Goal: Information Seeking & Learning: Learn about a topic

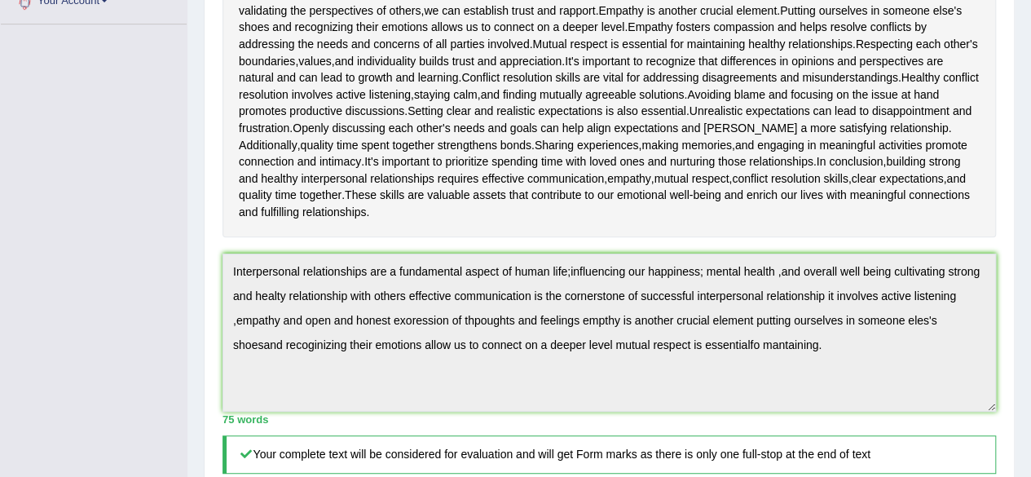
click at [82, 138] on div "Toggle navigation Home Practice Questions Speaking Practice Read Aloud Repeat S…" at bounding box center [515, 263] width 1031 height 1291
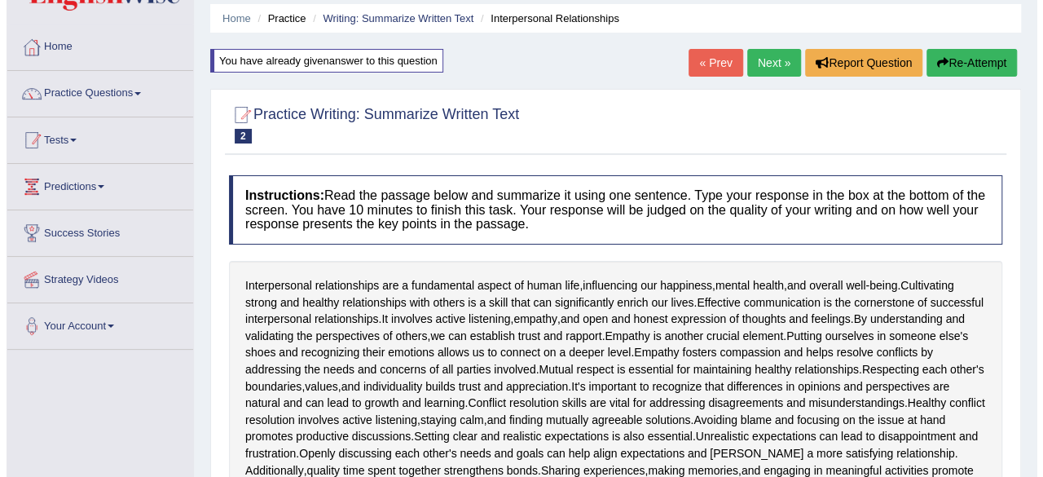
scroll to position [82, 0]
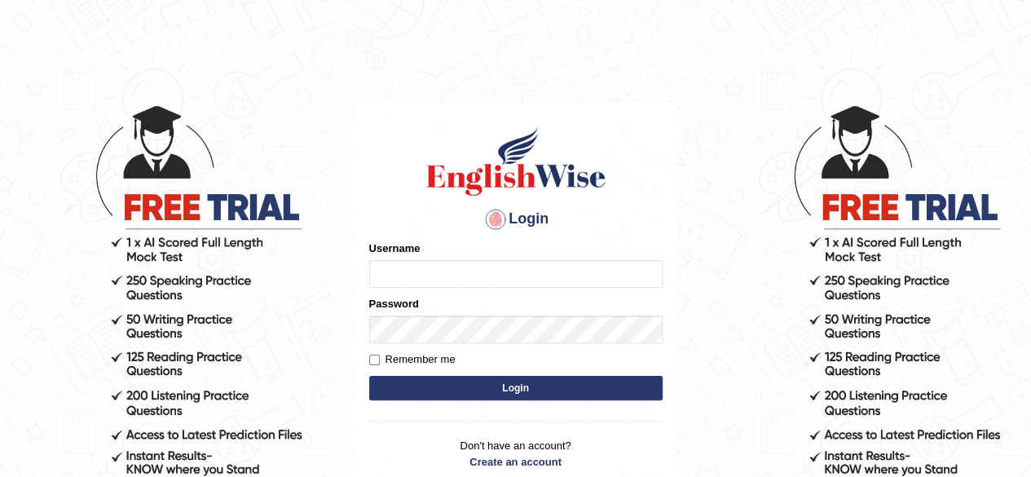
click at [717, 360] on body "Login Please fix the following errors: Username Password Remember me Login Don'…" at bounding box center [515, 289] width 1031 height 477
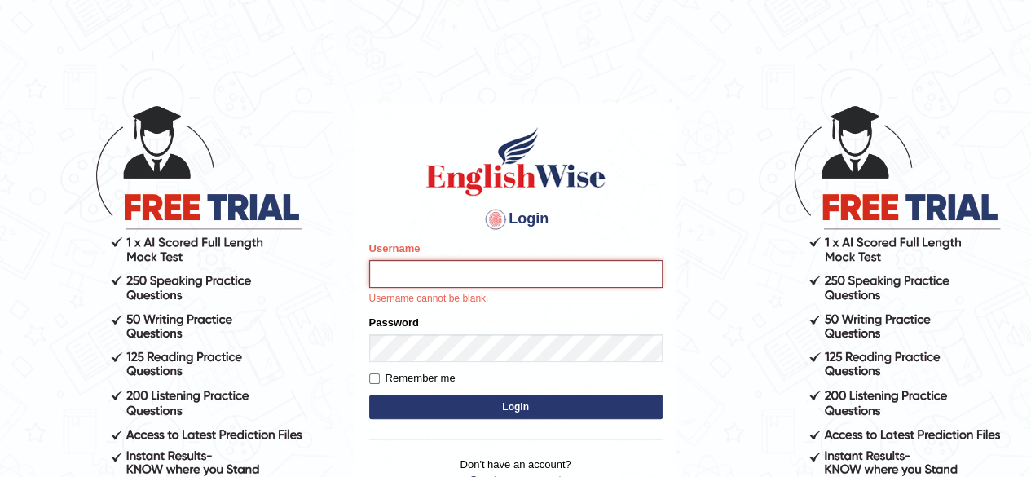
click at [516, 267] on input "Username" at bounding box center [515, 274] width 293 height 28
type input "MoneelS"
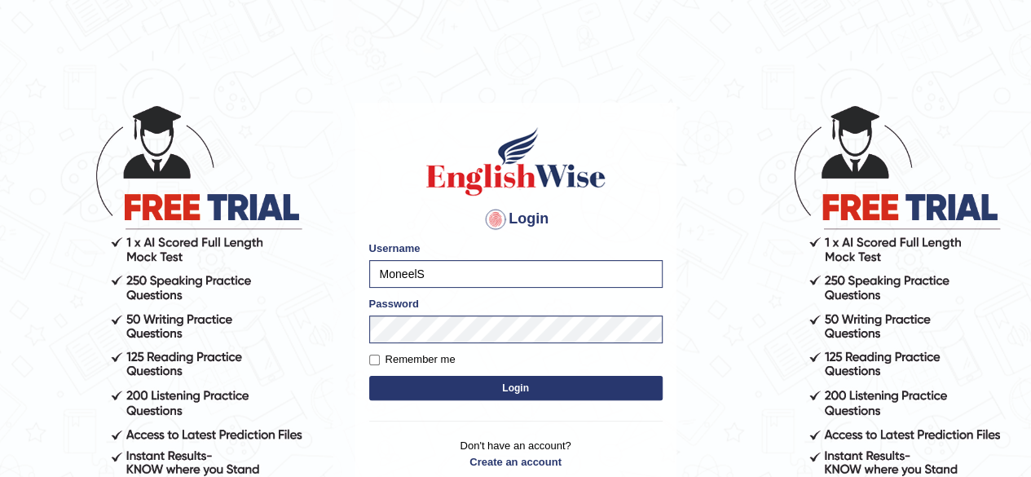
click at [517, 382] on button "Login" at bounding box center [515, 388] width 293 height 24
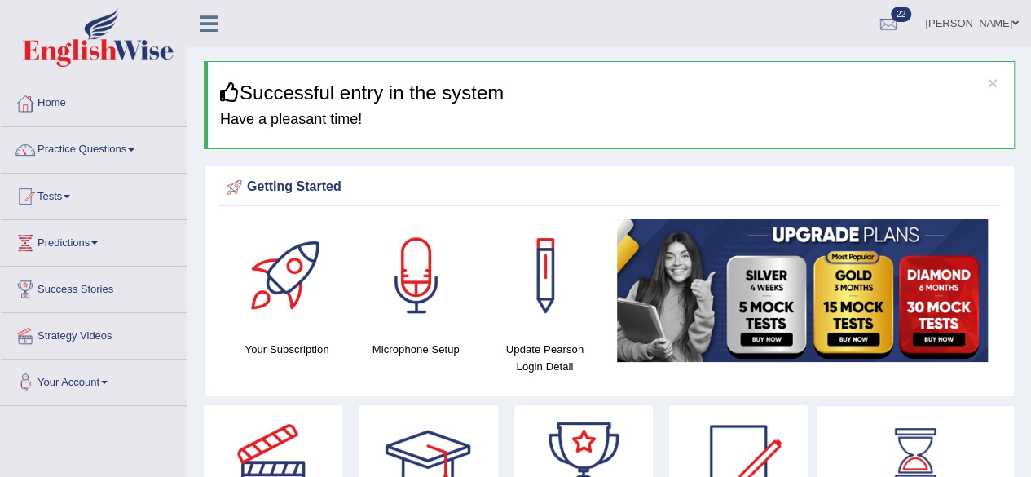
click at [250, 287] on div at bounding box center [288, 275] width 114 height 114
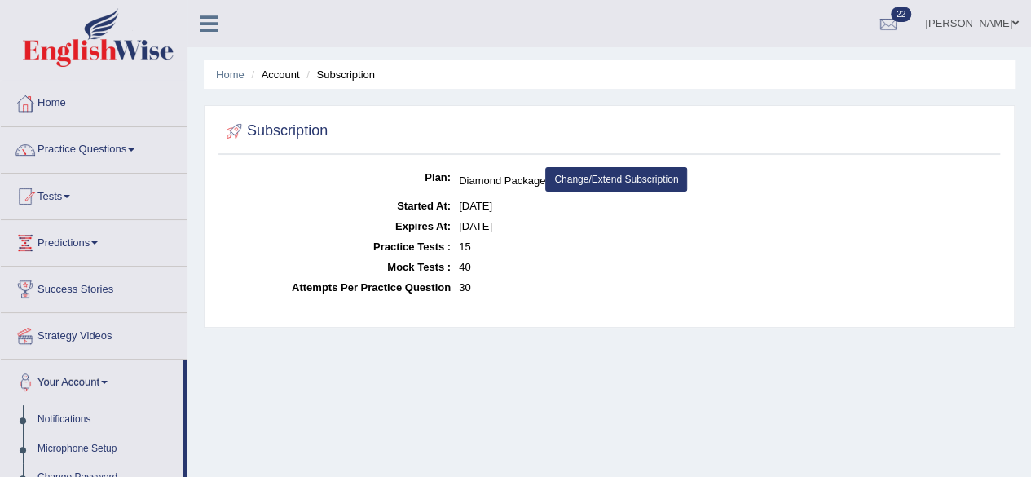
click at [21, 187] on div at bounding box center [25, 196] width 24 height 24
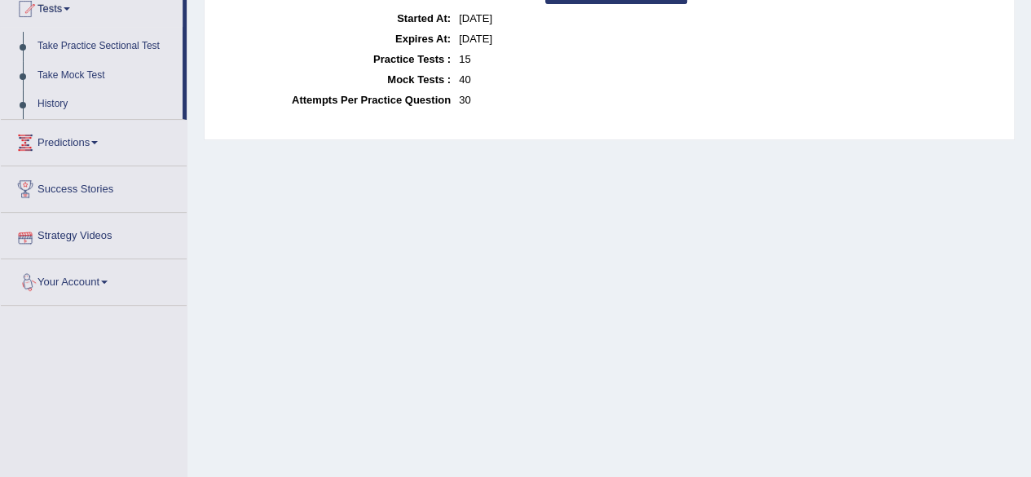
scroll to position [163, 0]
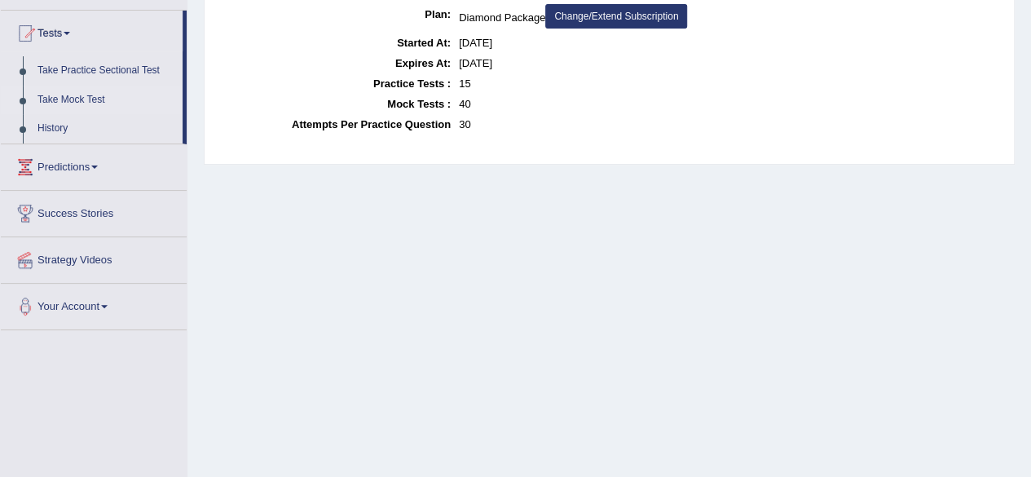
click at [29, 105] on li "Take Mock Test" at bounding box center [92, 100] width 182 height 29
click at [33, 100] on link "Take Mock Test" at bounding box center [106, 100] width 152 height 29
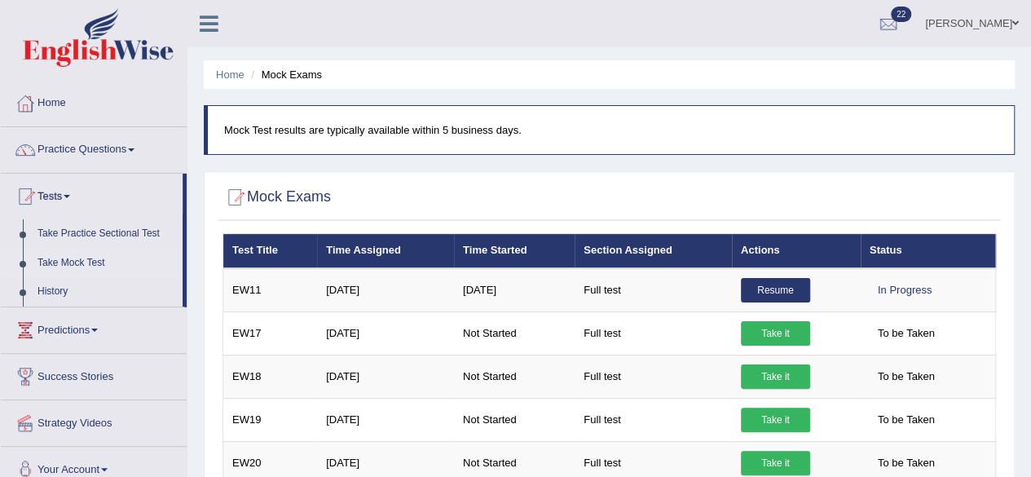
click at [22, 185] on div at bounding box center [25, 196] width 24 height 24
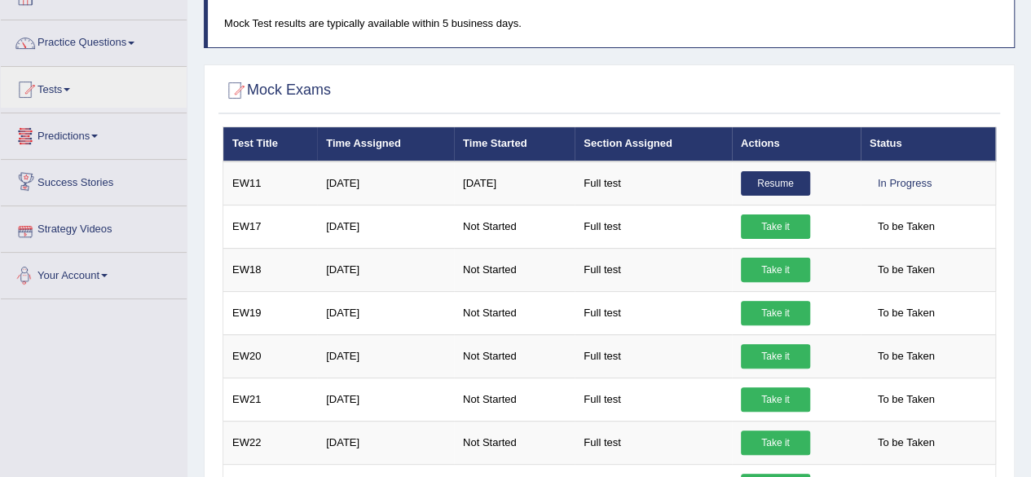
scroll to position [82, 0]
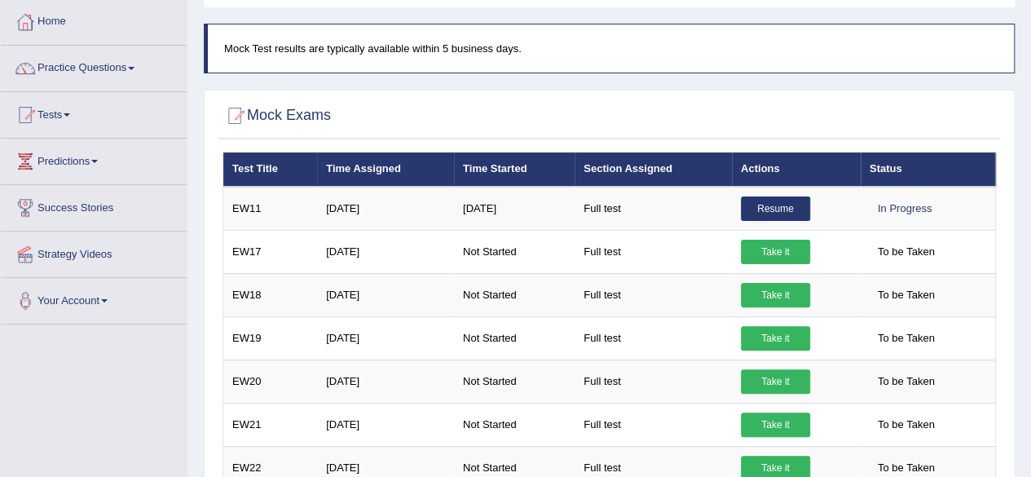
click at [25, 108] on div at bounding box center [25, 115] width 24 height 24
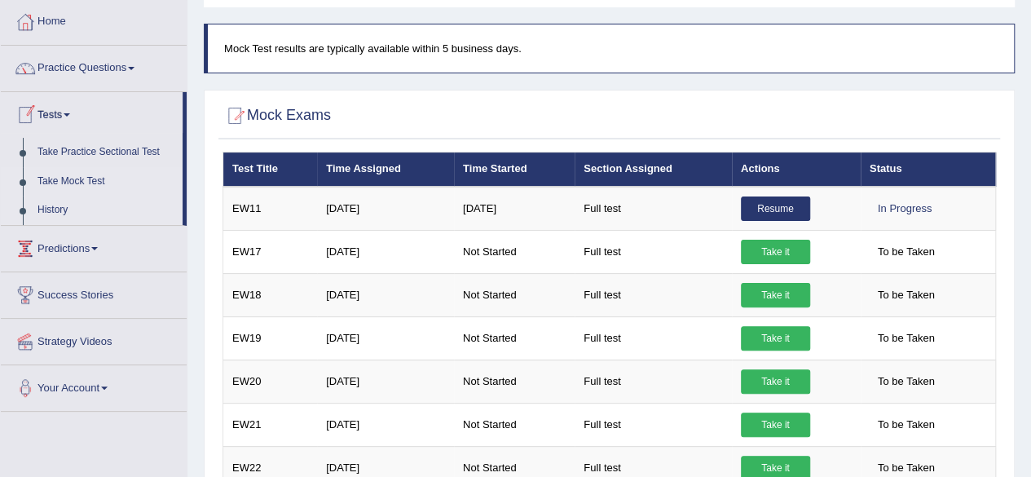
scroll to position [163, 0]
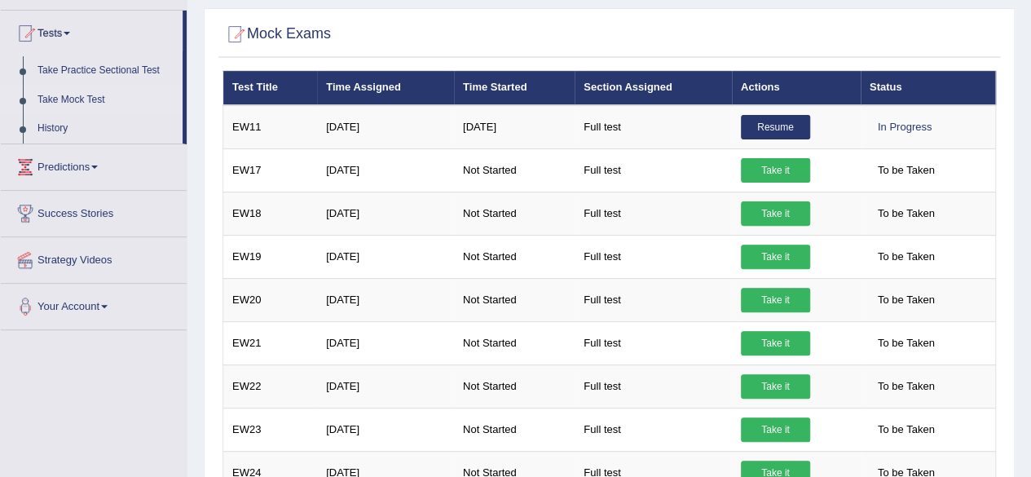
click at [21, 102] on li "Take Mock Test" at bounding box center [92, 100] width 182 height 29
click at [60, 90] on link "Take Mock Test" at bounding box center [106, 100] width 152 height 29
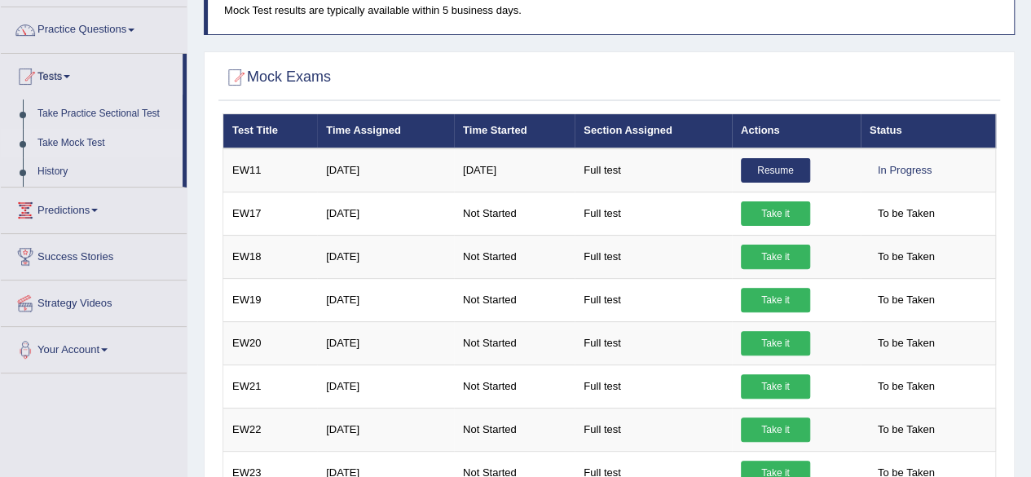
scroll to position [118, 0]
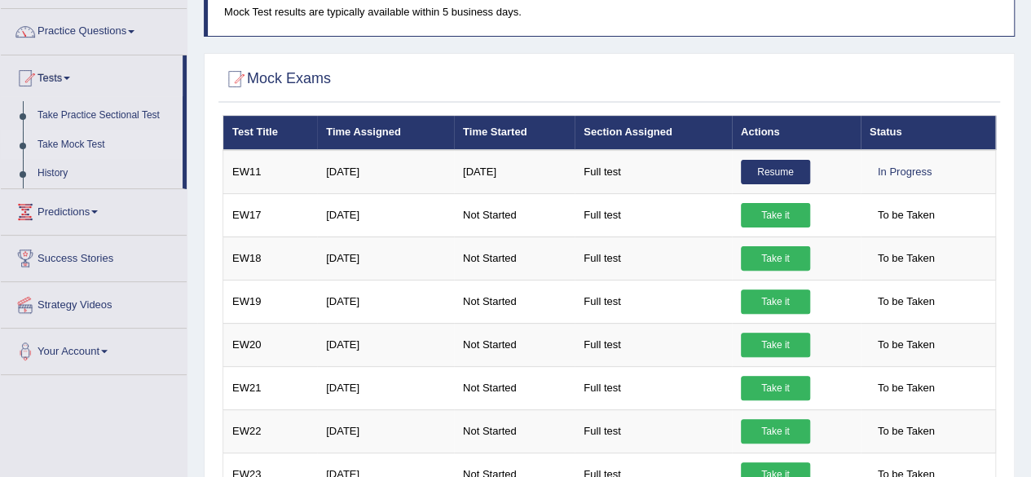
click at [51, 138] on link "Take Mock Test" at bounding box center [106, 144] width 152 height 29
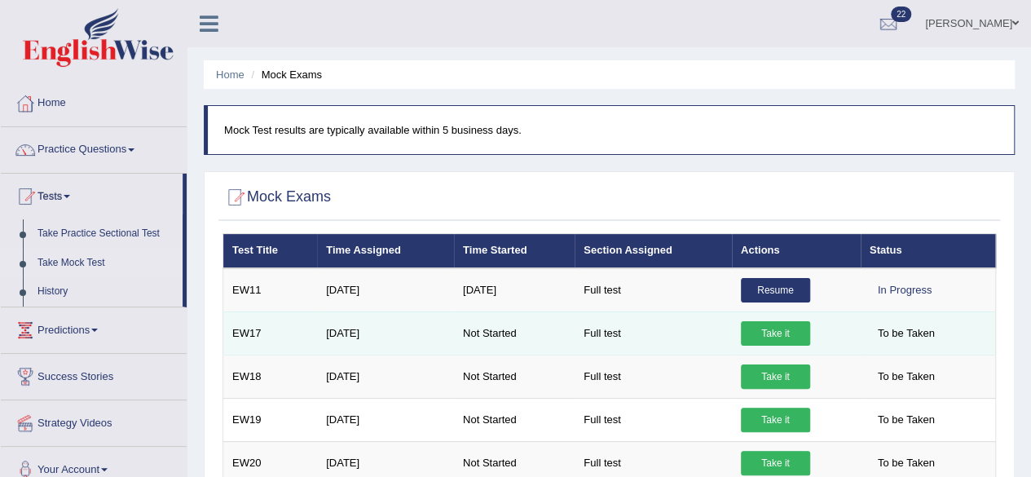
click at [772, 322] on link "Take it" at bounding box center [775, 333] width 69 height 24
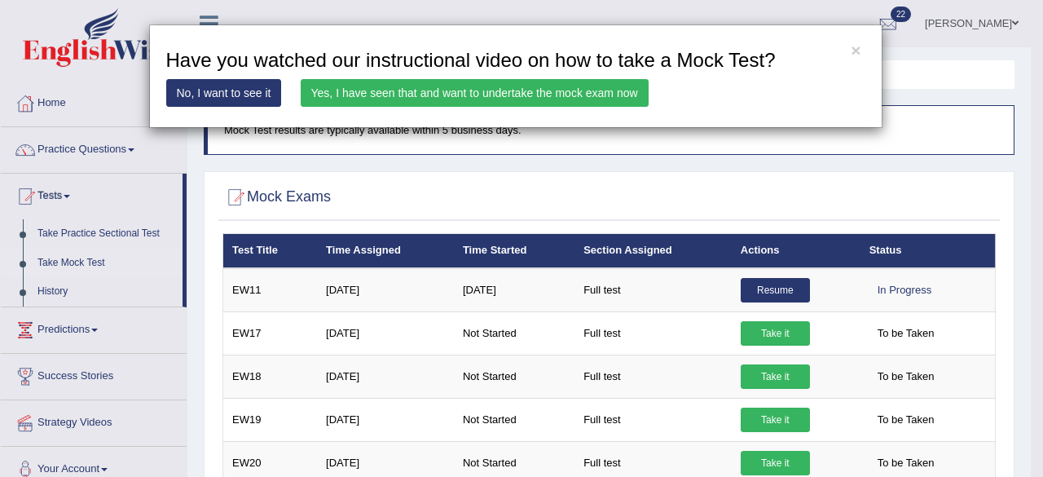
click at [849, 42] on div "× Have you watched our instructional video on how to take a Mock Test? No, I wa…" at bounding box center [516, 76] width 734 height 104
click at [859, 46] on button "×" at bounding box center [856, 50] width 10 height 17
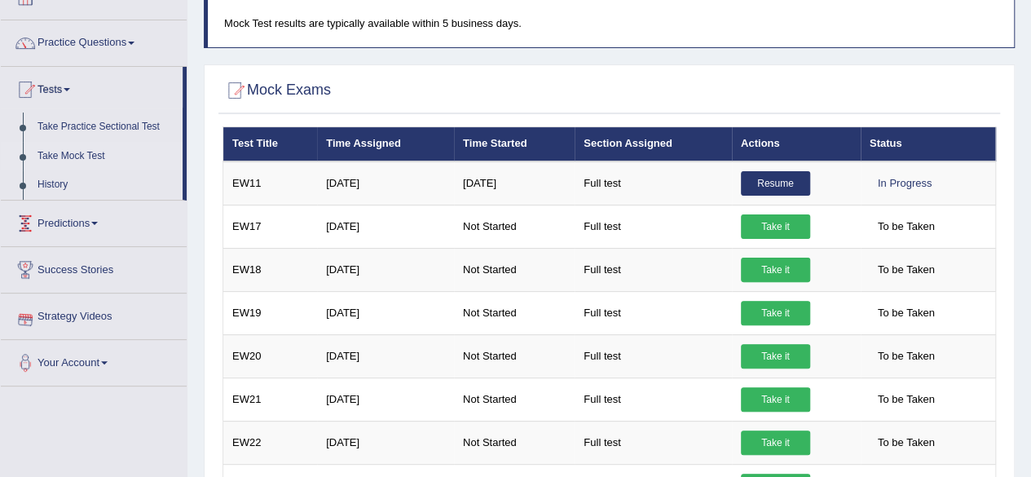
scroll to position [82, 0]
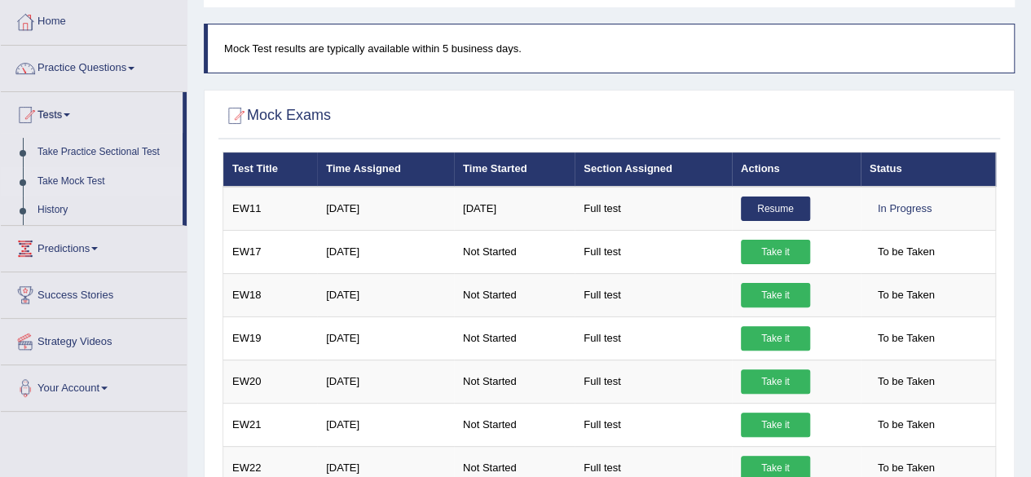
click at [103, 60] on link "Practice Questions" at bounding box center [94, 66] width 186 height 41
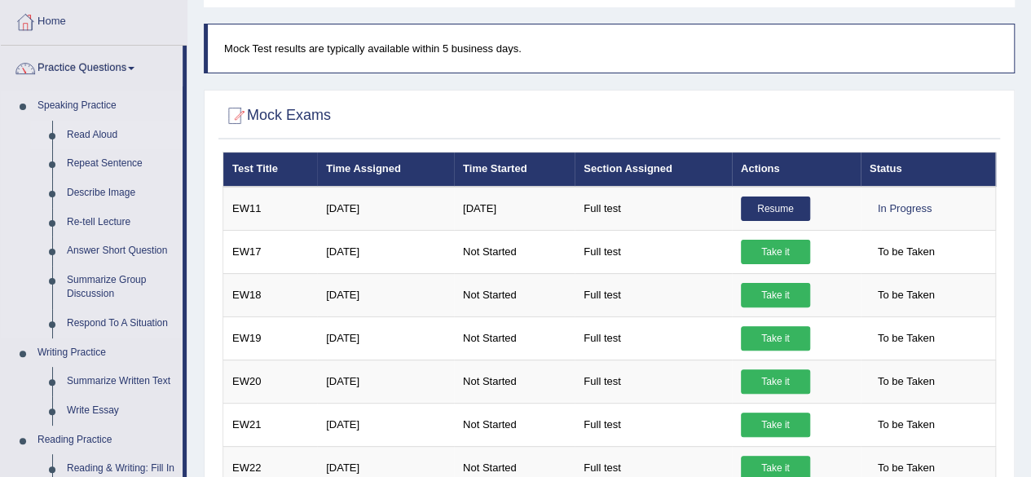
click at [92, 123] on link "Read Aloud" at bounding box center [121, 135] width 123 height 29
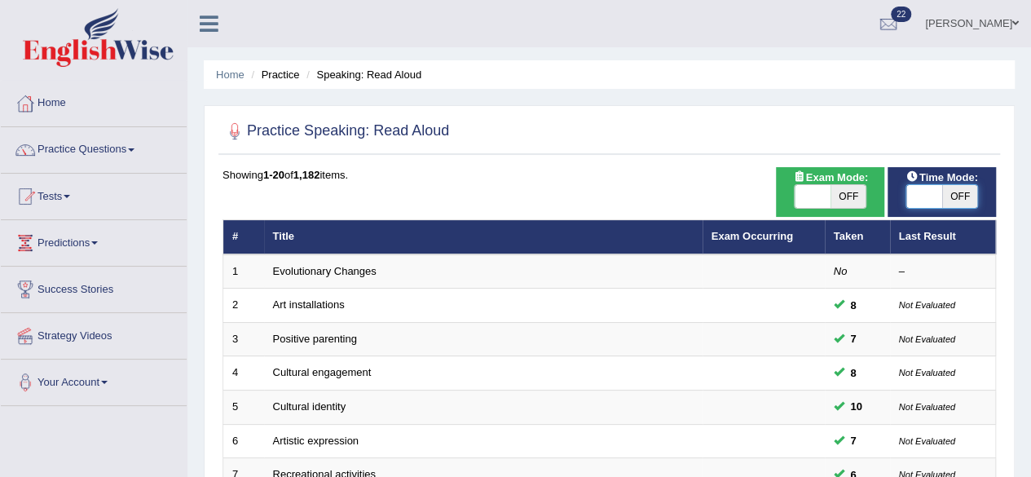
click at [932, 192] on span at bounding box center [925, 196] width 36 height 23
checkbox input "true"
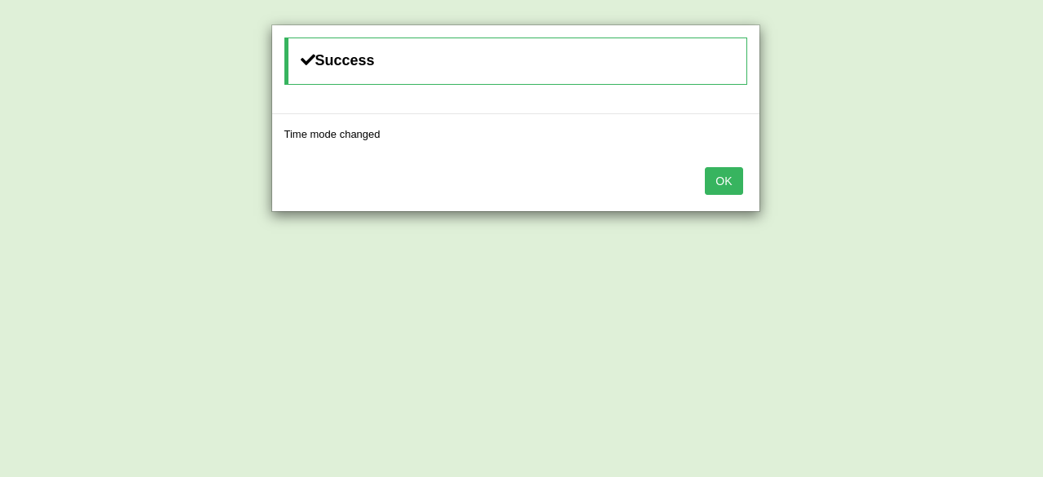
click at [727, 172] on button "OK" at bounding box center [723, 181] width 37 height 28
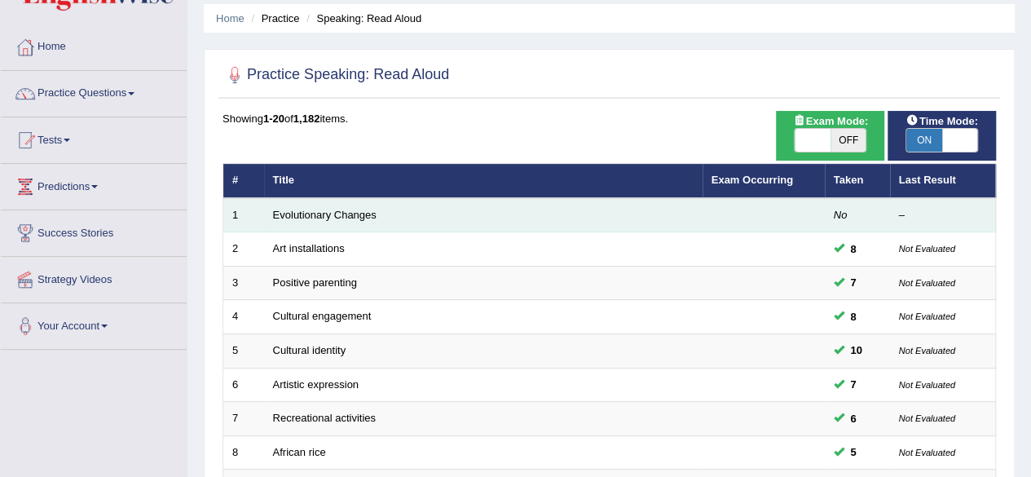
scroll to position [82, 0]
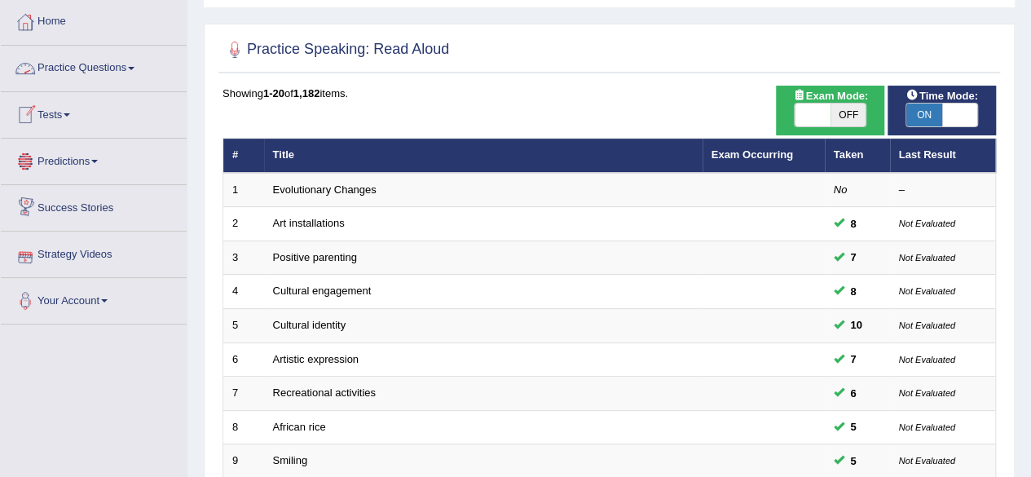
click at [112, 61] on link "Practice Questions" at bounding box center [94, 66] width 186 height 41
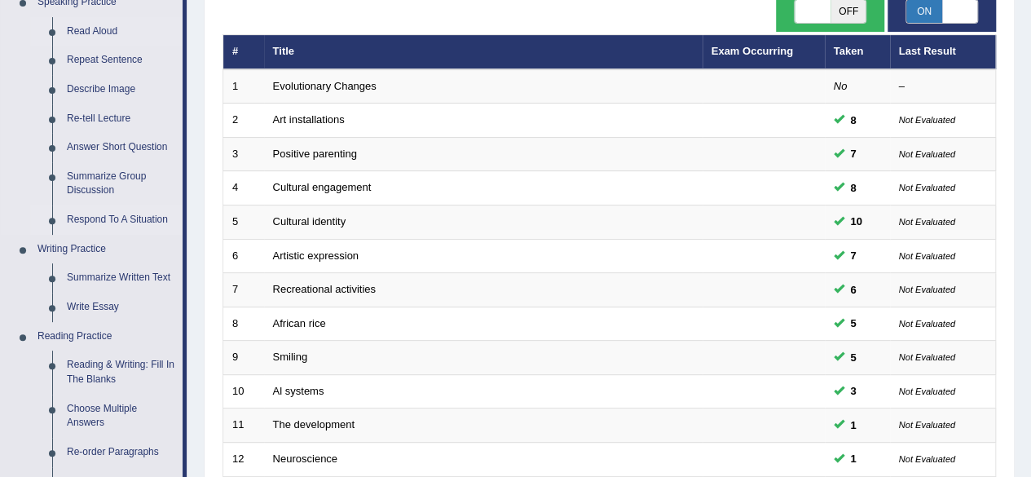
scroll to position [163, 0]
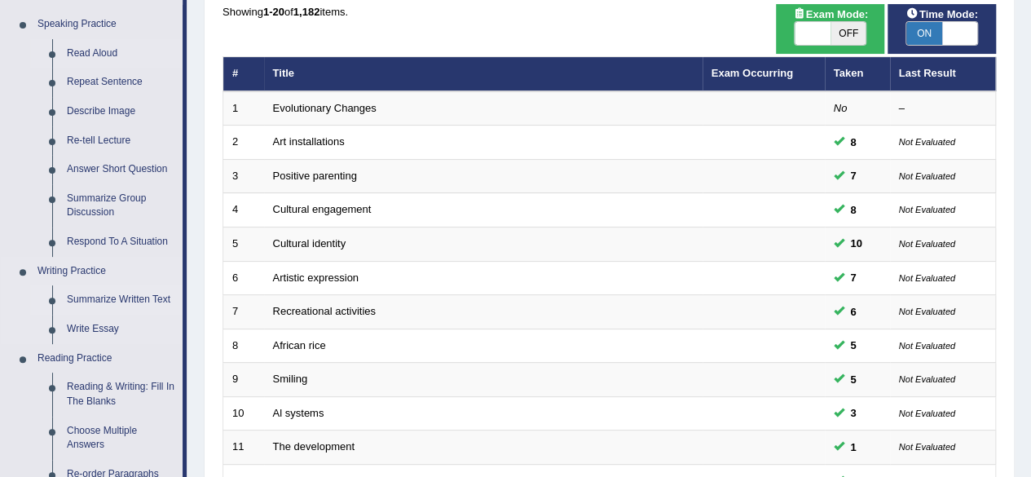
click at [109, 289] on link "Summarize Written Text" at bounding box center [121, 299] width 123 height 29
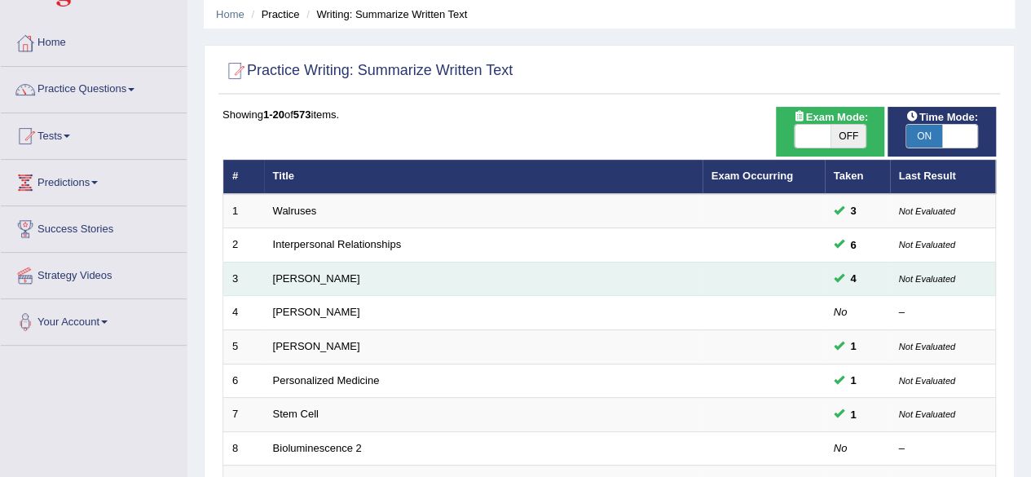
scroll to position [82, 0]
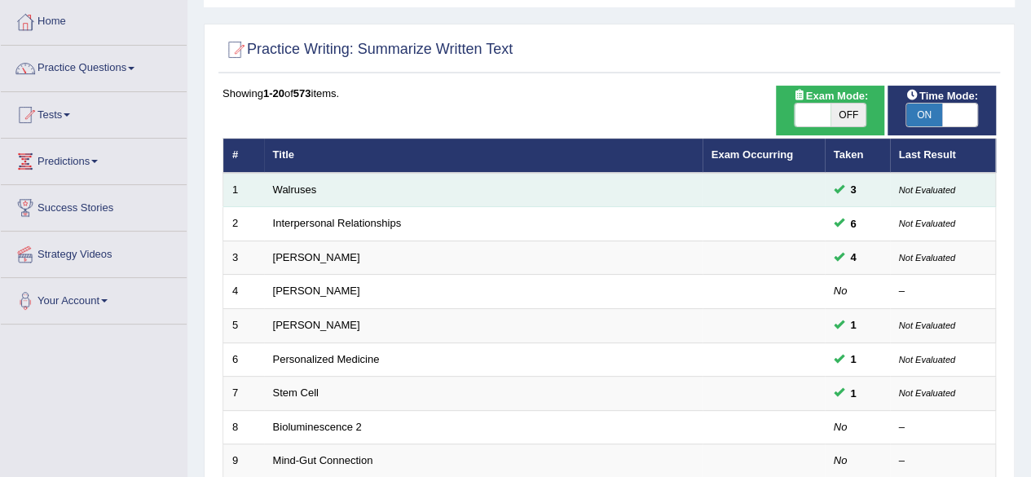
click at [541, 177] on td "Walruses" at bounding box center [483, 190] width 439 height 34
click at [557, 195] on td "Walruses" at bounding box center [483, 190] width 439 height 34
click at [295, 185] on link "Walruses" at bounding box center [295, 189] width 44 height 12
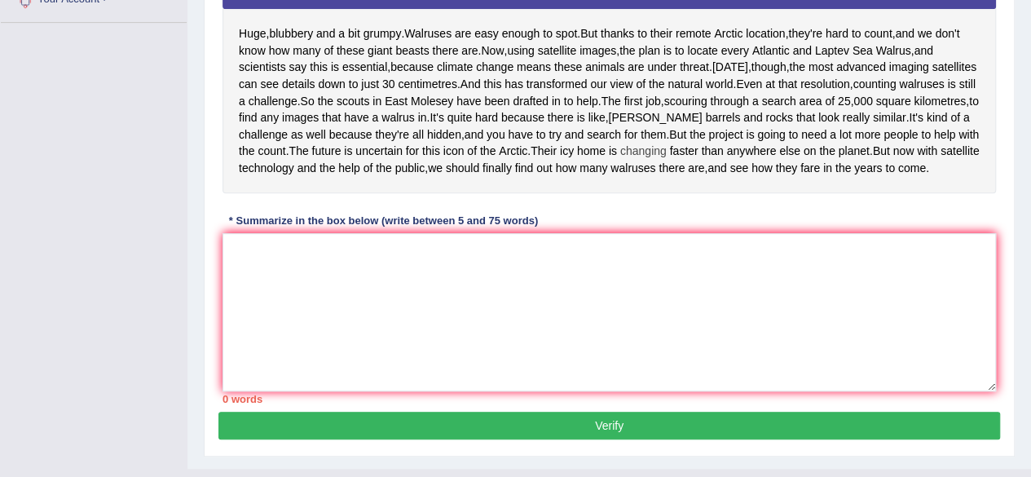
scroll to position [408, 0]
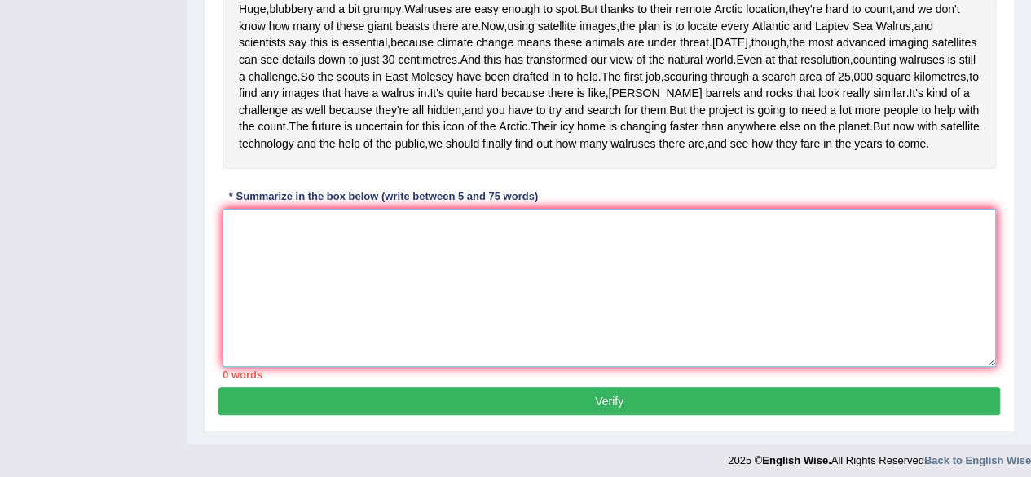
click at [223, 299] on textarea at bounding box center [610, 288] width 774 height 158
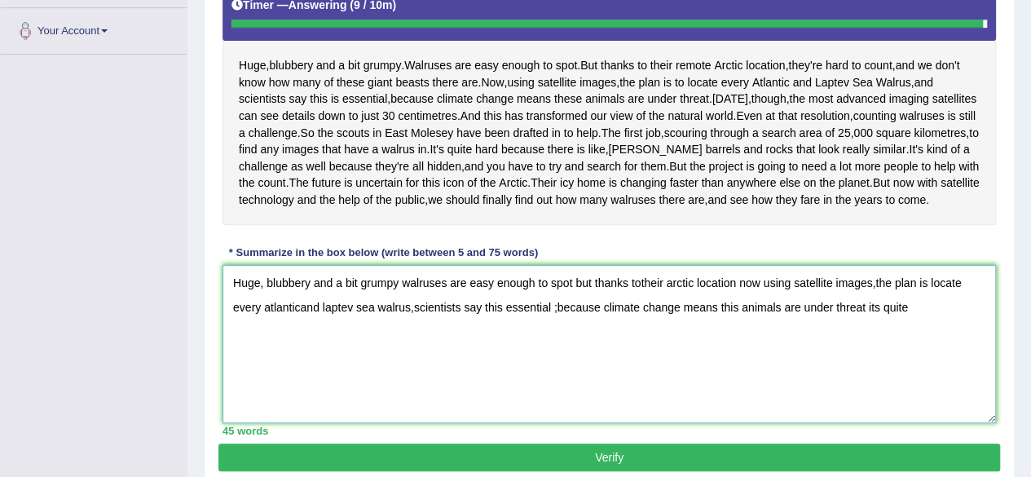
scroll to position [326, 0]
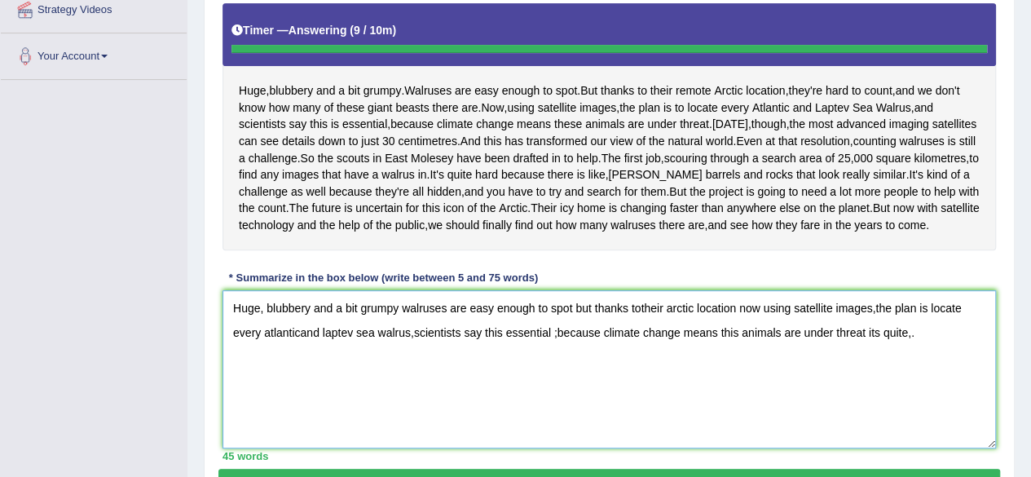
type textarea "Huge, blubbery and a bit grumpy walruses are easy enough to spot but thanks tot…"
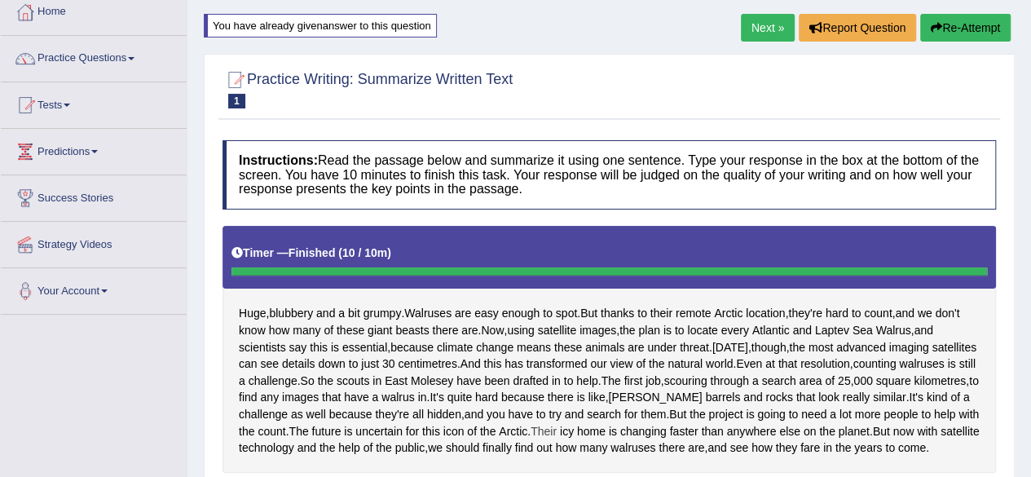
scroll to position [0, 0]
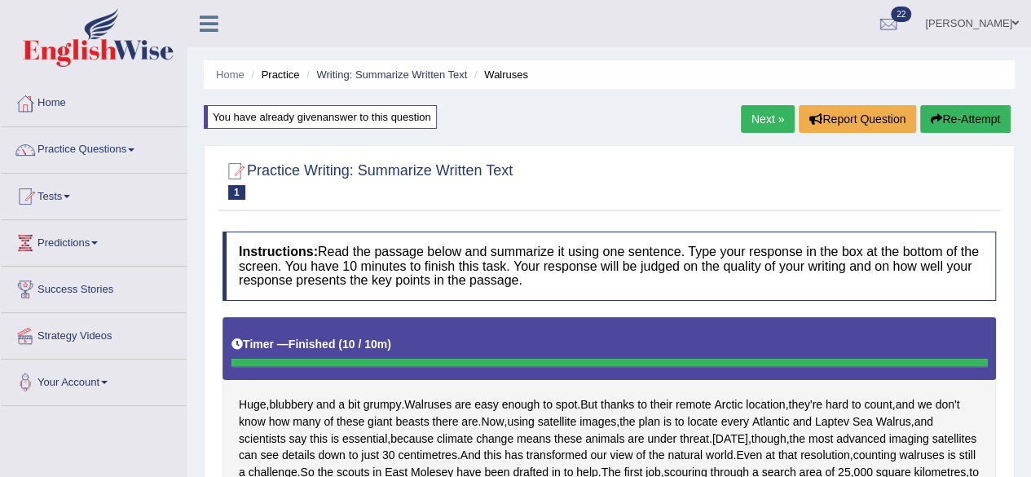
click at [948, 108] on button "Re-Attempt" at bounding box center [965, 119] width 90 height 28
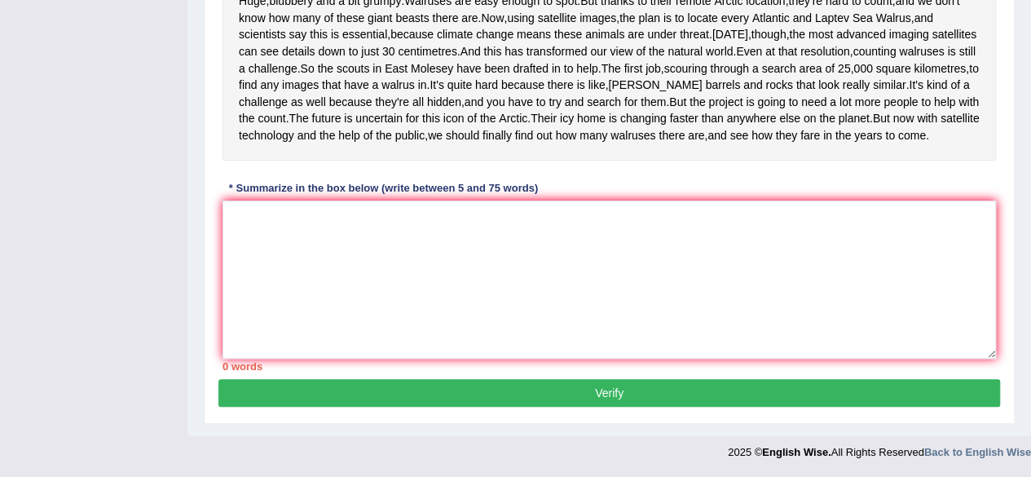
scroll to position [333, 0]
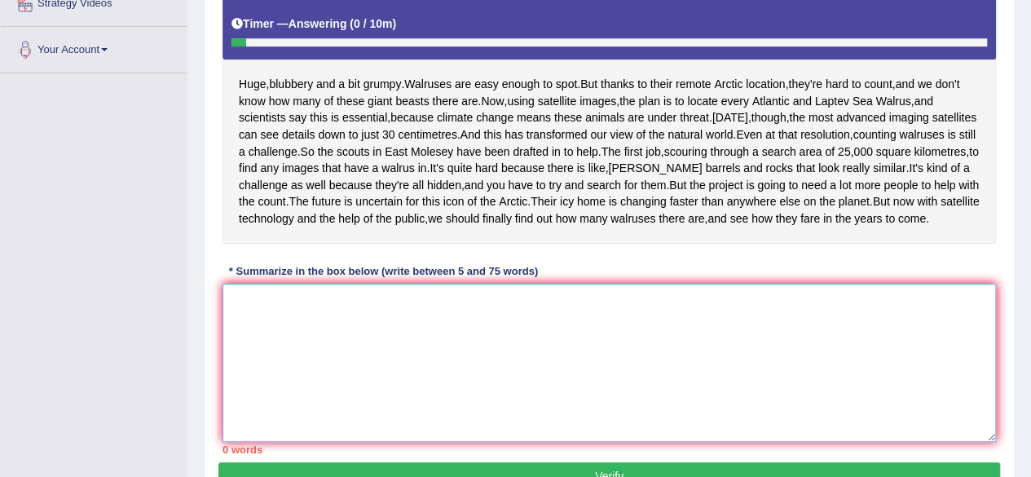
drag, startPoint x: 232, startPoint y: 379, endPoint x: 255, endPoint y: 384, distance: 24.1
click at [236, 384] on textarea at bounding box center [610, 363] width 774 height 158
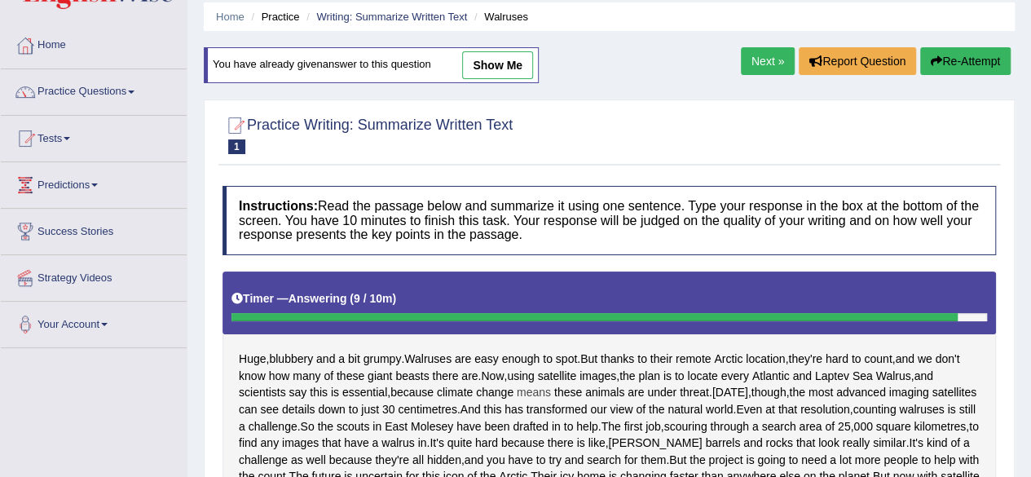
scroll to position [49, 0]
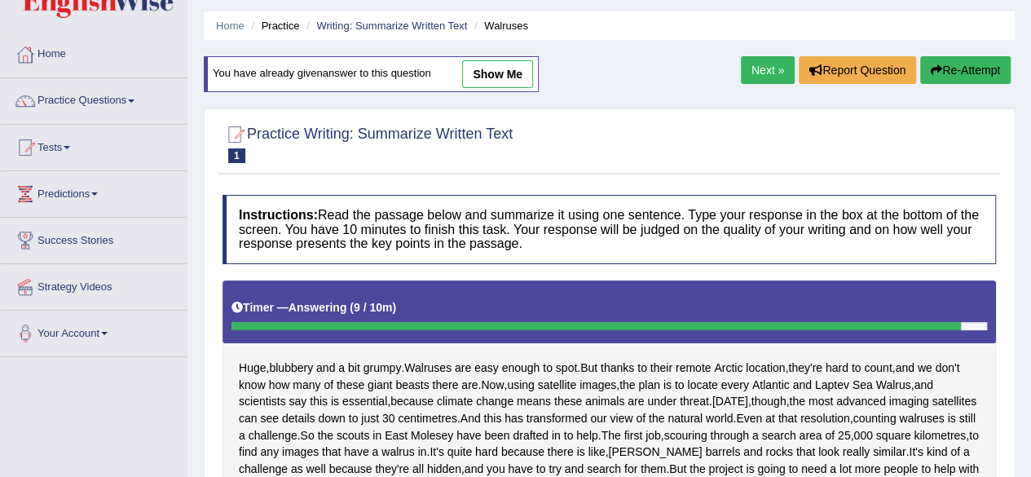
type textarea "Huge blubbery and a bit grumpy walruses are easy enough to sport now using satl…"
click at [760, 63] on link "Next »" at bounding box center [768, 70] width 54 height 28
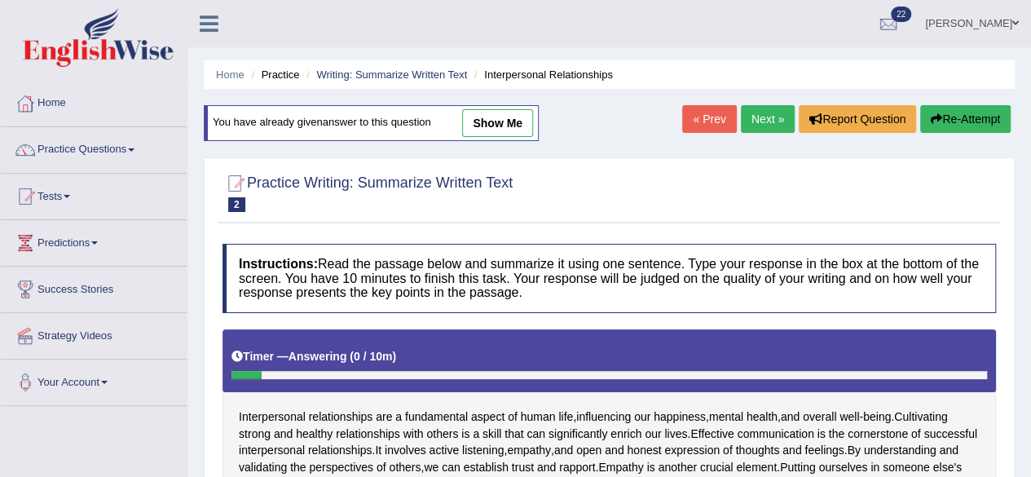
click at [931, 112] on button "Re-Attempt" at bounding box center [965, 119] width 90 height 28
click at [939, 114] on button "Re-Attempt" at bounding box center [965, 119] width 90 height 28
click at [959, 117] on button "Re-Attempt" at bounding box center [965, 119] width 90 height 28
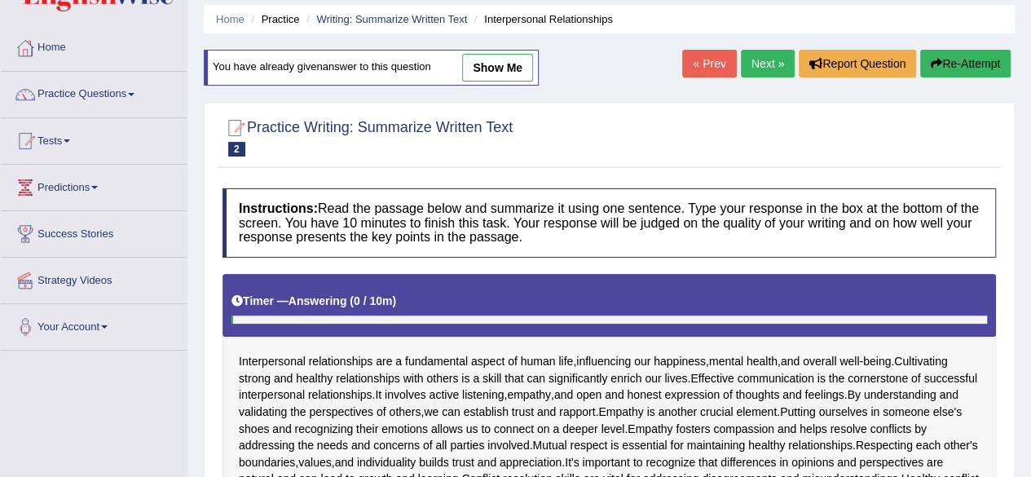
scroll to position [82, 0]
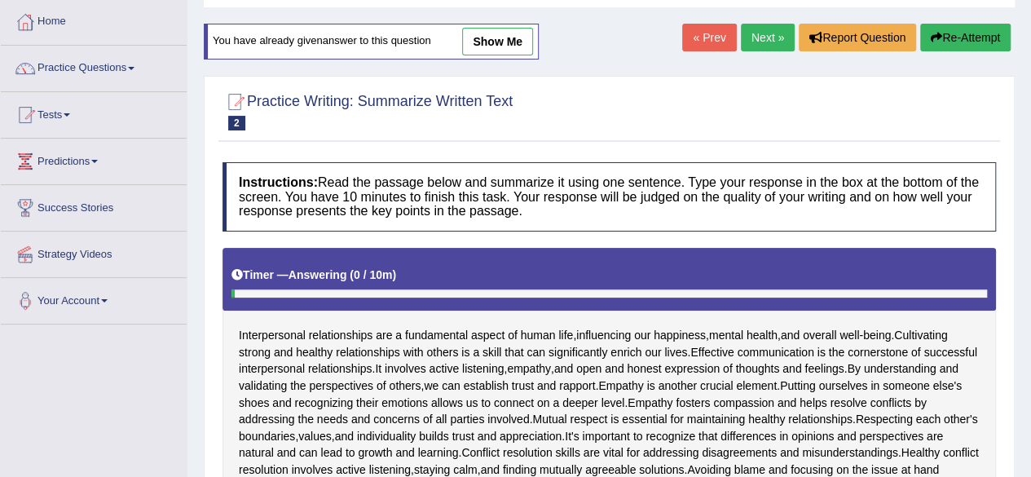
click at [755, 32] on link "Next »" at bounding box center [768, 38] width 54 height 28
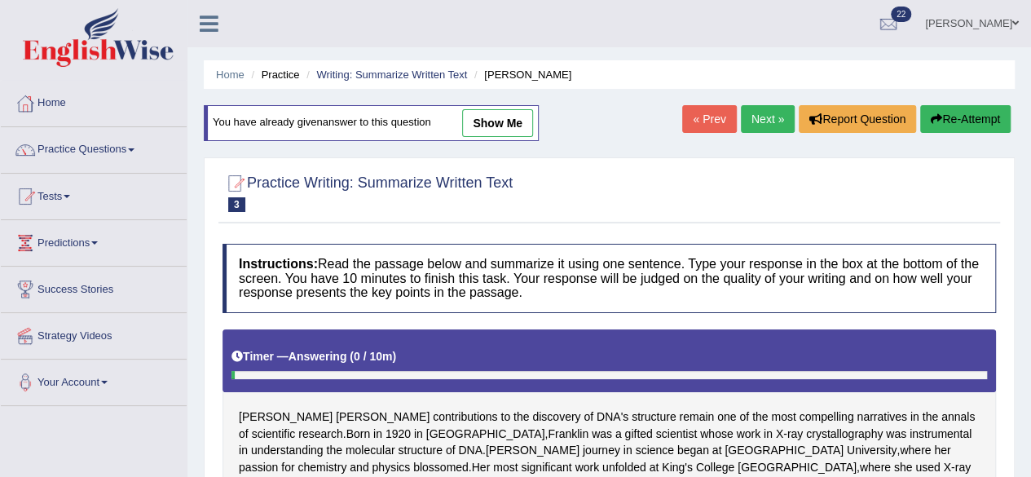
click at [937, 104] on div "Home Practice Writing: Summarize Written Text Rosalid Franklin You have already…" at bounding box center [609, 476] width 844 height 953
click at [946, 116] on button "Re-Attempt" at bounding box center [965, 119] width 90 height 28
click at [946, 114] on button "Re-Attempt" at bounding box center [965, 119] width 90 height 28
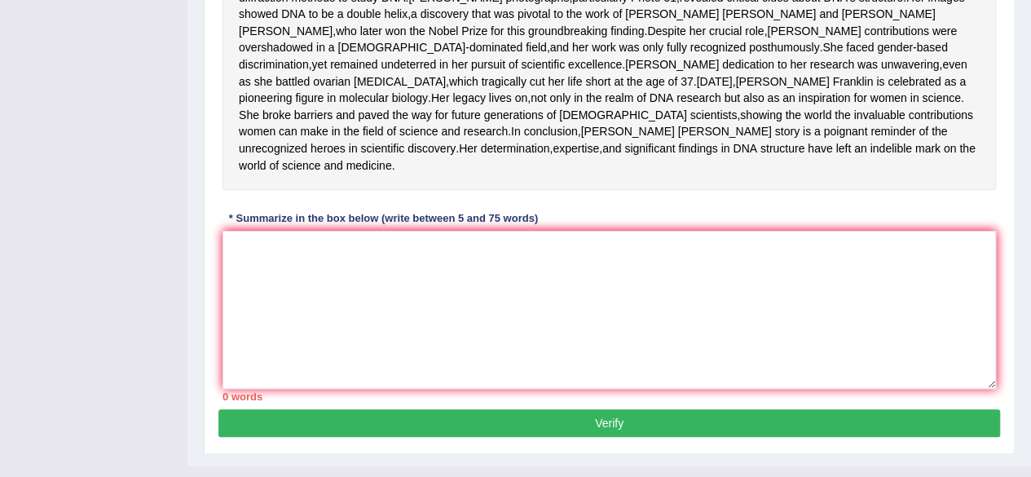
scroll to position [489, 0]
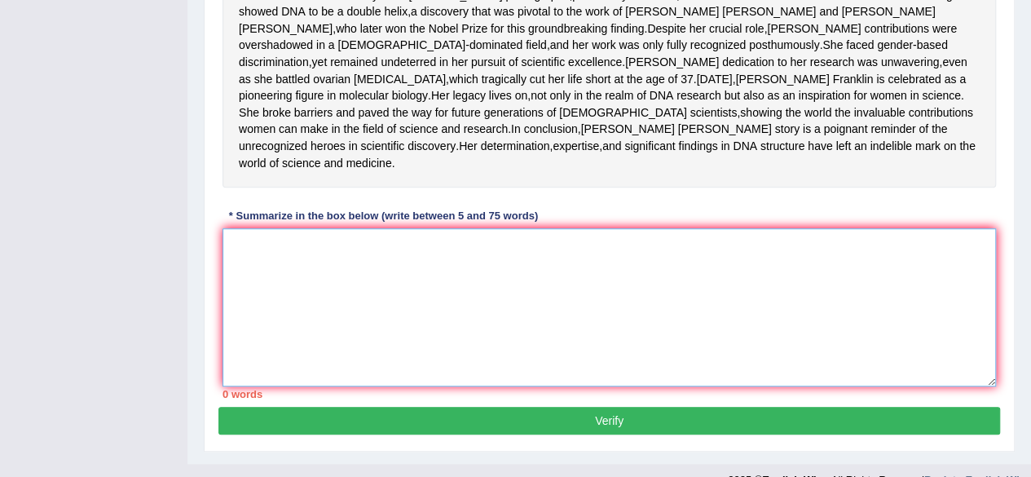
click at [235, 307] on textarea at bounding box center [610, 307] width 774 height 158
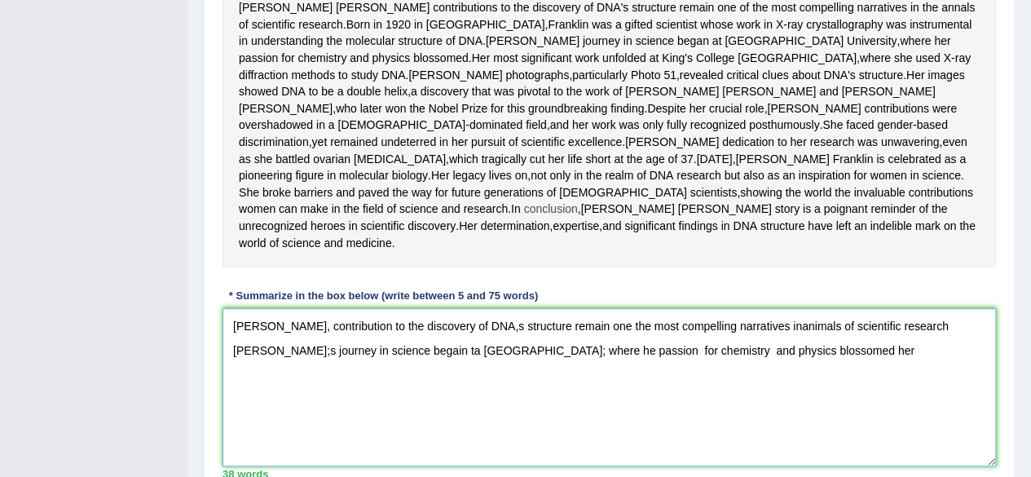
scroll to position [435, 0]
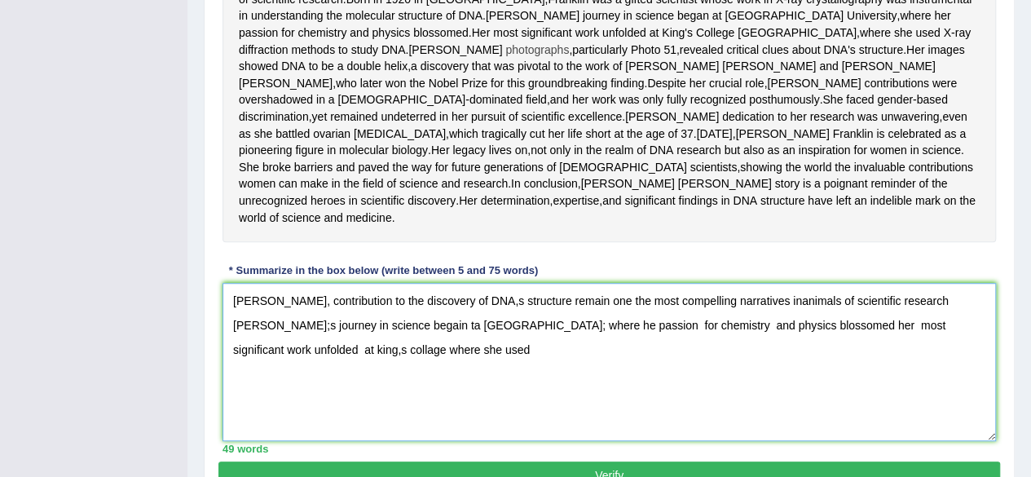
type textarea "Rosalind framklin, contribution to the discovery of DNA,s structure remain one …"
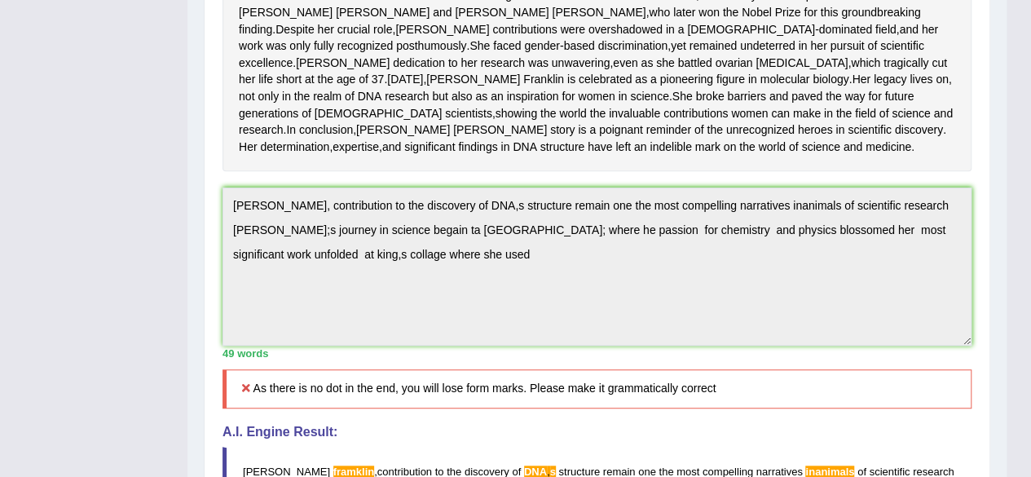
scroll to position [505, 0]
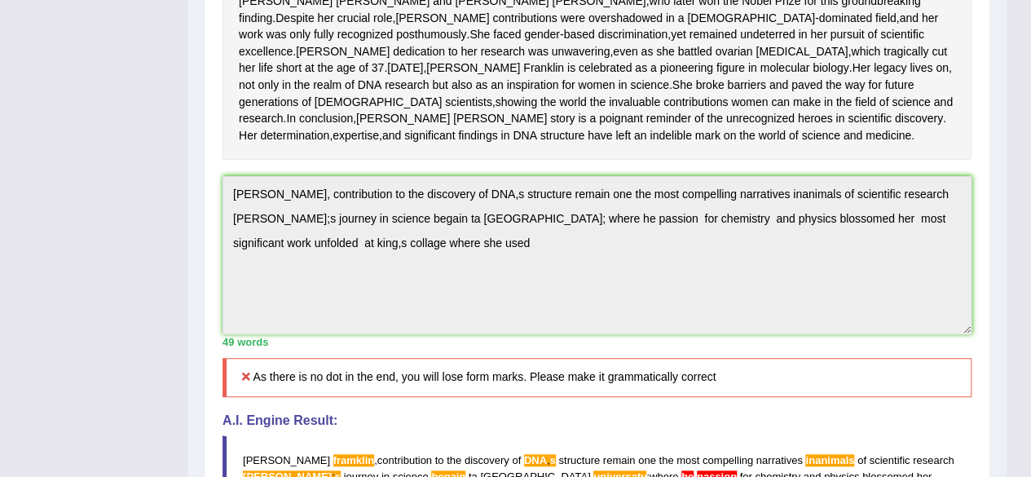
click at [214, 255] on div "Practice Writing: Summarize Written Text 3 Rosalid Franklin Instructions: Read …" at bounding box center [597, 206] width 787 height 1132
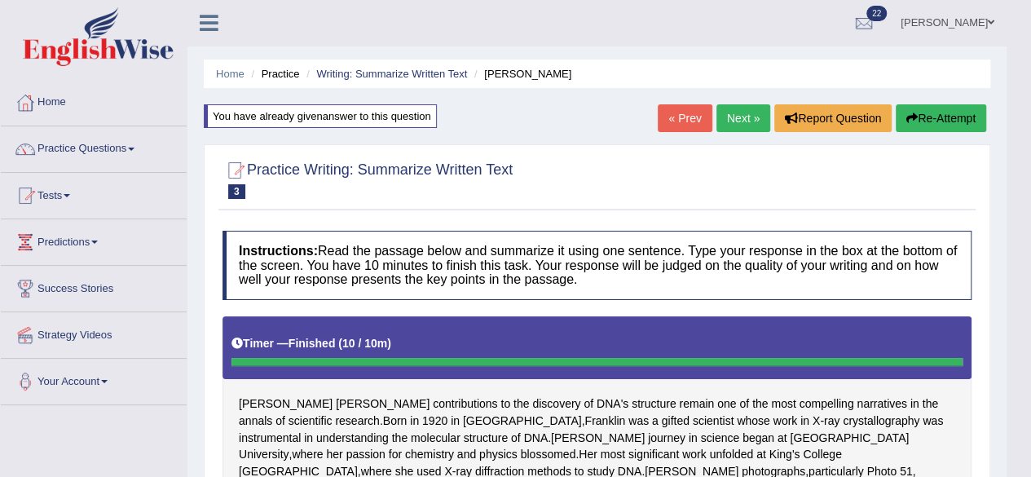
scroll to position [0, 0]
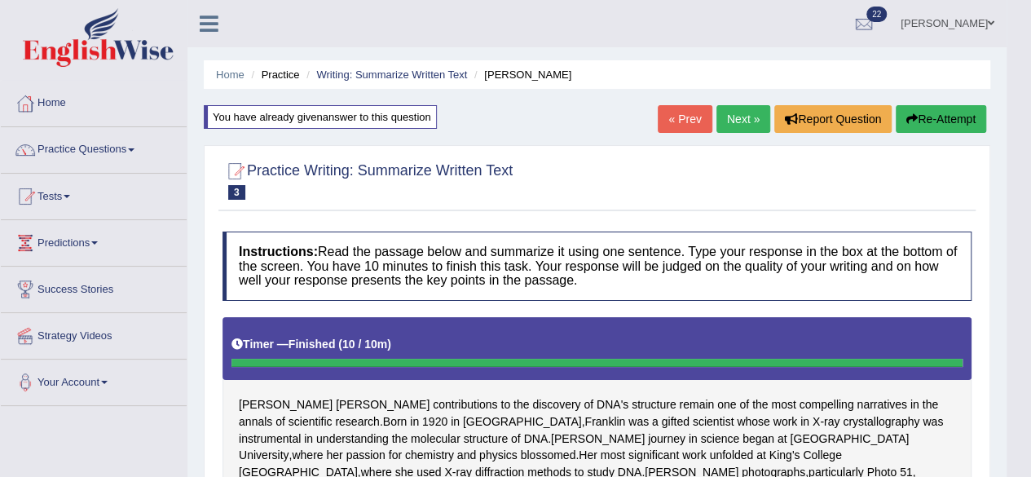
click at [965, 118] on button "Re-Attempt" at bounding box center [941, 119] width 90 height 28
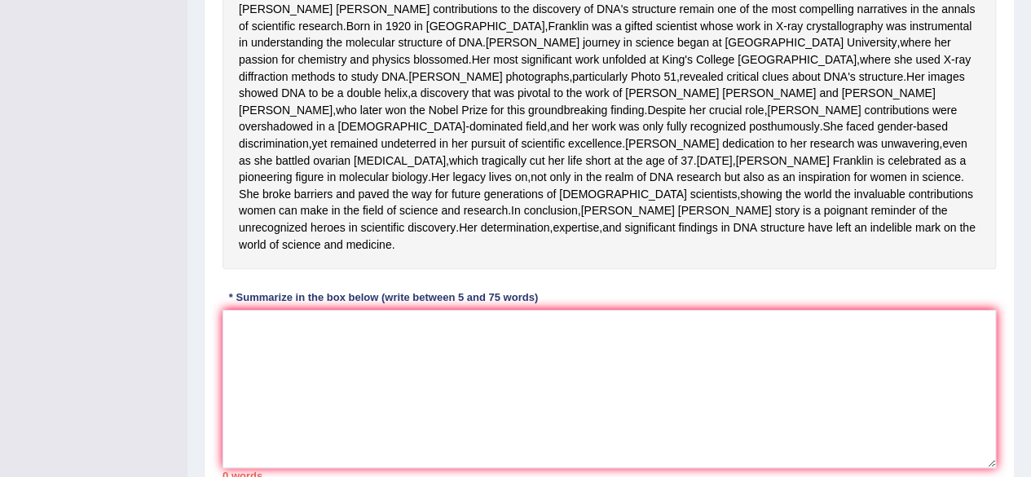
scroll to position [571, 0]
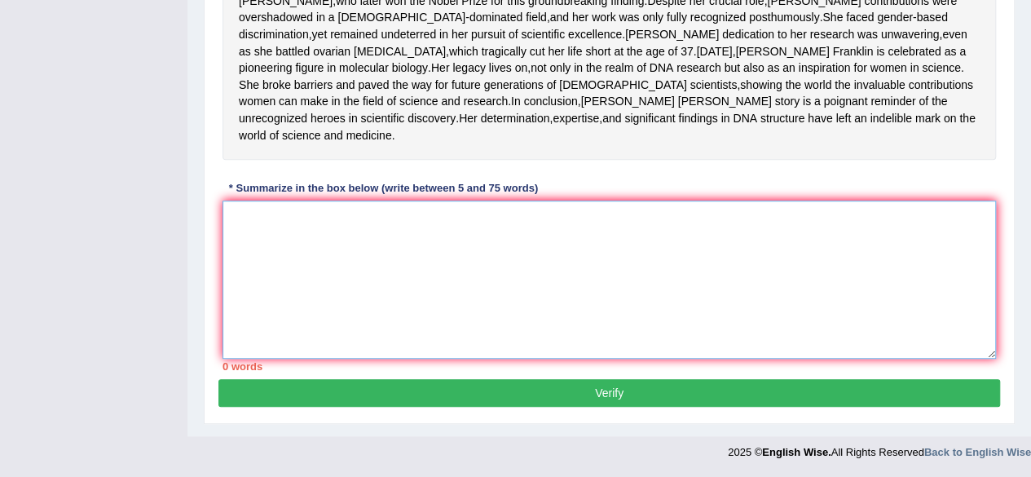
click at [377, 258] on textarea at bounding box center [610, 280] width 774 height 158
paste textarea "Rosalind framklin, contribution to the discovery of DNA,s structure remain one …"
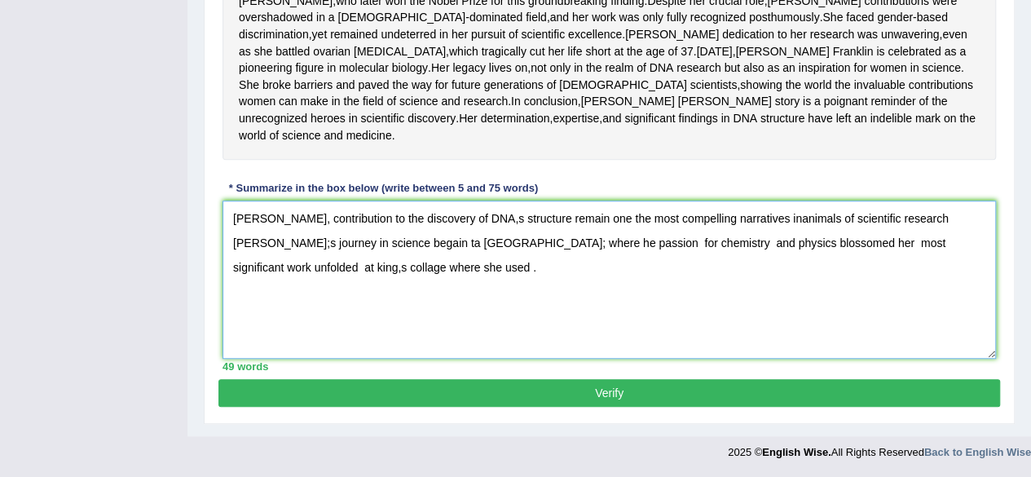
type textarea "Rosalind framklin, contribution to the discovery of DNA,s structure remain one …"
click at [650, 407] on button "Verify" at bounding box center [609, 393] width 782 height 28
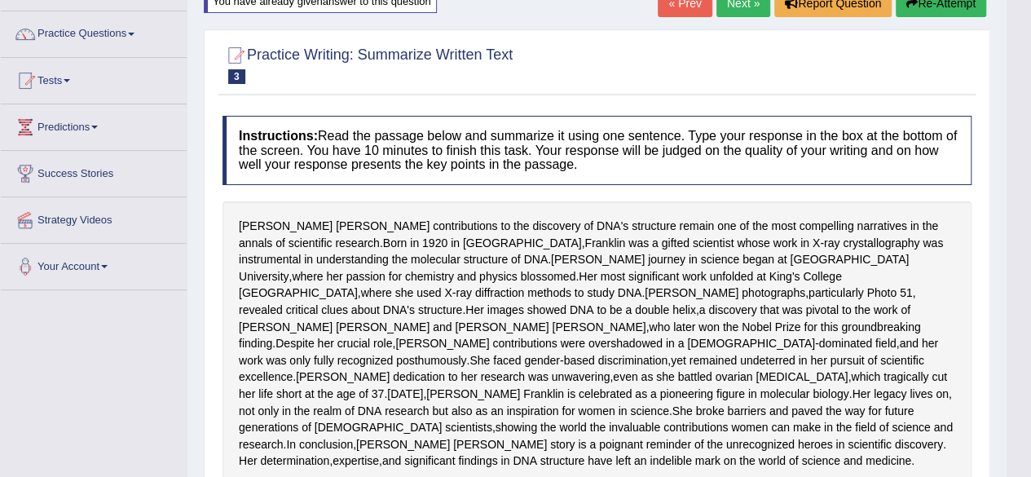
scroll to position [0, 0]
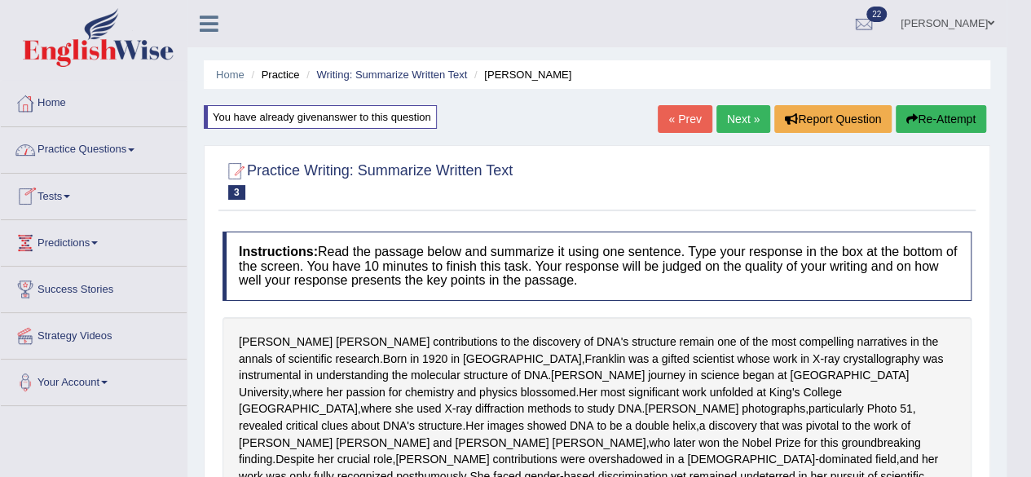
click at [62, 192] on link "Tests" at bounding box center [94, 194] width 186 height 41
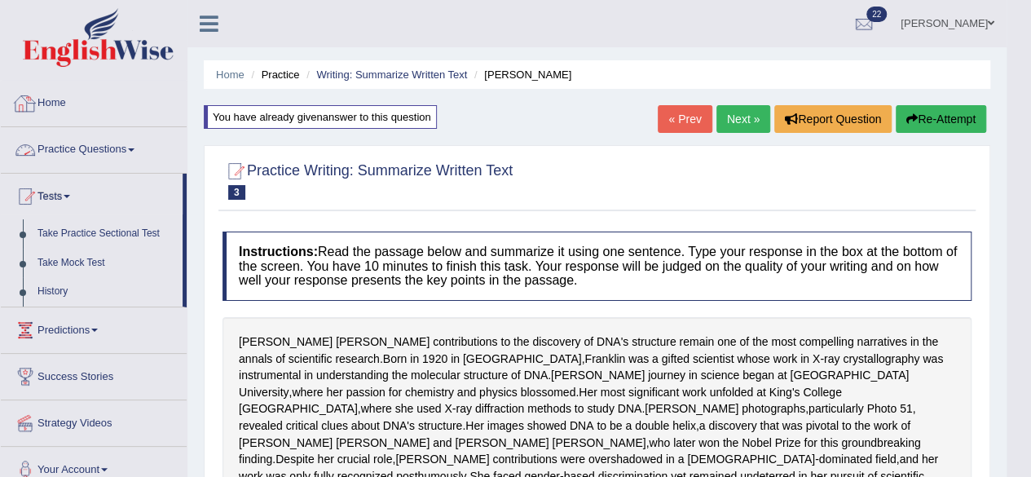
click at [60, 97] on link "Home" at bounding box center [94, 101] width 186 height 41
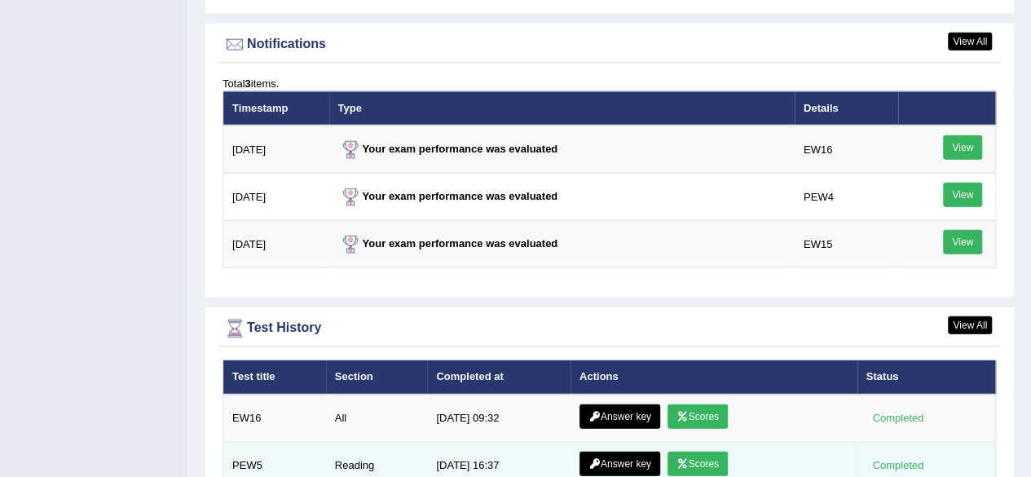
scroll to position [2120, 0]
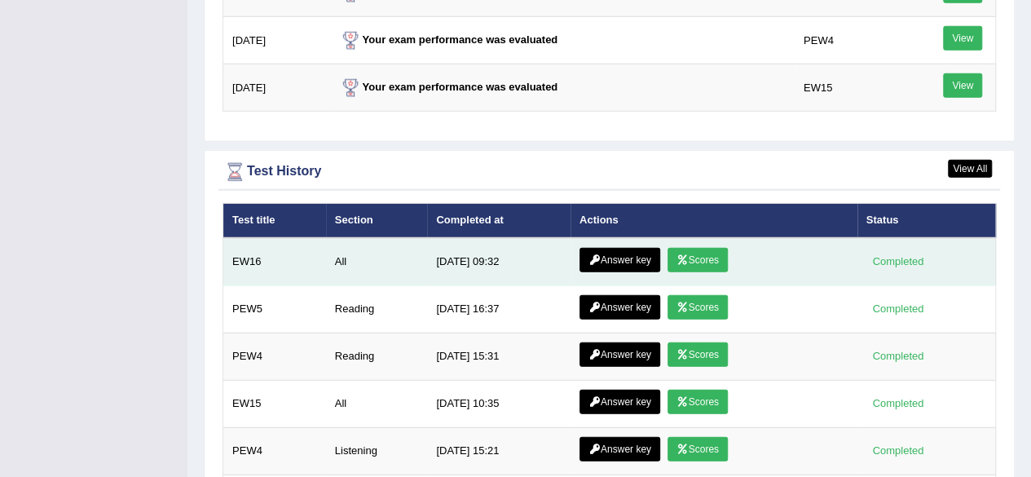
click at [629, 248] on link "Answer key" at bounding box center [620, 260] width 81 height 24
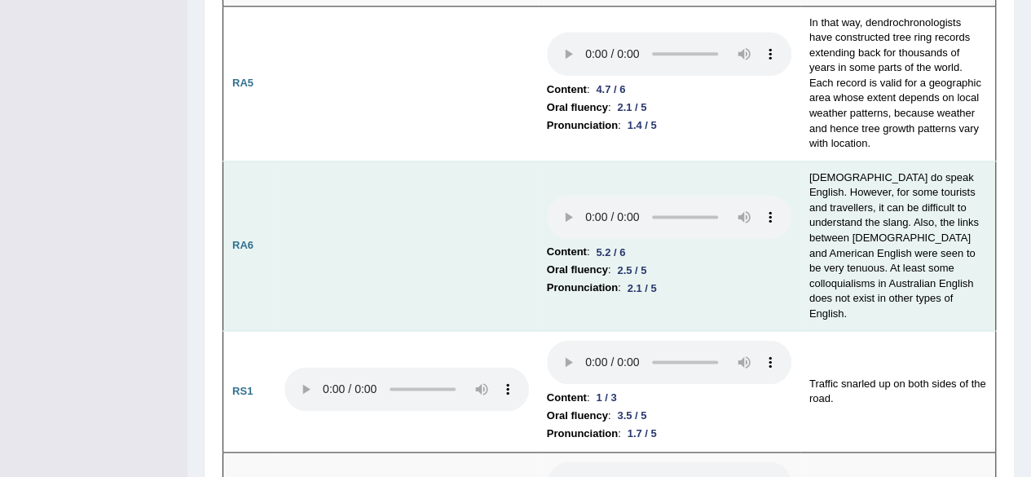
scroll to position [1060, 0]
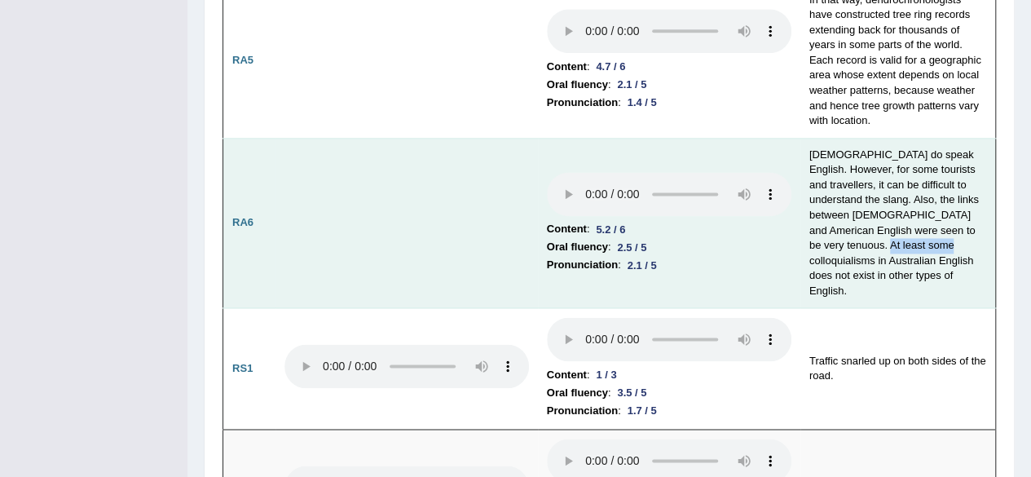
drag, startPoint x: 923, startPoint y: 196, endPoint x: 986, endPoint y: 199, distance: 63.7
click at [986, 199] on td "Australians do speak English. However, for some tourists and travellers, it can…" at bounding box center [899, 223] width 196 height 170
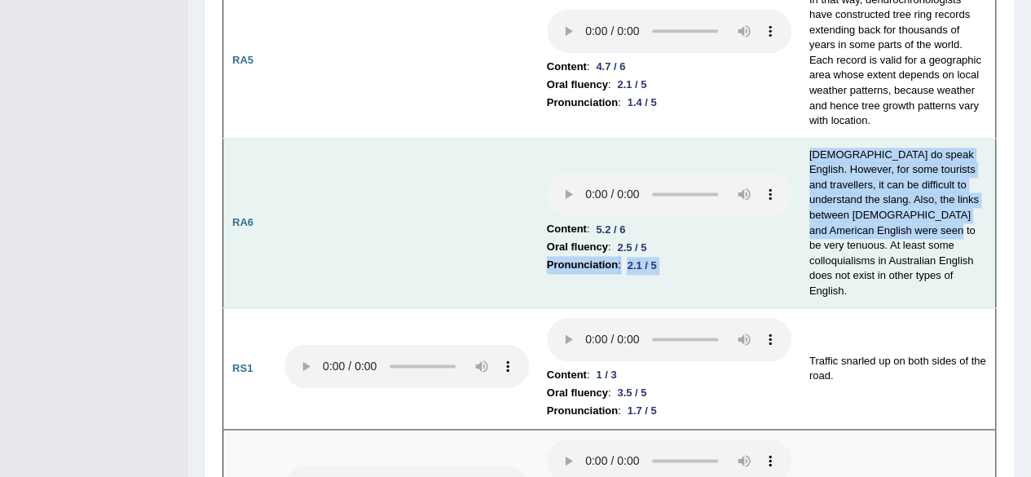
drag, startPoint x: 824, startPoint y: 198, endPoint x: 798, endPoint y: 193, distance: 26.5
click at [798, 193] on tr "RA6 Content : 5.2 / 6 Oral fluency : 2.5 / 5 Pronunciation : 2.1 / 5 Australian…" at bounding box center [609, 223] width 773 height 170
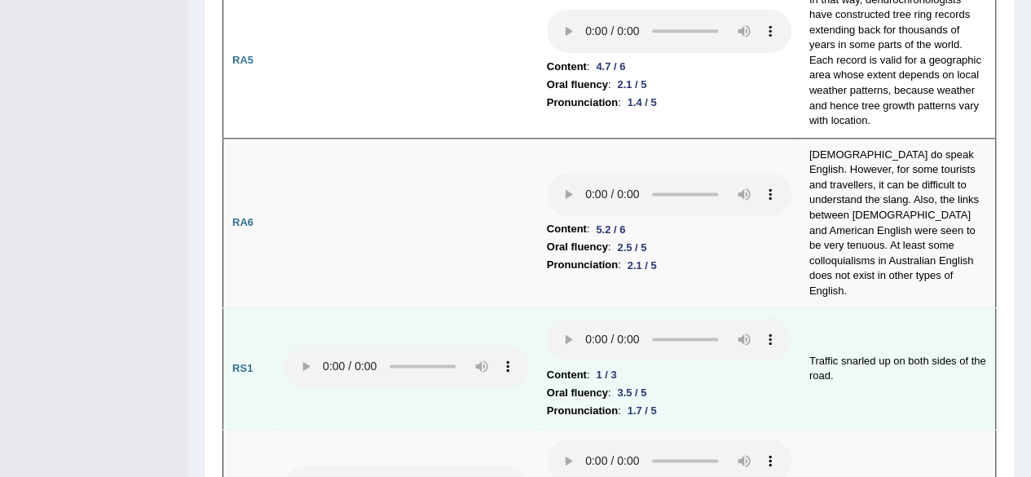
click at [841, 308] on td "Traffic snarled up on both sides of the road." at bounding box center [899, 368] width 196 height 121
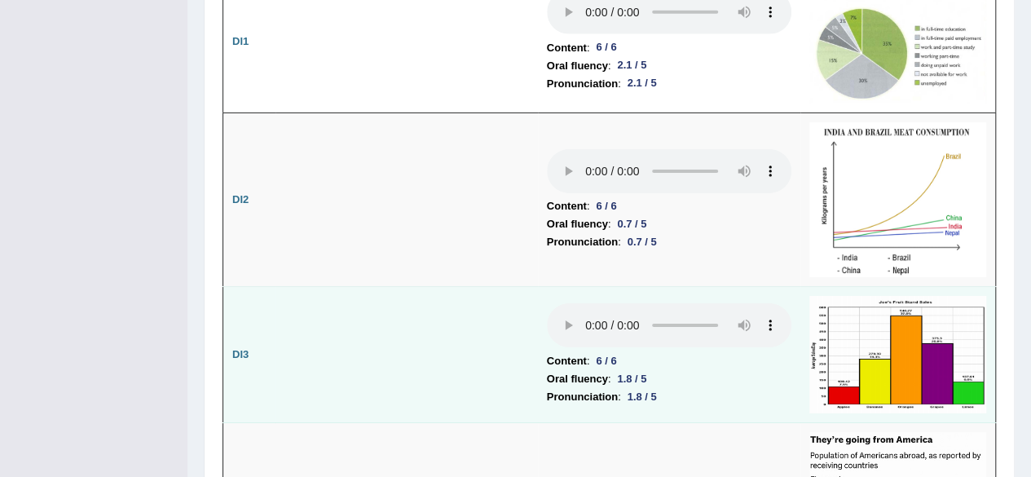
scroll to position [2690, 0]
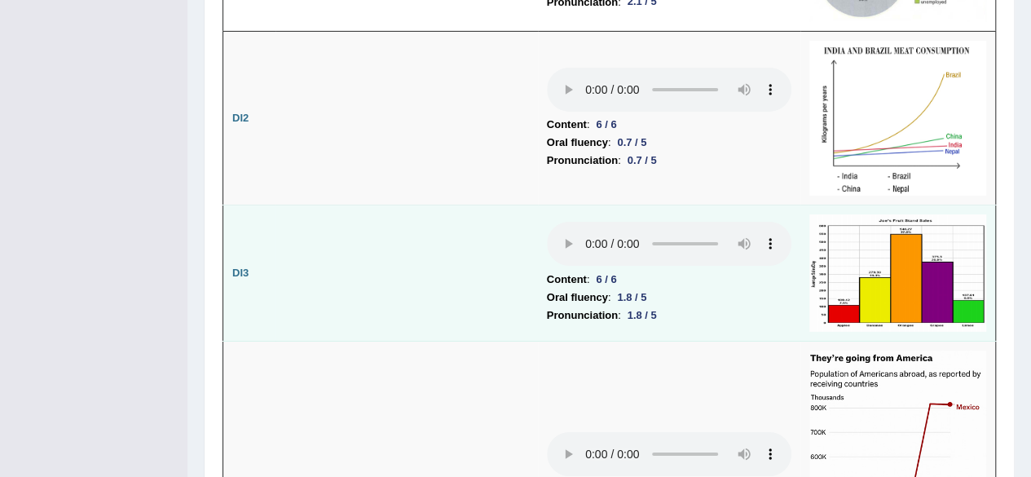
click at [905, 214] on img at bounding box center [898, 272] width 177 height 117
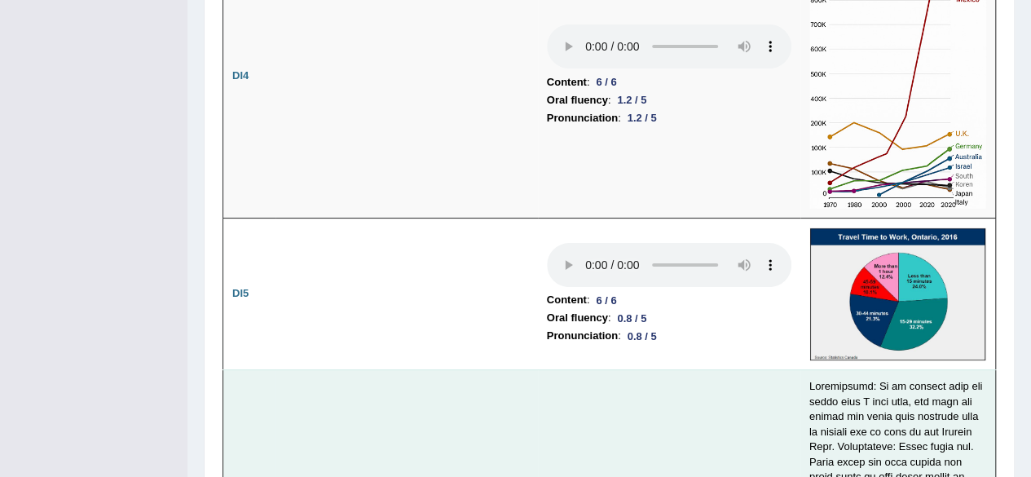
scroll to position [3179, 0]
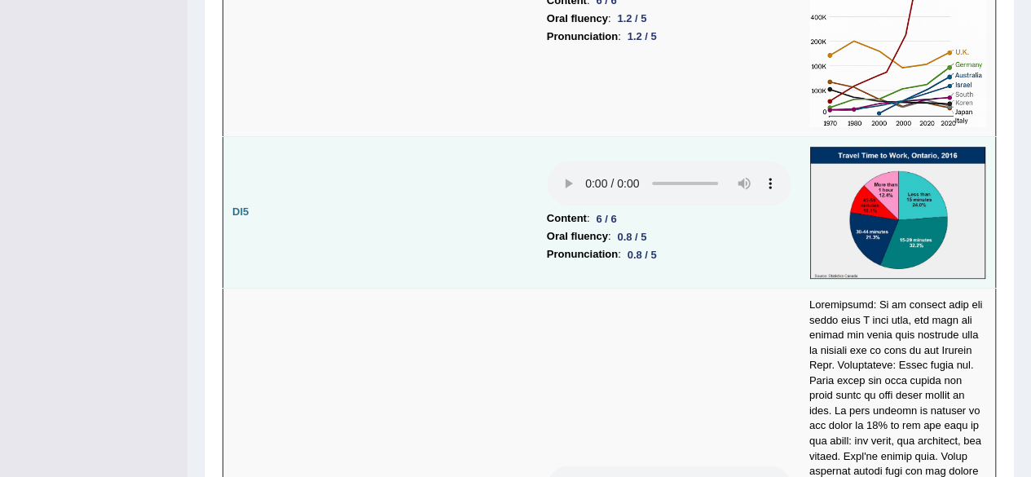
click at [903, 178] on img at bounding box center [898, 212] width 177 height 133
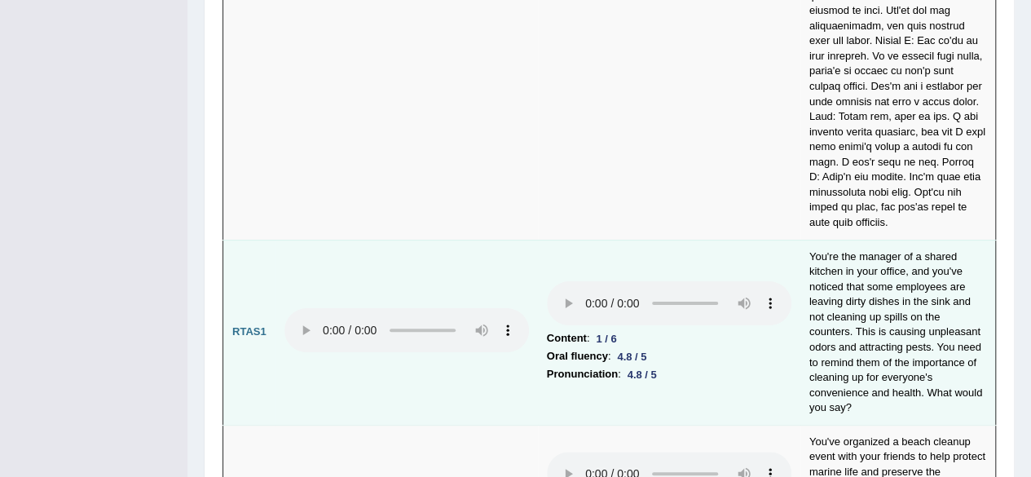
scroll to position [6269, 0]
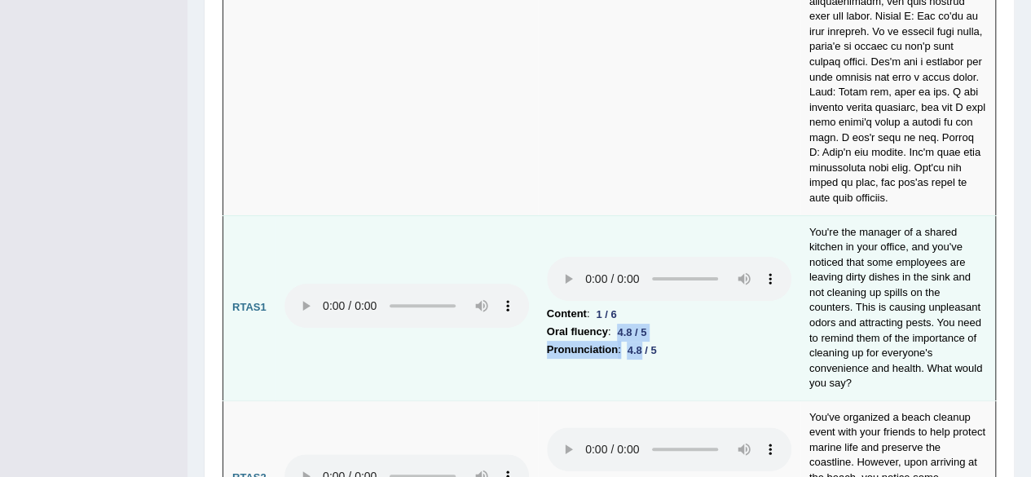
drag, startPoint x: 620, startPoint y: 183, endPoint x: 647, endPoint y: 205, distance: 35.9
click at [644, 215] on td "Content : 1 / 6 Oral fluency : 4.8 / 5 Pronunciation : 4.8 / 5" at bounding box center [669, 307] width 262 height 185
drag, startPoint x: 651, startPoint y: 206, endPoint x: 730, endPoint y: 226, distance: 82.3
click at [651, 215] on td "Content : 1 / 6 Oral fluency : 4.8 / 5 Pronunciation : 4.8 / 5" at bounding box center [669, 307] width 262 height 185
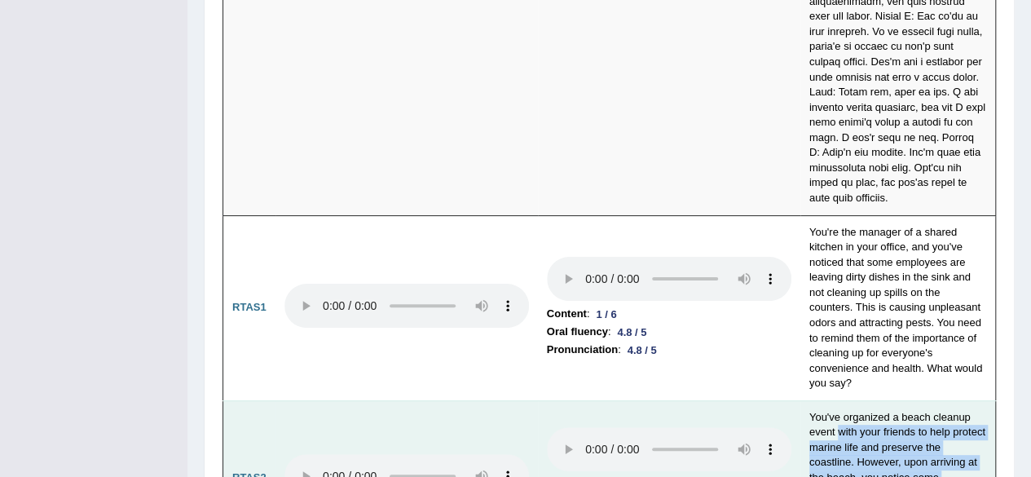
drag, startPoint x: 838, startPoint y: 278, endPoint x: 890, endPoint y: 379, distance: 113.8
click at [884, 400] on td "You've organized a beach cleanup event with your friends to help protect marine…" at bounding box center [899, 477] width 196 height 155
click at [895, 400] on td "You've organized a beach cleanup event with your friends to help protect marine…" at bounding box center [899, 477] width 196 height 155
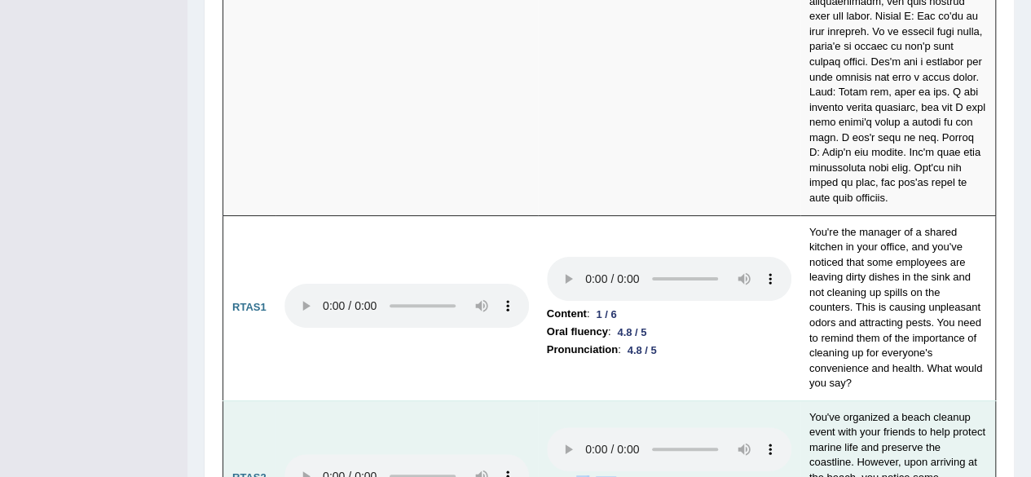
drag, startPoint x: 621, startPoint y: 322, endPoint x: 591, endPoint y: 337, distance: 33.5
click at [576, 475] on li "Content : 0 / 6" at bounding box center [669, 484] width 245 height 18
drag, startPoint x: 622, startPoint y: 343, endPoint x: 644, endPoint y: 352, distance: 23.8
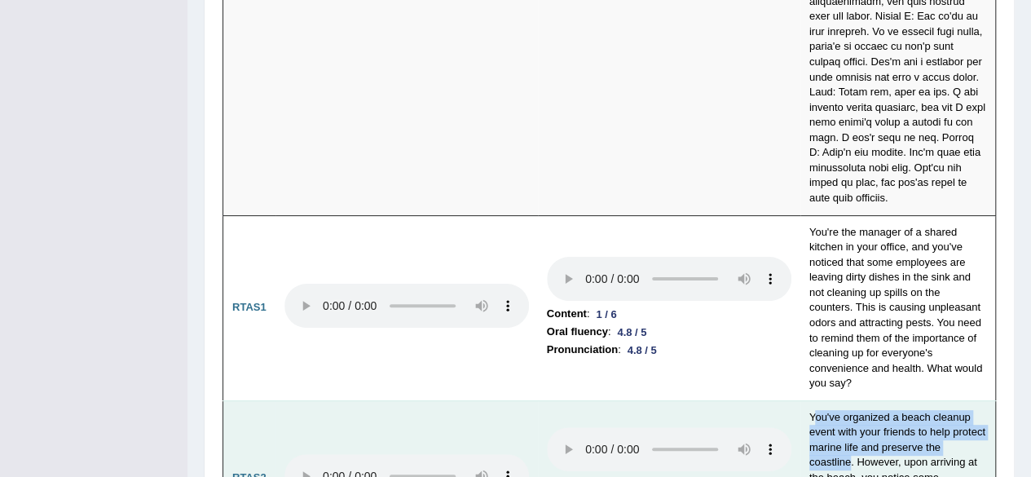
drag, startPoint x: 816, startPoint y: 257, endPoint x: 851, endPoint y: 302, distance: 57.6
click at [851, 400] on td "You've organized a beach cleanup event with your friends to help protect marine…" at bounding box center [899, 477] width 196 height 155
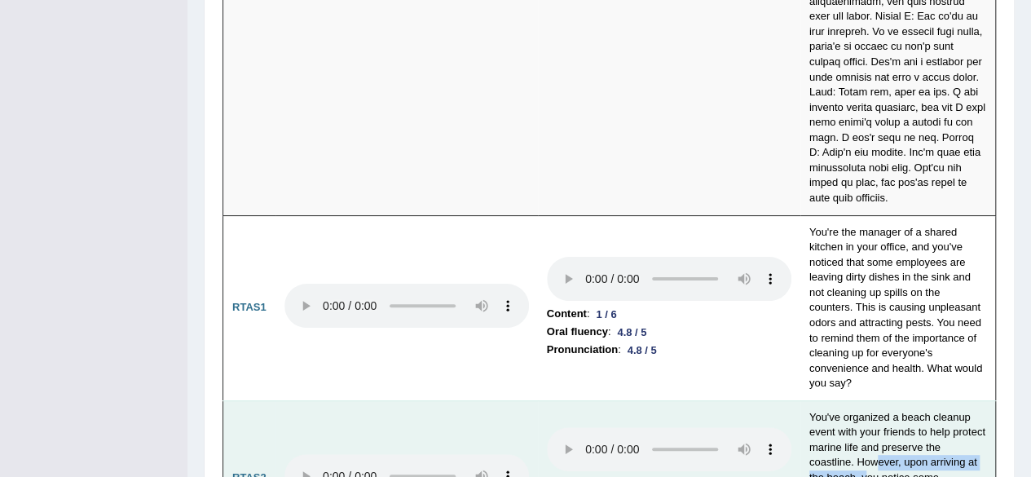
drag, startPoint x: 874, startPoint y: 296, endPoint x: 892, endPoint y: 323, distance: 32.3
click at [880, 400] on td "You've organized a beach cleanup event with your friends to help protect marine…" at bounding box center [899, 477] width 196 height 155
drag, startPoint x: 898, startPoint y: 323, endPoint x: 876, endPoint y: 365, distance: 47.8
click at [871, 400] on td "You've organized a beach cleanup event with your friends to help protect marine…" at bounding box center [899, 477] width 196 height 155
click at [889, 400] on td "You've organized a beach cleanup event with your friends to help protect marine…" at bounding box center [899, 477] width 196 height 155
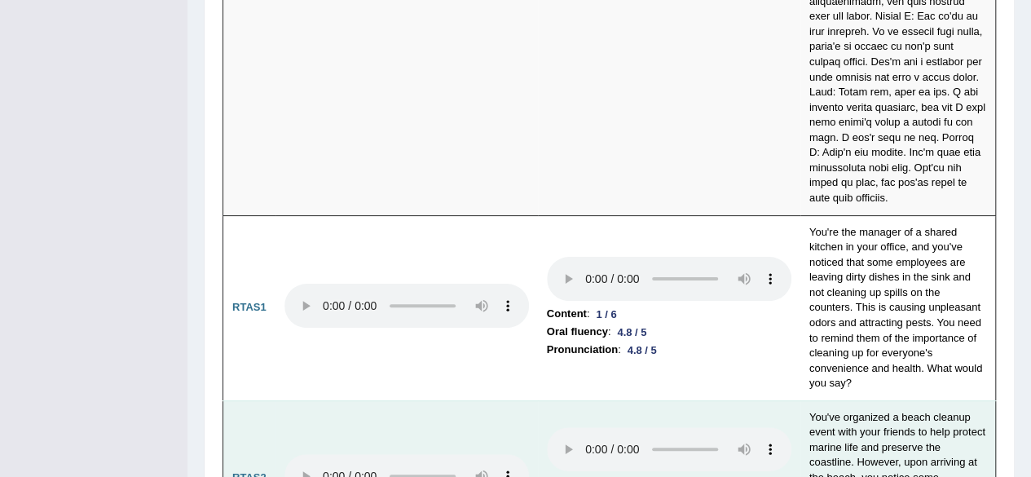
drag, startPoint x: 920, startPoint y: 364, endPoint x: 911, endPoint y: 377, distance: 15.8
click at [908, 400] on td "You've organized a beach cleanup event with your friends to help protect marine…" at bounding box center [899, 477] width 196 height 155
click at [911, 400] on td "You've organized a beach cleanup event with your friends to help protect marine…" at bounding box center [899, 477] width 196 height 155
drag, startPoint x: 913, startPoint y: 329, endPoint x: 893, endPoint y: 351, distance: 29.4
click at [892, 400] on td "You've organized a beach cleanup event with your friends to help protect marine…" at bounding box center [899, 477] width 196 height 155
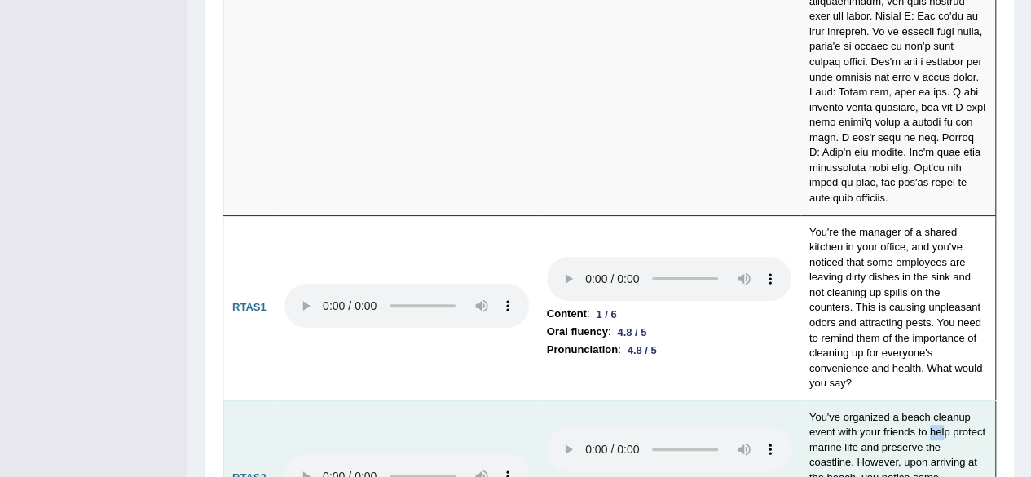
drag, startPoint x: 929, startPoint y: 270, endPoint x: 968, endPoint y: 286, distance: 43.1
click at [950, 400] on td "You've organized a beach cleanup event with your friends to help protect marine…" at bounding box center [899, 477] width 196 height 155
click at [968, 400] on td "You've organized a beach cleanup event with your friends to help protect marine…" at bounding box center [899, 477] width 196 height 155
drag, startPoint x: 866, startPoint y: 287, endPoint x: 838, endPoint y: 299, distance: 30.3
click at [838, 400] on td "You've organized a beach cleanup event with your friends to help protect marine…" at bounding box center [899, 477] width 196 height 155
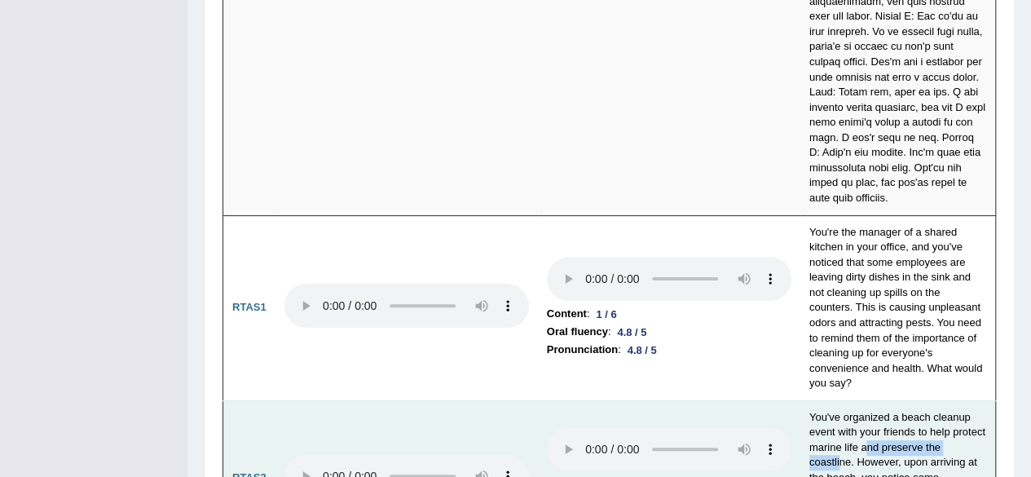
click at [838, 400] on td "You've organized a beach cleanup event with your friends to help protect marine…" at bounding box center [899, 477] width 196 height 155
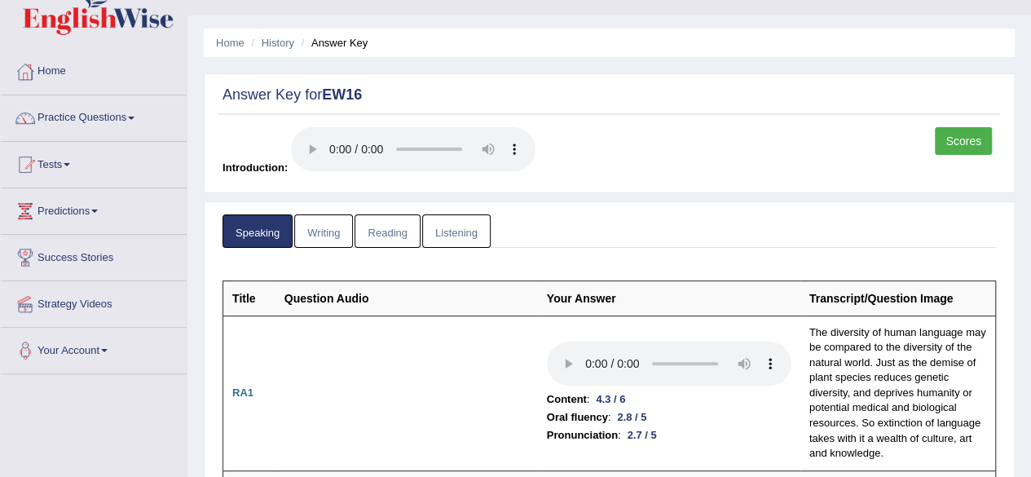
scroll to position [82, 0]
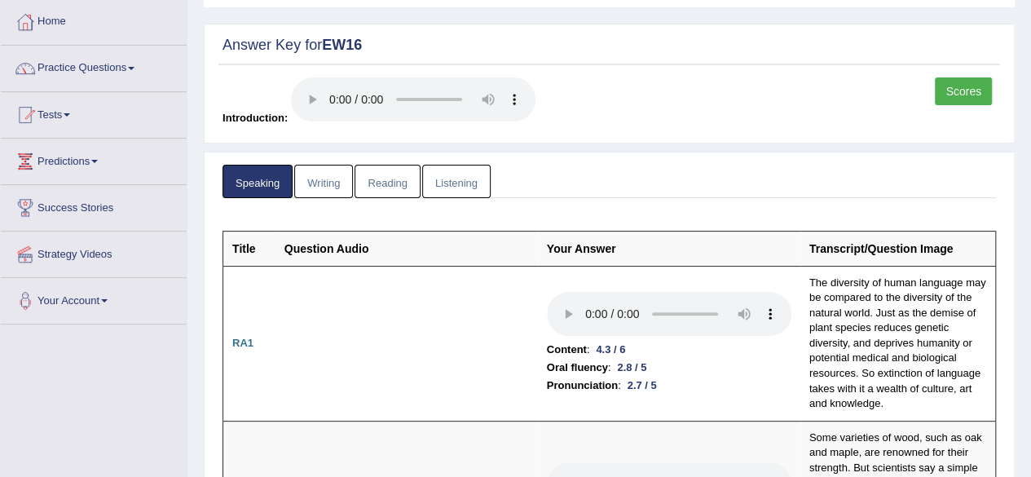
click at [328, 182] on link "Writing" at bounding box center [323, 181] width 59 height 33
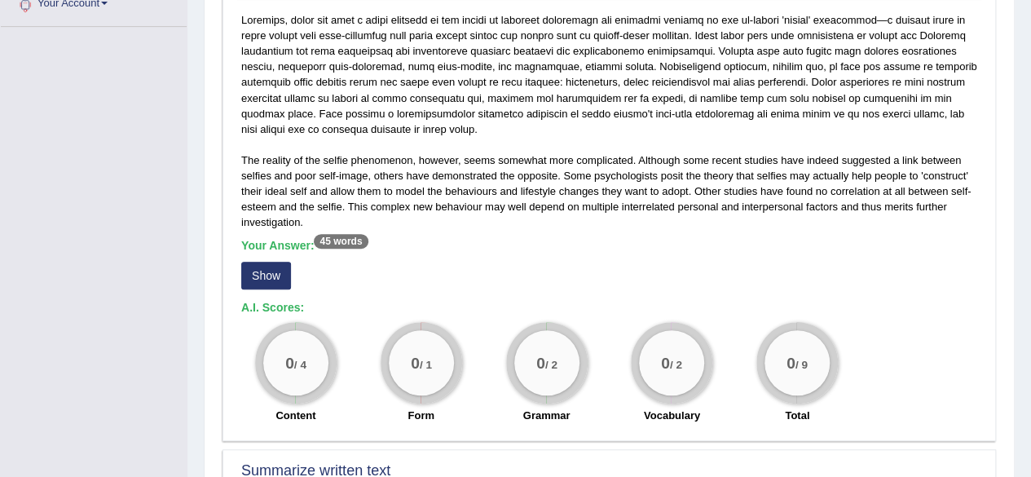
scroll to position [408, 0]
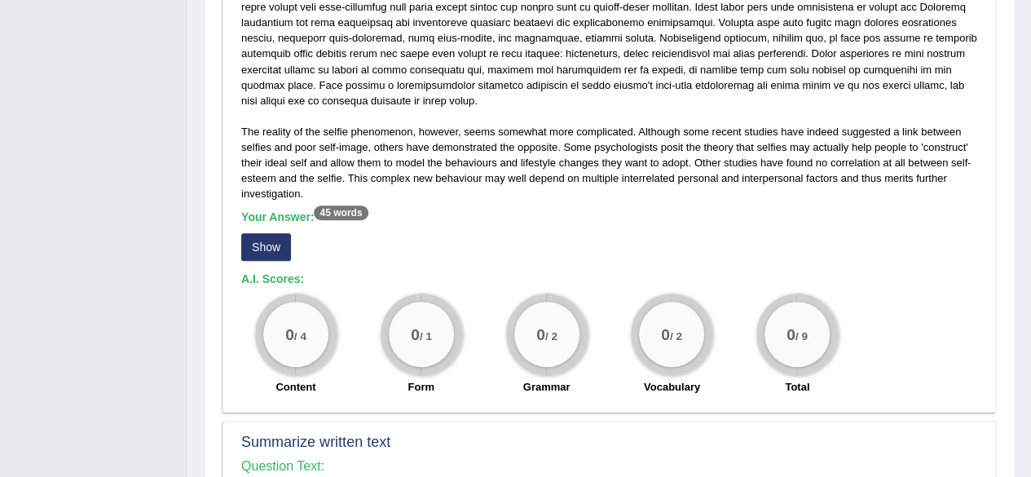
click at [282, 240] on button "Show" at bounding box center [266, 247] width 50 height 28
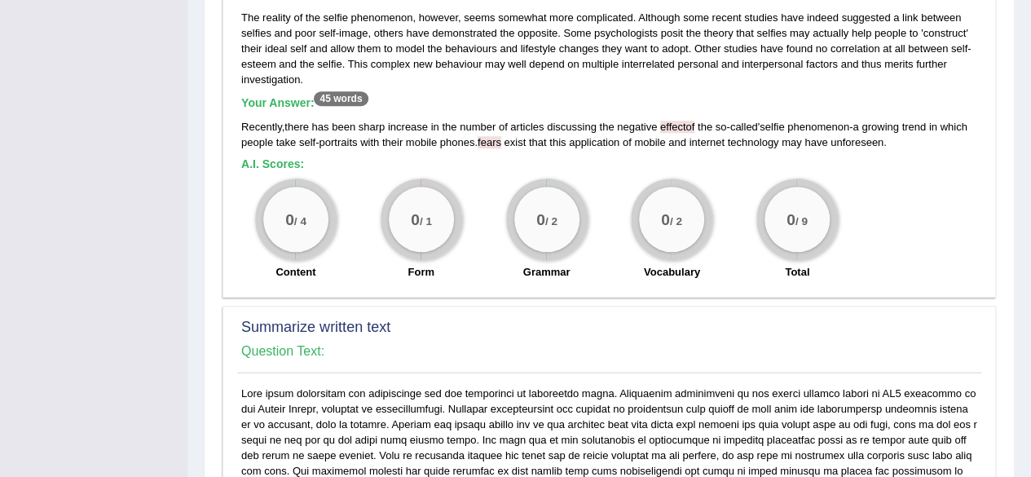
scroll to position [489, 0]
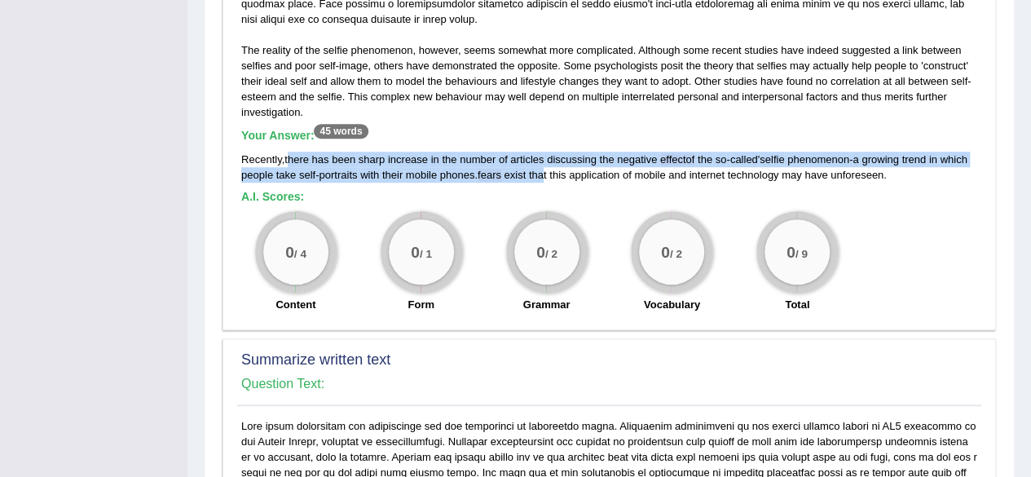
drag, startPoint x: 305, startPoint y: 160, endPoint x: 589, endPoint y: 169, distance: 284.6
click at [589, 169] on div "Recently , there has been sharp increase in the number of articles discussing t…" at bounding box center [609, 167] width 736 height 31
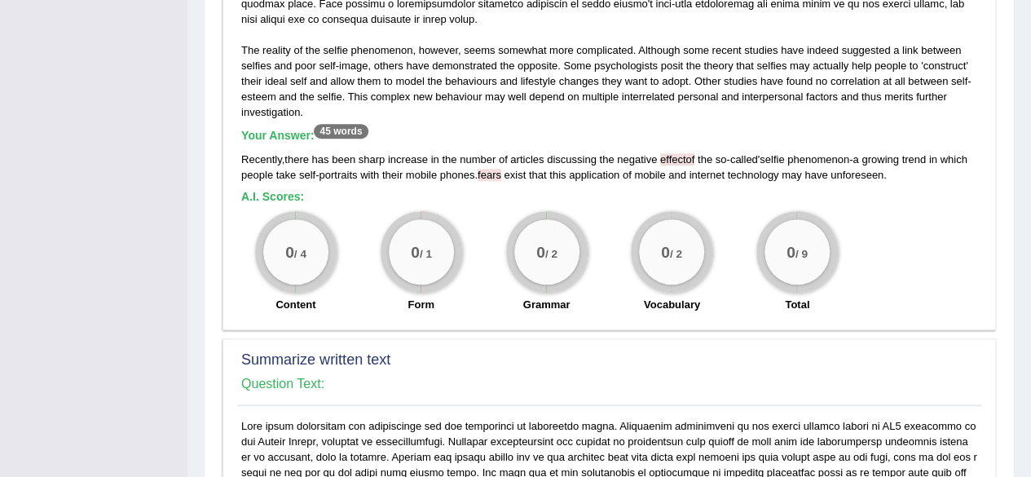
click at [889, 183] on div "The reality of the selfie phenomenon, however, seems somewhat more complicated.…" at bounding box center [609, 111] width 744 height 419
click at [476, 175] on div "Recently , there has been sharp increase in the number of articles discussing t…" at bounding box center [609, 167] width 736 height 31
drag, startPoint x: 885, startPoint y: 172, endPoint x: 886, endPoint y: 188, distance: 16.3
click at [881, 183] on div "The reality of the selfie phenomenon, however, seems somewhat more complicated.…" at bounding box center [609, 111] width 744 height 419
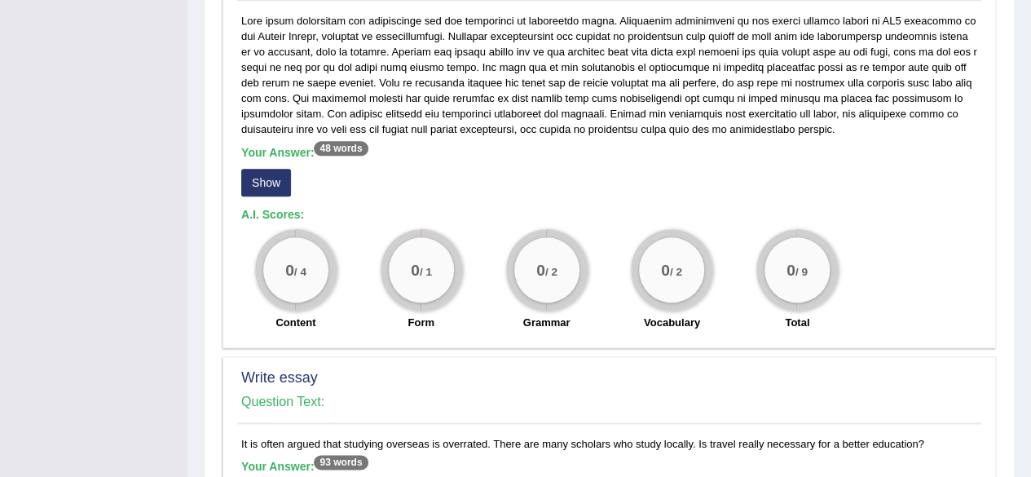
scroll to position [897, 0]
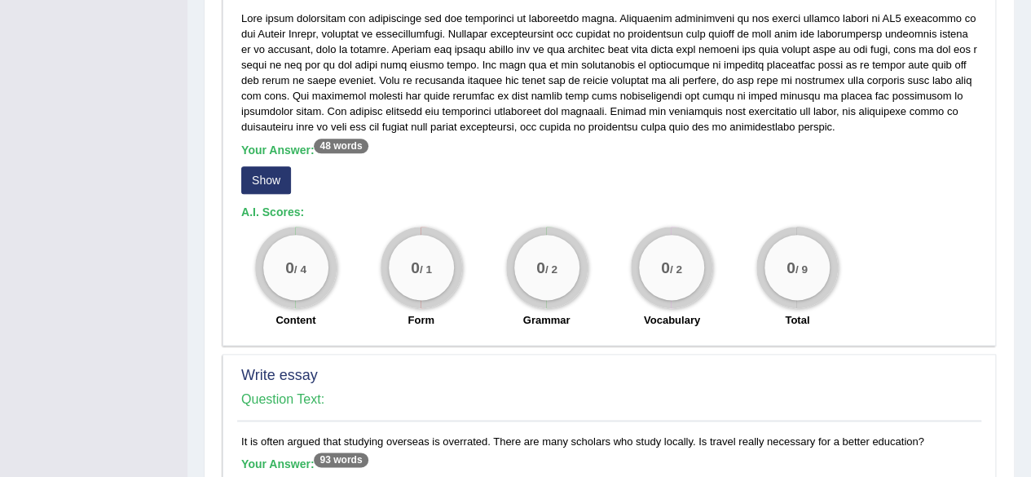
click at [262, 170] on button "Show" at bounding box center [266, 180] width 50 height 28
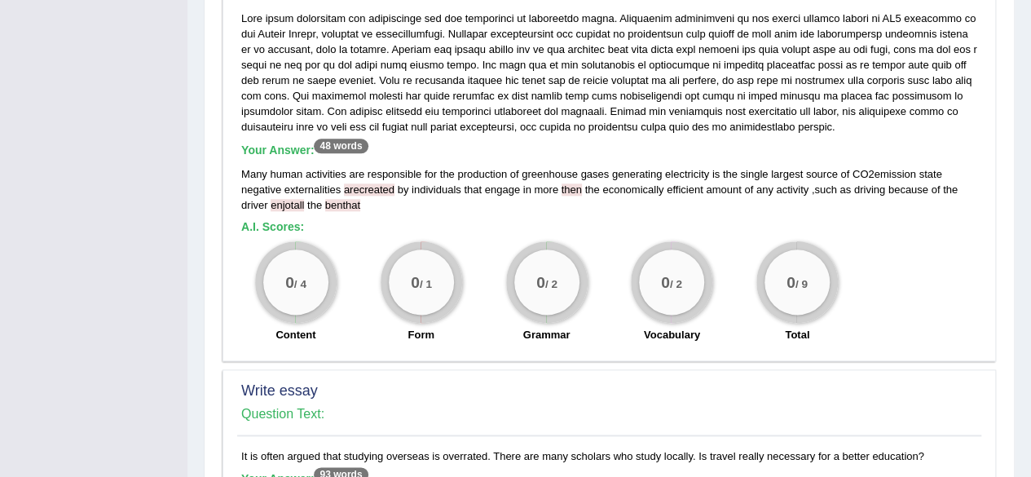
click at [369, 204] on div "Many human activities are responsible for the production of greenhouse gases ge…" at bounding box center [609, 189] width 736 height 46
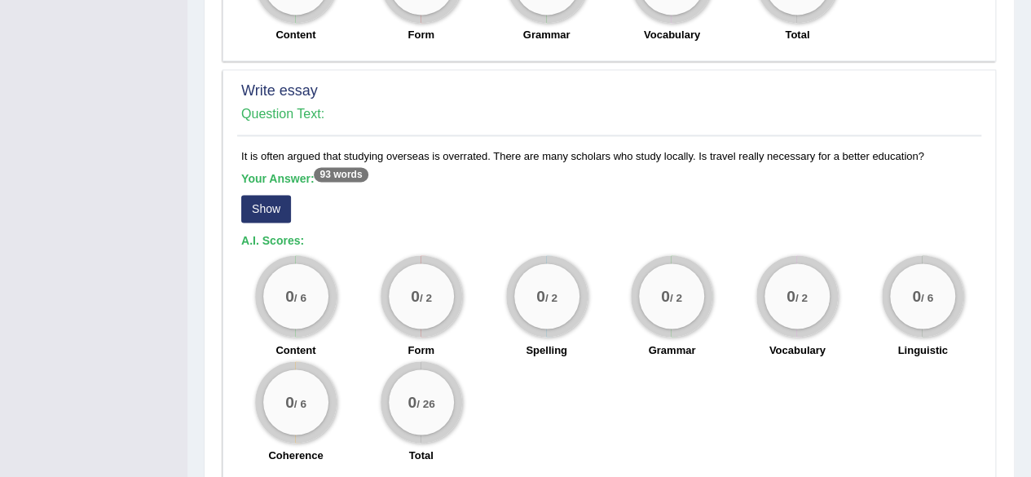
scroll to position [1223, 0]
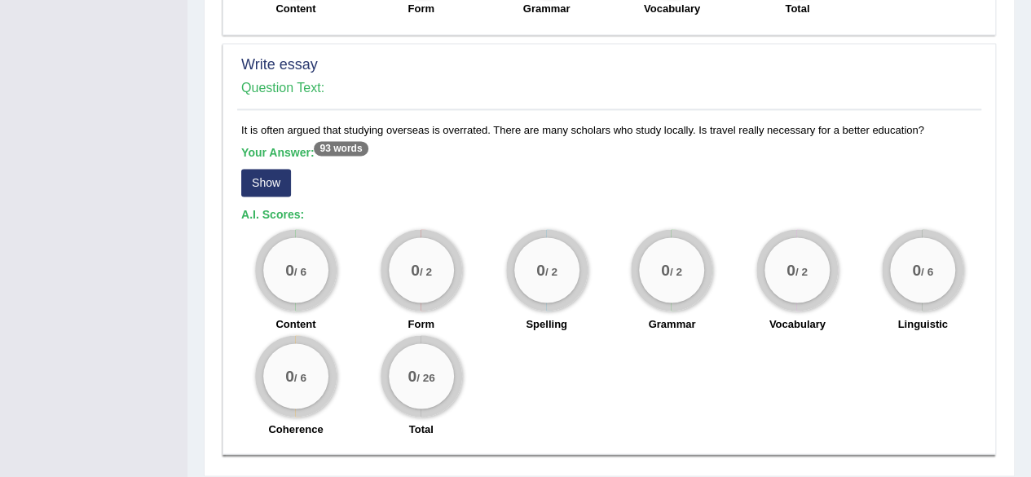
click at [280, 186] on button "Show" at bounding box center [266, 183] width 50 height 28
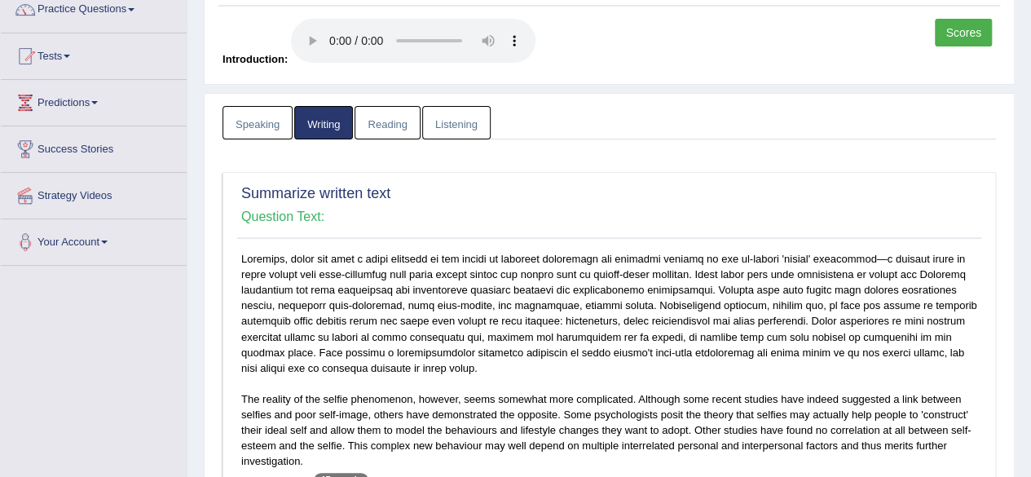
scroll to position [0, 0]
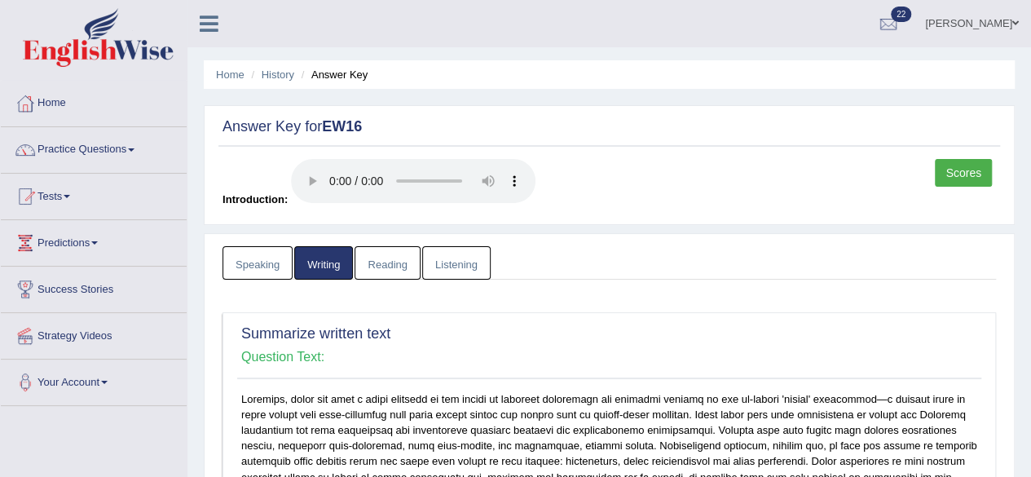
click at [390, 264] on link "Reading" at bounding box center [387, 262] width 65 height 33
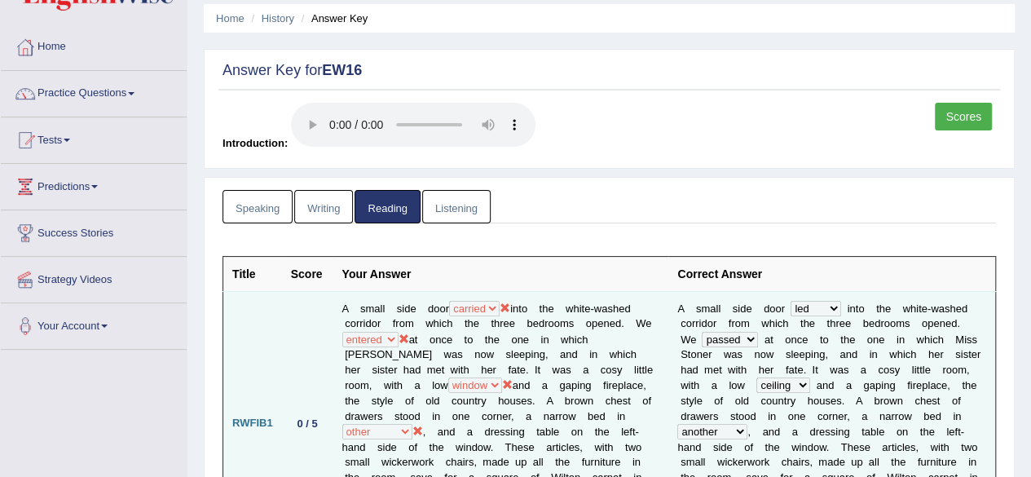
scroll to position [82, 0]
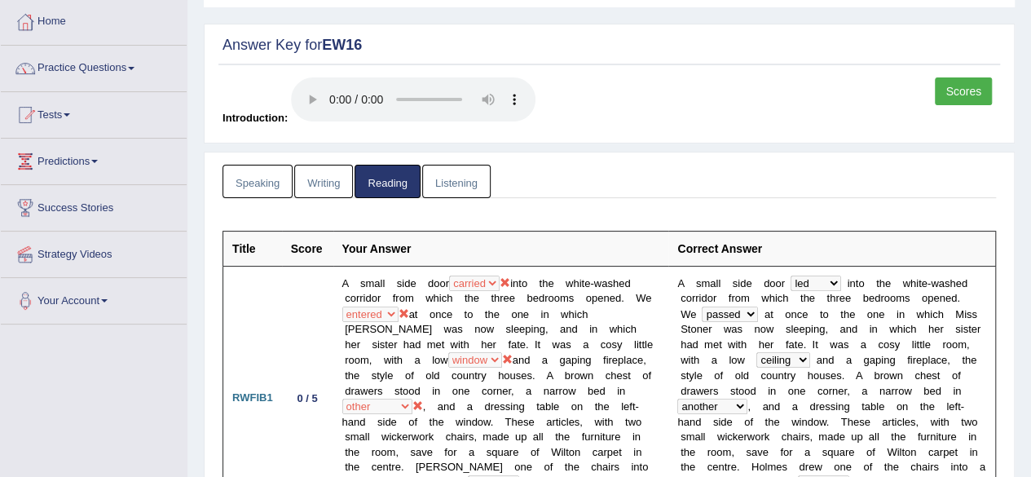
click at [465, 174] on link "Listening" at bounding box center [456, 181] width 68 height 33
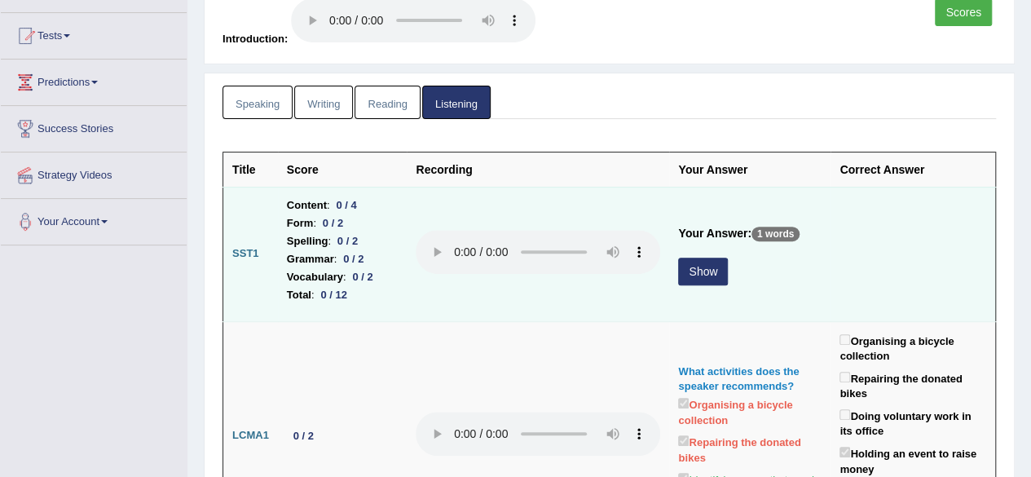
scroll to position [245, 0]
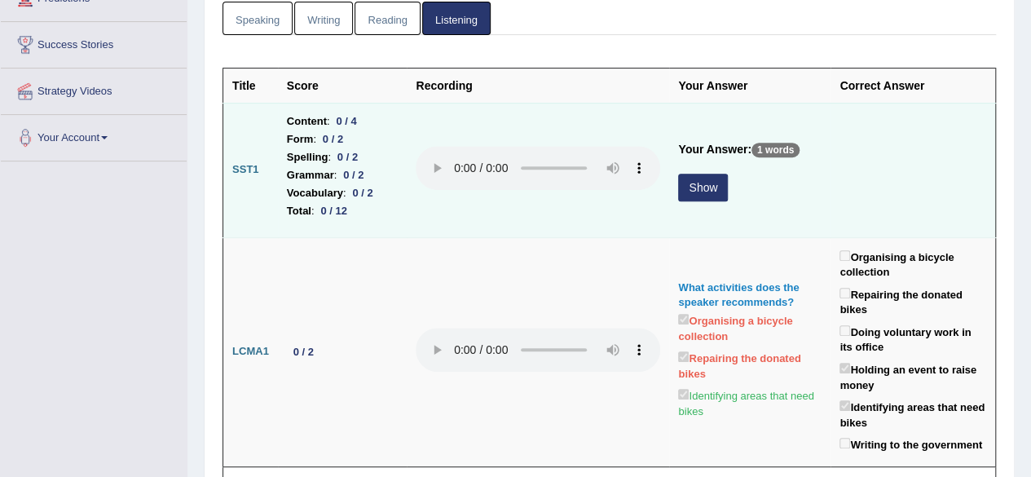
click at [686, 189] on button "Show" at bounding box center [703, 188] width 50 height 28
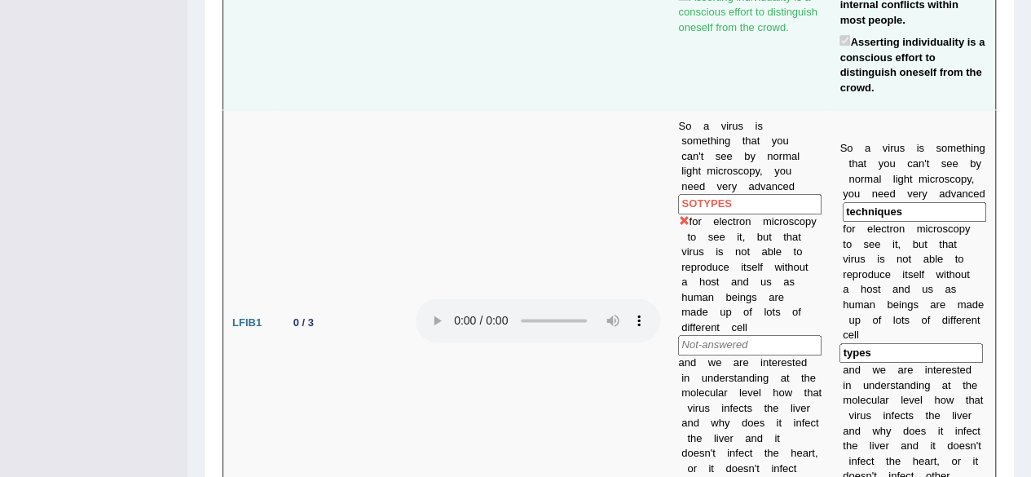
scroll to position [978, 0]
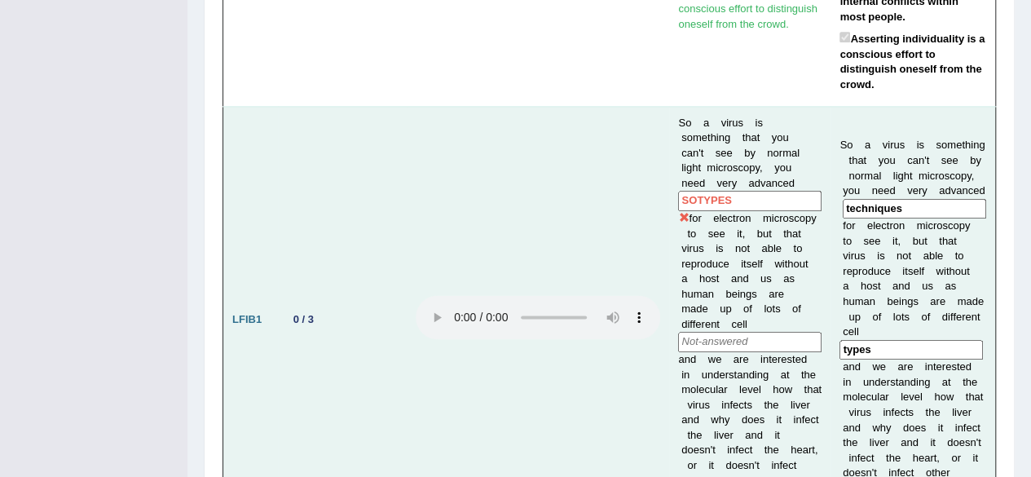
click at [748, 191] on input "SOTYPES" at bounding box center [749, 201] width 143 height 20
drag, startPoint x: 740, startPoint y: 157, endPoint x: 666, endPoint y: 159, distance: 74.2
click at [669, 159] on td "So a virus is something that you can't see by normal light microscopy, you need…" at bounding box center [749, 319] width 161 height 427
click at [882, 340] on input "types" at bounding box center [911, 350] width 143 height 20
click at [876, 340] on input "types" at bounding box center [911, 350] width 143 height 20
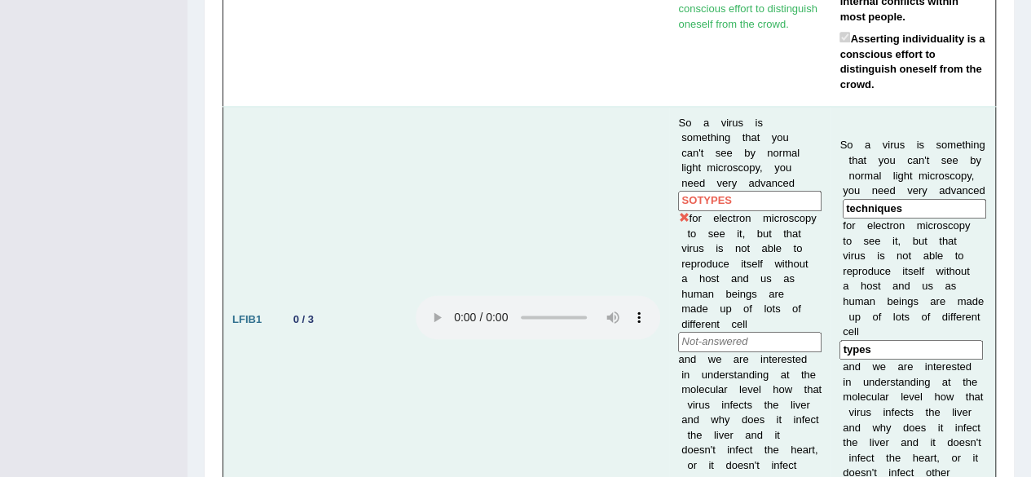
drag, startPoint x: 781, startPoint y: 169, endPoint x: 810, endPoint y: 199, distance: 42.1
click at [779, 191] on input "SOTYPES" at bounding box center [749, 201] width 143 height 20
drag, startPoint x: 875, startPoint y: 302, endPoint x: 832, endPoint y: 294, distance: 44.0
click at [832, 294] on td "S o a v i r u s i s s o m e t h i n g t h a t y o u c a n ' t s e e b y n o r m…" at bounding box center [913, 319] width 165 height 427
drag, startPoint x: 688, startPoint y: 161, endPoint x: 677, endPoint y: 161, distance: 11.4
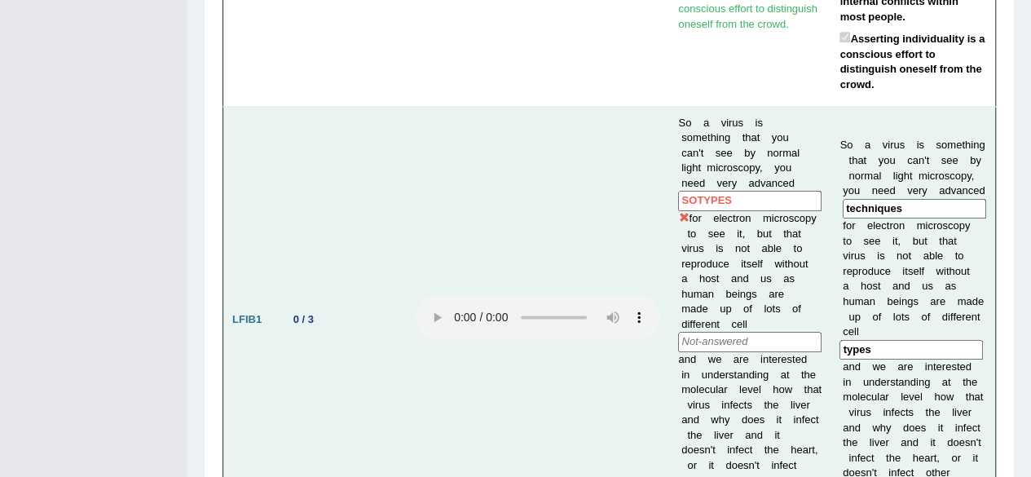
click at [678, 191] on input "SOTYPES" at bounding box center [749, 201] width 143 height 20
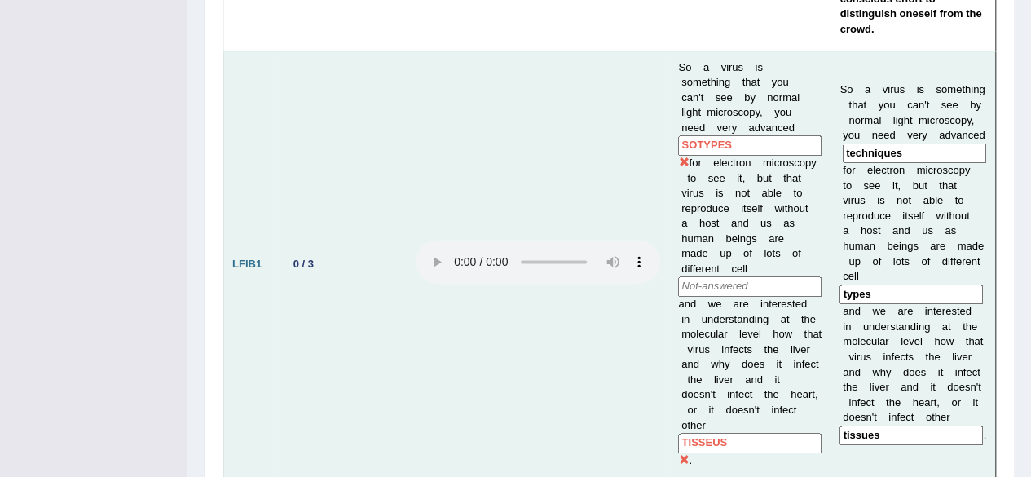
scroll to position [1060, 0]
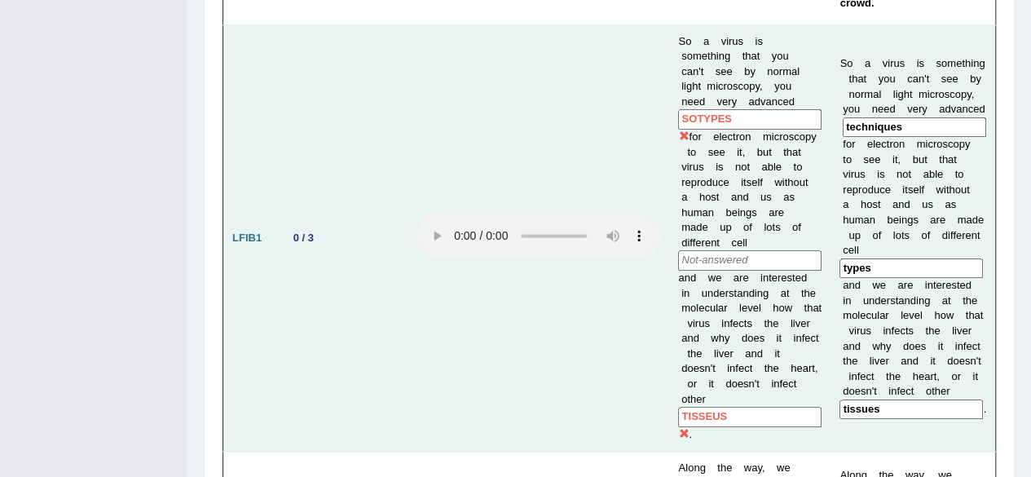
drag, startPoint x: 729, startPoint y: 356, endPoint x: 789, endPoint y: 375, distance: 63.2
click at [682, 407] on input "TISSEUS" at bounding box center [749, 417] width 143 height 20
click at [747, 407] on input "TISSEUS" at bounding box center [749, 417] width 143 height 20
drag, startPoint x: 745, startPoint y: 345, endPoint x: 642, endPoint y: 325, distance: 104.6
click at [642, 325] on tr "LFIB1 0 / 3 So a virus is something that you can't see by normal light microsco…" at bounding box center [609, 237] width 773 height 427
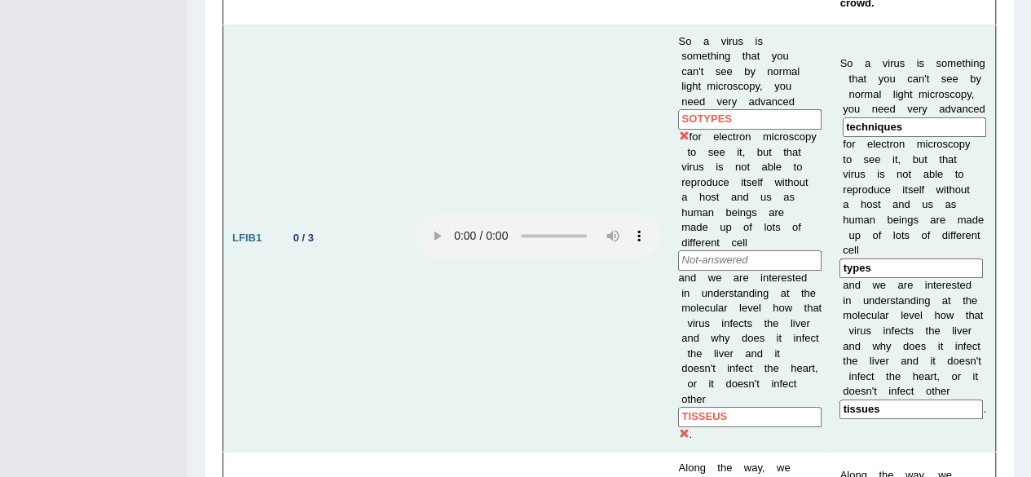
click at [735, 407] on input "TISSEUS" at bounding box center [749, 417] width 143 height 20
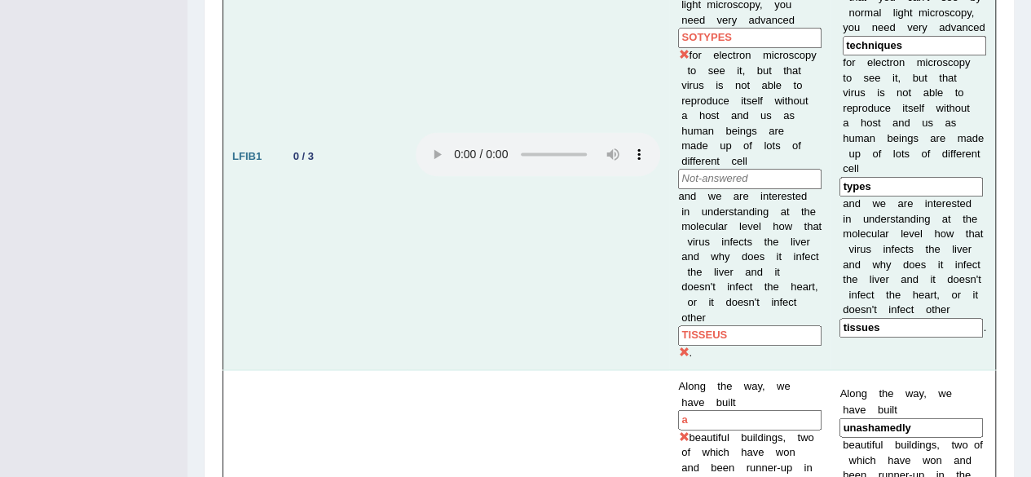
click at [716, 325] on input "TISSEUS" at bounding box center [749, 335] width 143 height 20
click at [724, 325] on input "TISSEUS" at bounding box center [749, 335] width 143 height 20
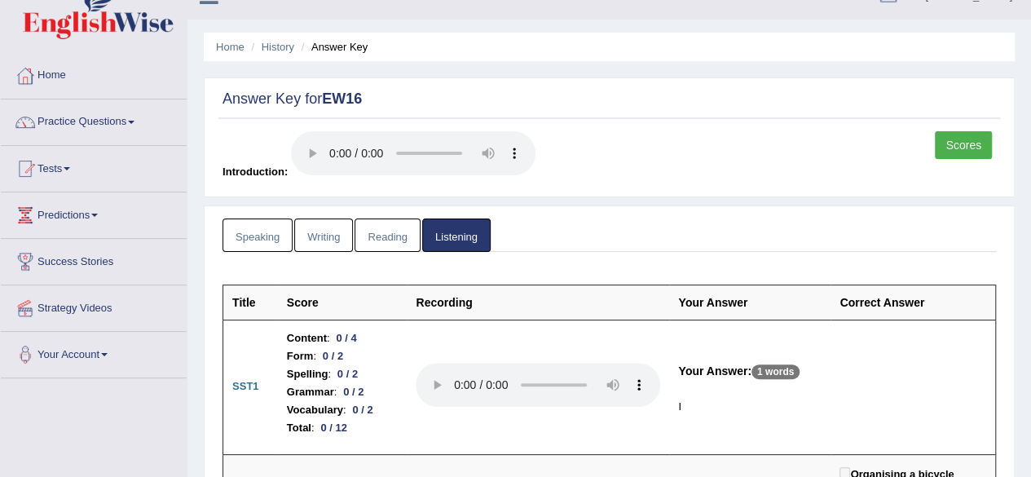
scroll to position [0, 0]
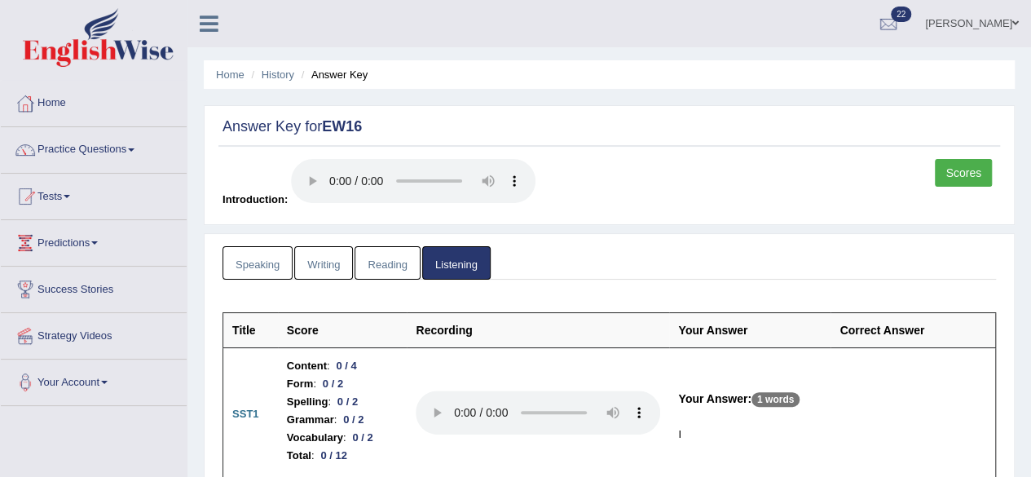
click at [969, 169] on link "Scores" at bounding box center [963, 173] width 57 height 28
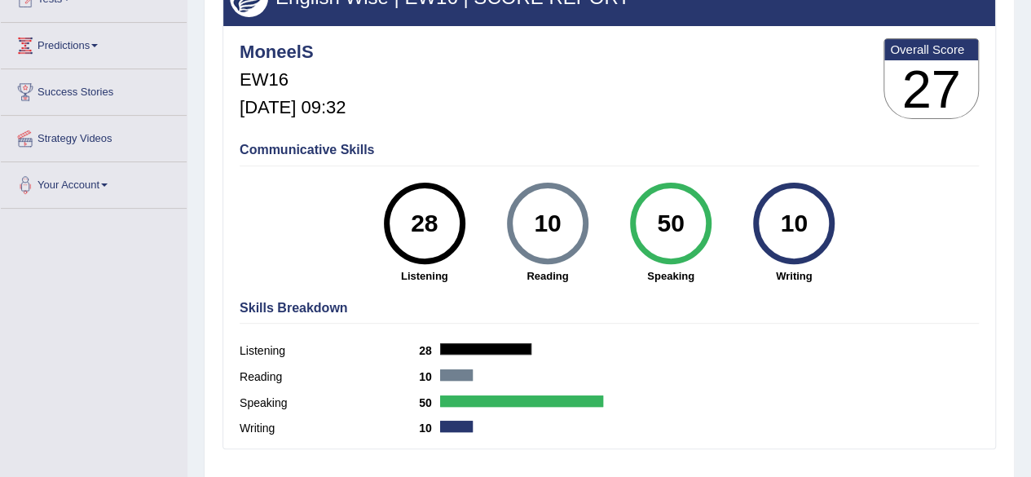
scroll to position [245, 0]
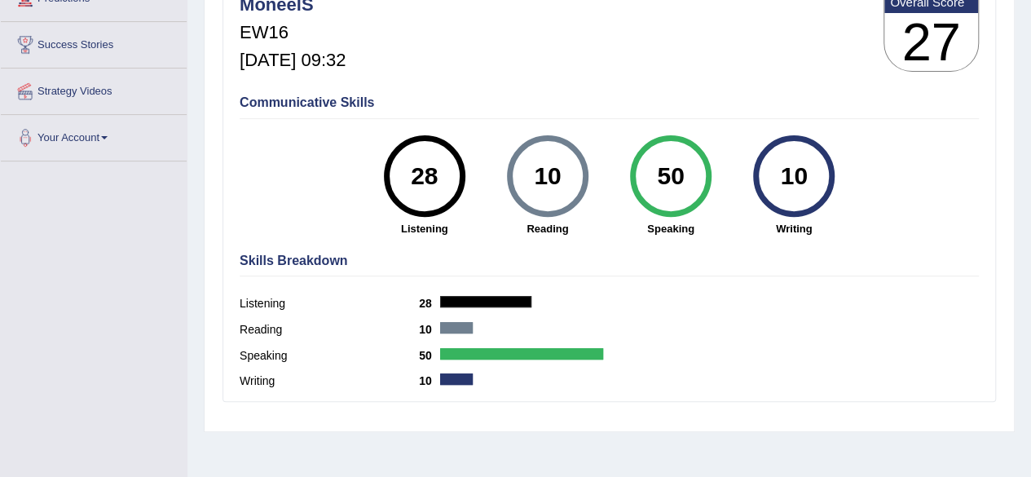
drag, startPoint x: 559, startPoint y: 187, endPoint x: 660, endPoint y: 207, distance: 103.1
click at [530, 178] on div "10" at bounding box center [548, 176] width 60 height 68
drag, startPoint x: 778, startPoint y: 187, endPoint x: 835, endPoint y: 195, distance: 57.6
click at [835, 195] on div "10 Writing" at bounding box center [794, 185] width 123 height 101
drag, startPoint x: 673, startPoint y: 183, endPoint x: 691, endPoint y: 183, distance: 17.9
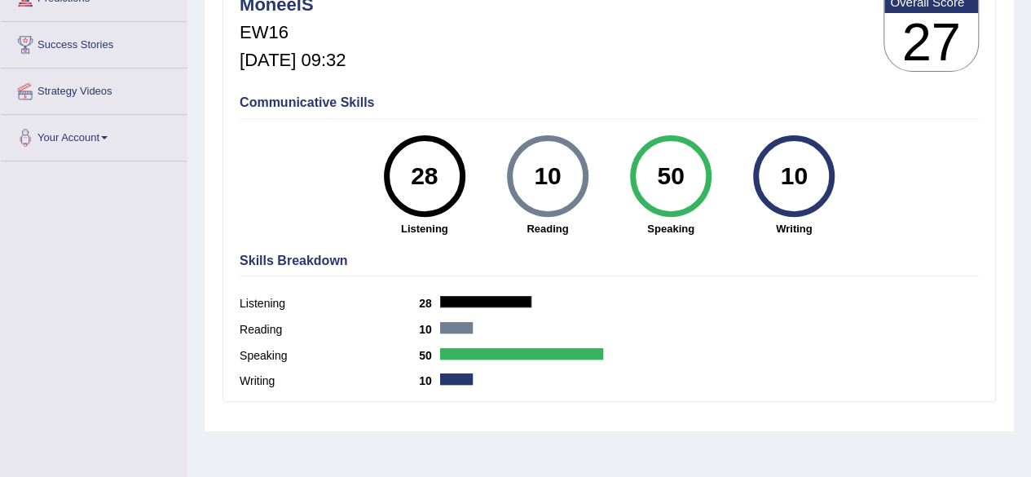
click at [691, 183] on div "50" at bounding box center [671, 176] width 60 height 68
drag, startPoint x: 432, startPoint y: 165, endPoint x: 620, endPoint y: 206, distance: 192.1
click at [424, 169] on div "28" at bounding box center [425, 176] width 60 height 68
drag, startPoint x: 554, startPoint y: 191, endPoint x: 726, endPoint y: 224, distance: 176.0
click at [553, 191] on div "10" at bounding box center [548, 176] width 60 height 68
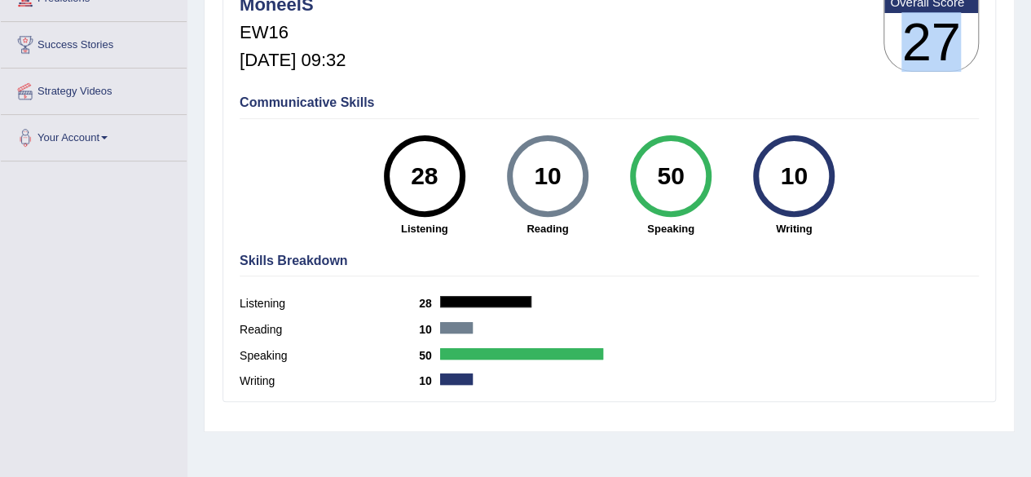
drag, startPoint x: 947, startPoint y: 49, endPoint x: 913, endPoint y: 53, distance: 34.5
click at [914, 53] on h3 "27" at bounding box center [931, 42] width 94 height 59
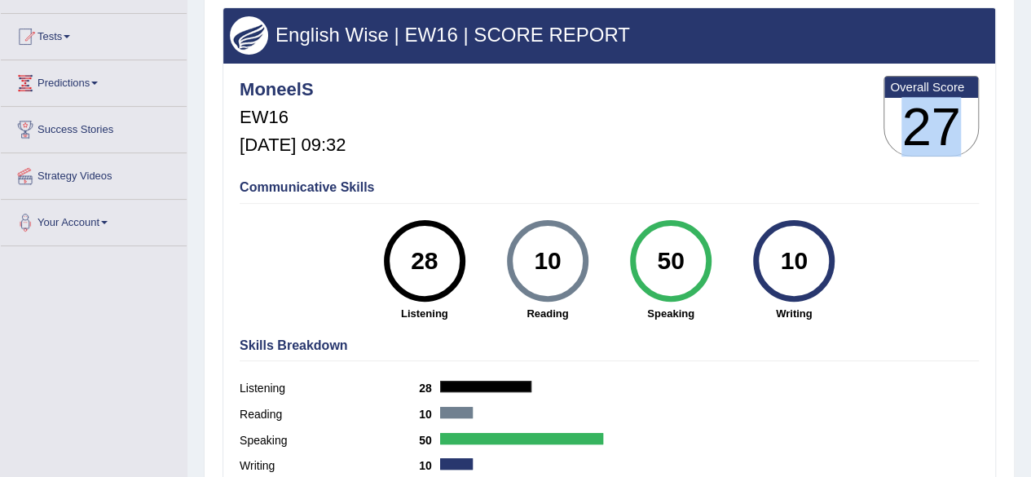
scroll to position [0, 0]
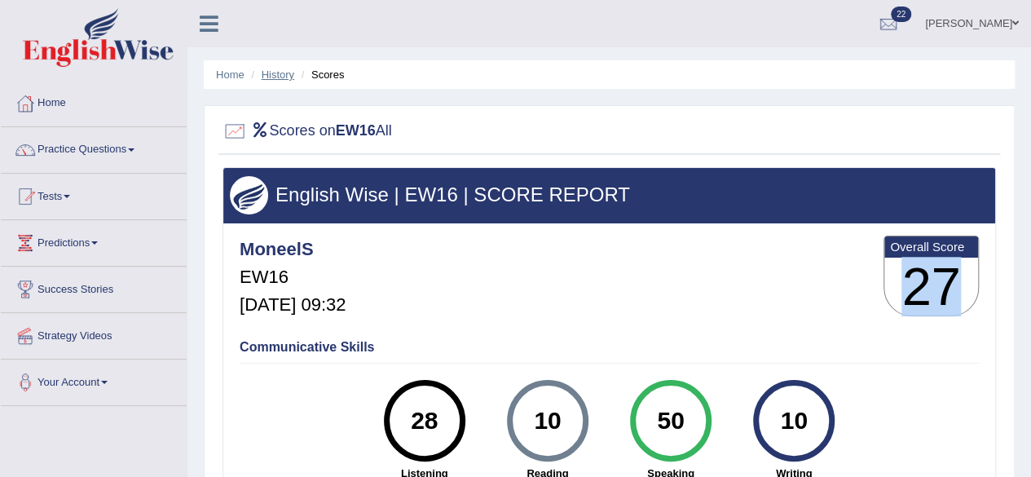
click at [284, 71] on link "History" at bounding box center [278, 74] width 33 height 12
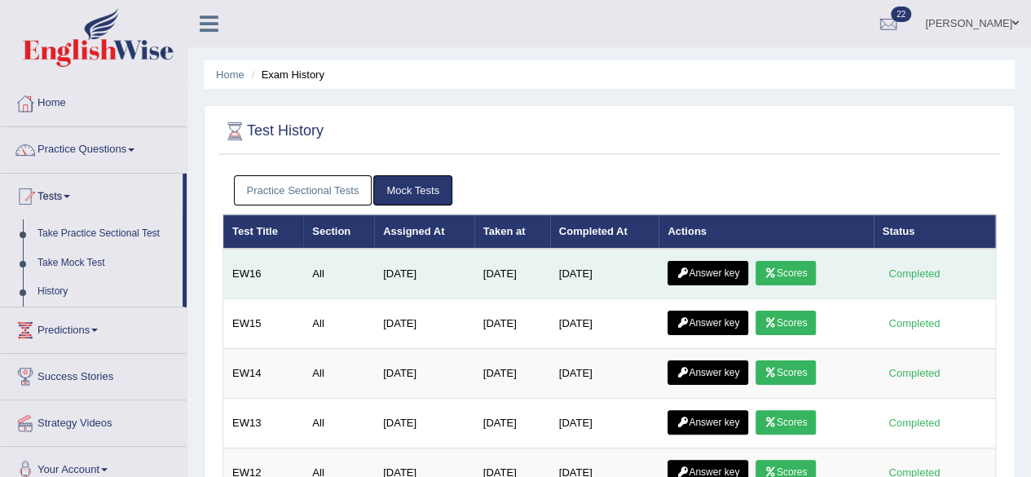
click at [729, 275] on link "Answer key" at bounding box center [708, 273] width 81 height 24
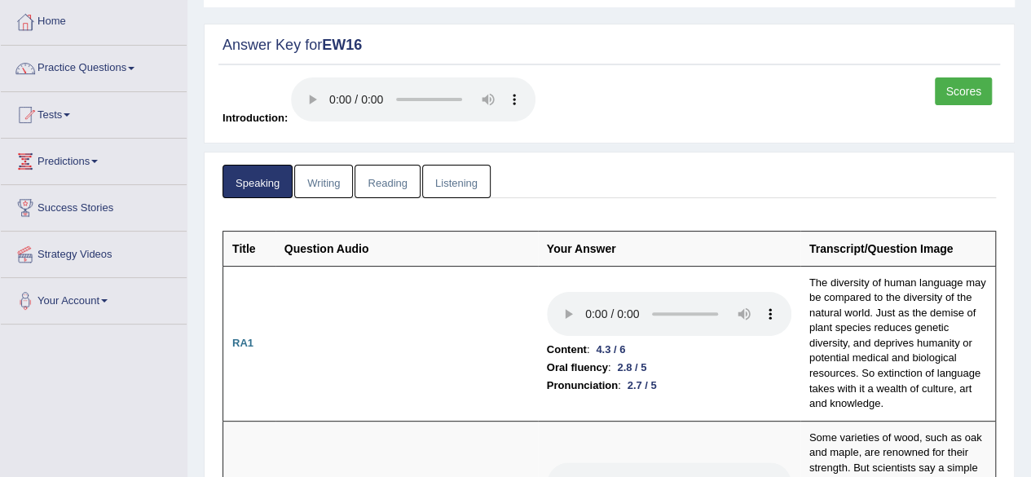
click at [391, 183] on link "Reading" at bounding box center [387, 181] width 65 height 33
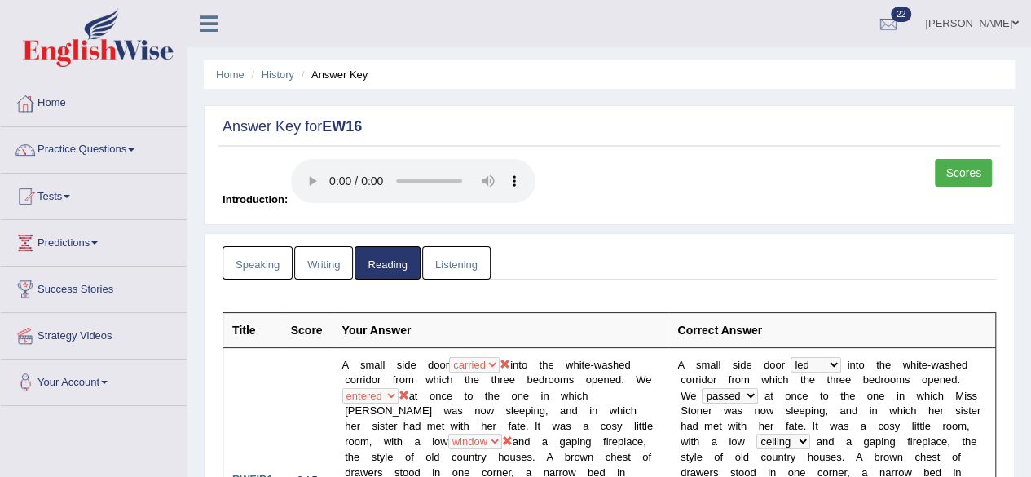
click at [318, 260] on link "Writing" at bounding box center [323, 262] width 59 height 33
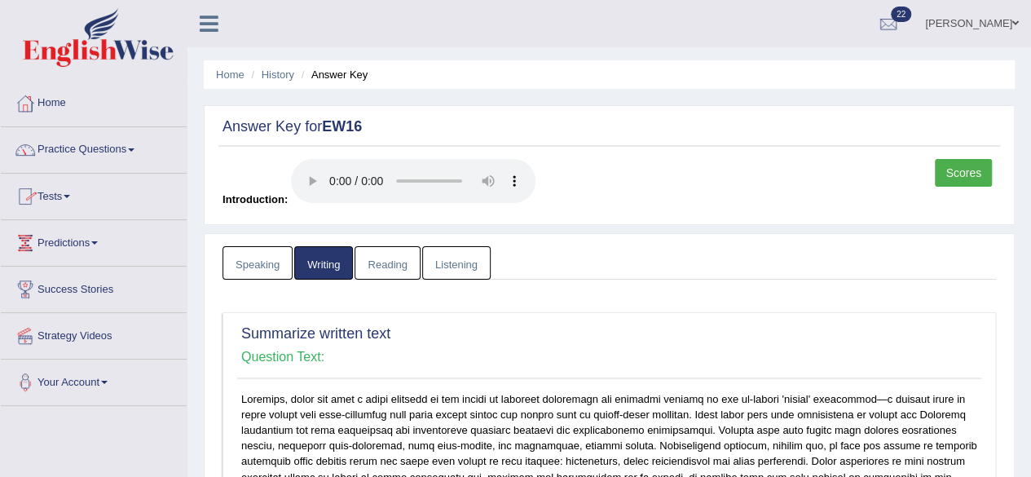
click at [70, 157] on link "Practice Questions" at bounding box center [94, 147] width 186 height 41
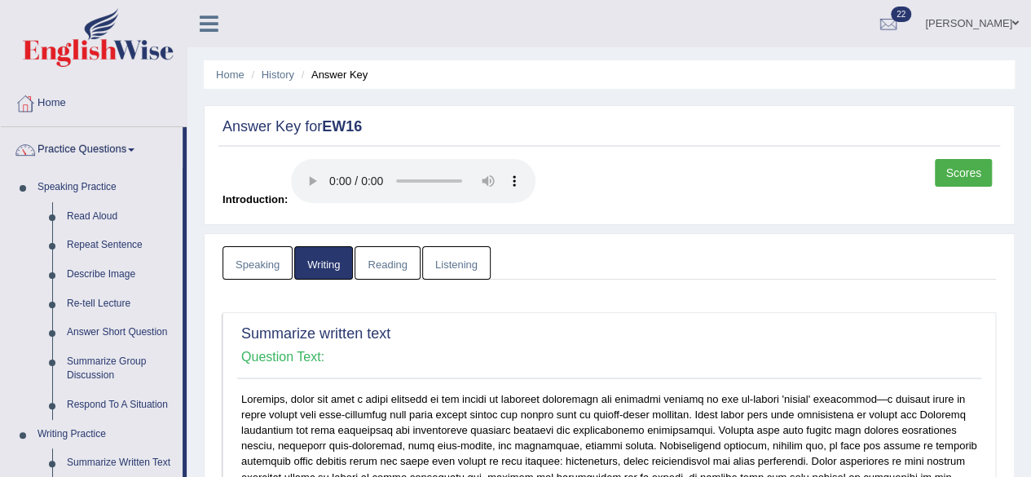
click at [72, 154] on link "Practice Questions" at bounding box center [92, 147] width 182 height 41
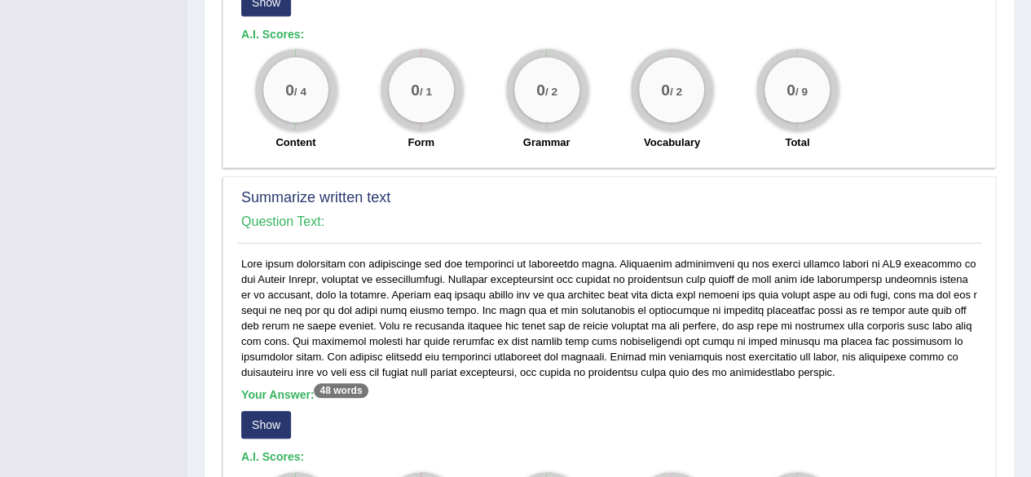
scroll to position [571, 0]
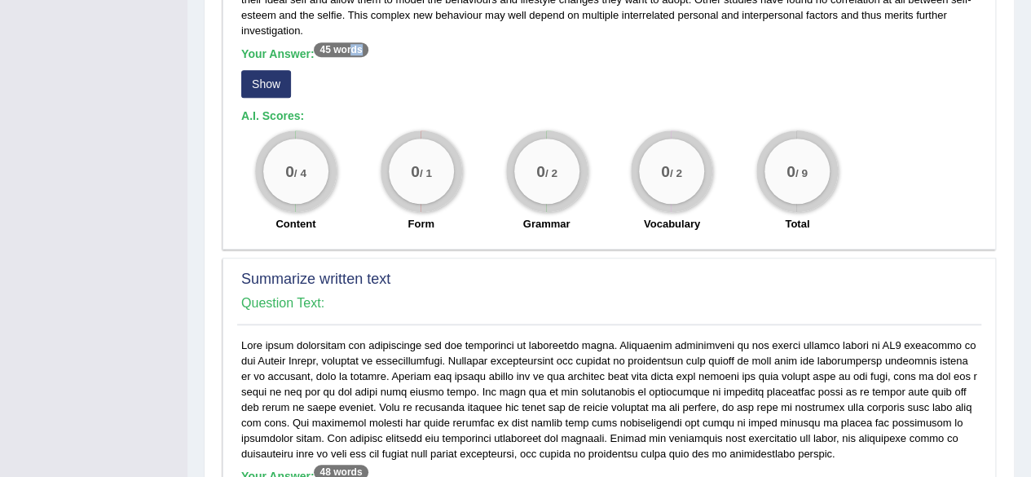
drag, startPoint x: 336, startPoint y: 55, endPoint x: 352, endPoint y: 49, distance: 17.3
click at [352, 49] on b "Your Answer: 45 words" at bounding box center [304, 53] width 127 height 13
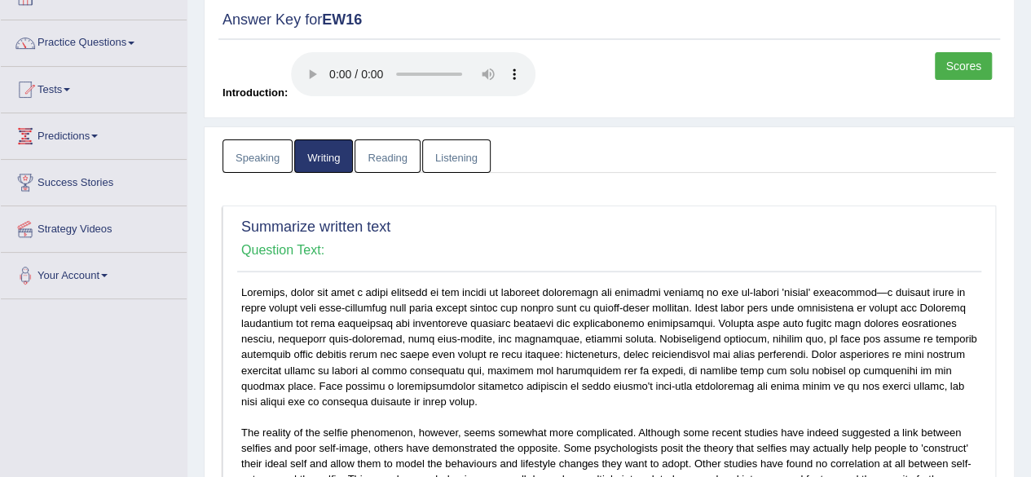
scroll to position [82, 0]
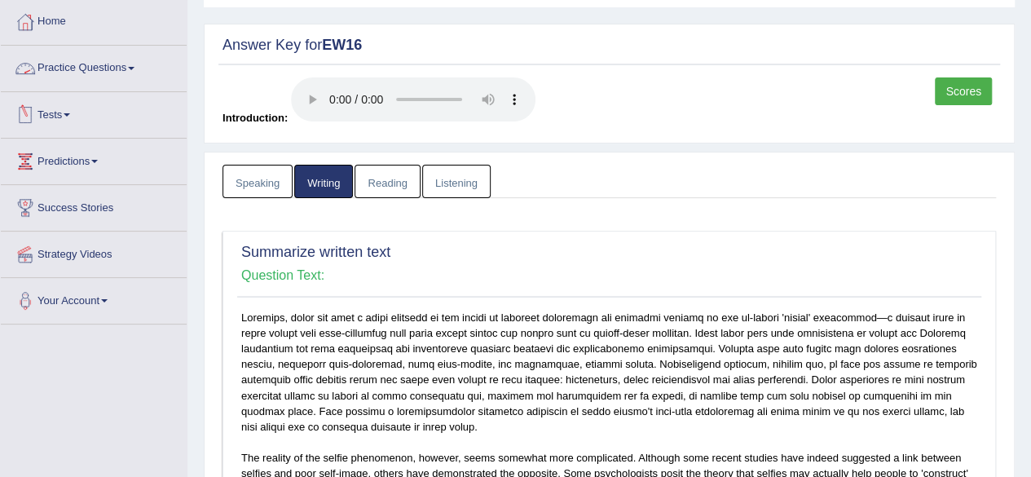
click at [102, 77] on link "Practice Questions" at bounding box center [94, 66] width 186 height 41
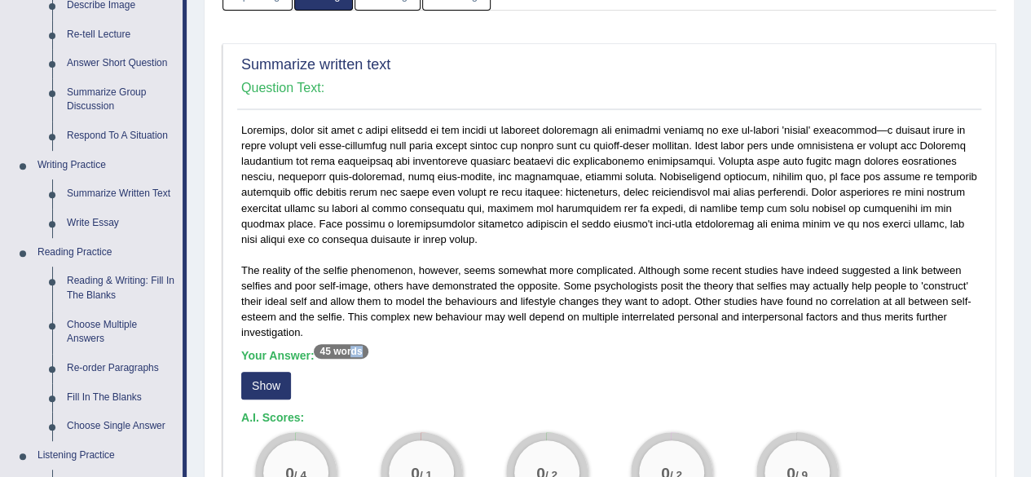
scroll to position [163, 0]
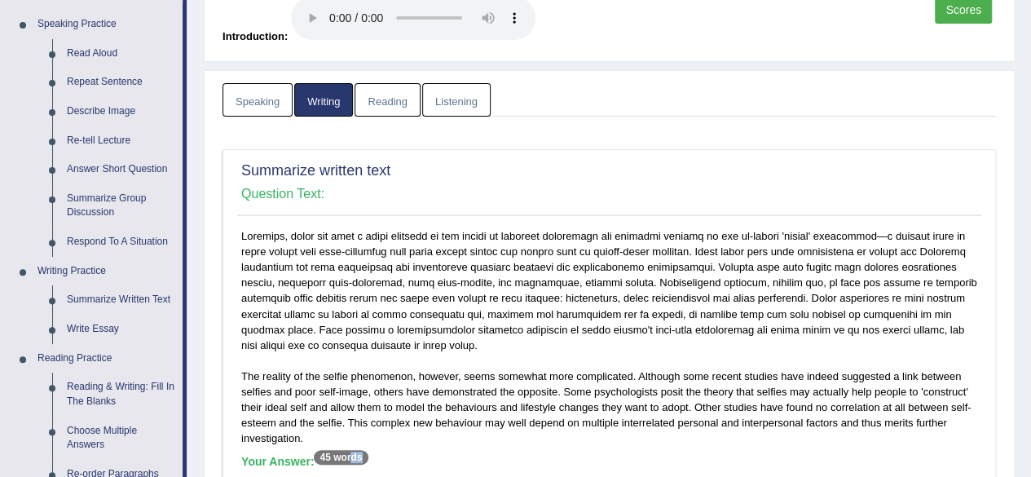
click at [315, 88] on link "Writing" at bounding box center [323, 99] width 59 height 33
click at [312, 96] on link "Writing" at bounding box center [323, 99] width 59 height 33
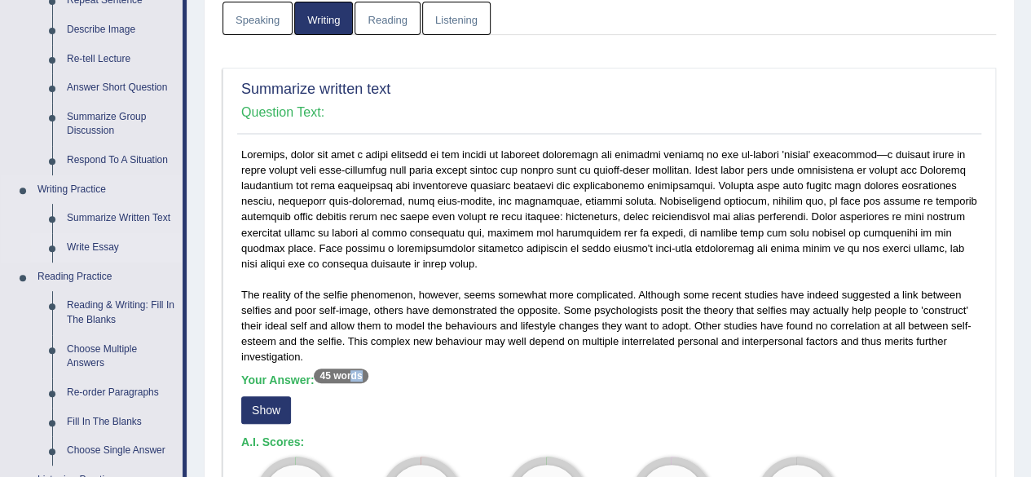
scroll to position [326, 0]
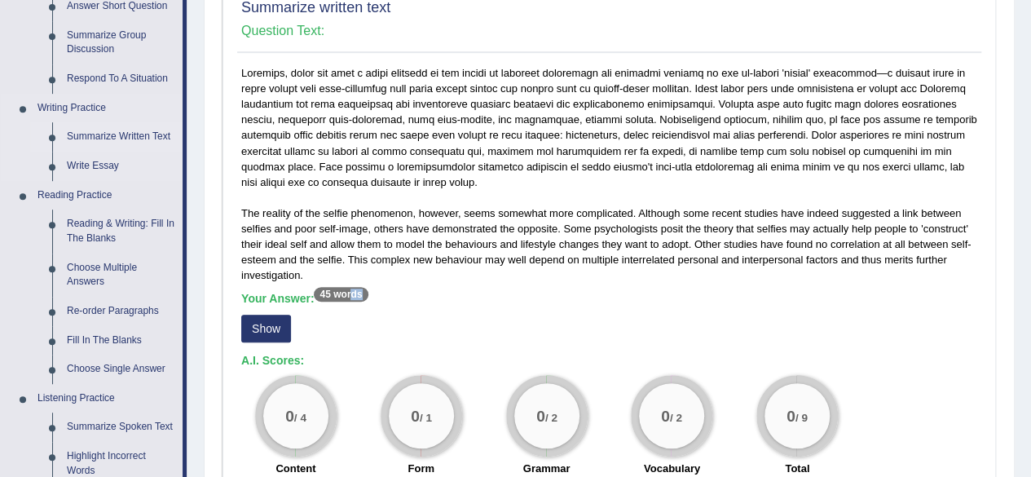
click at [81, 128] on link "Summarize Written Text" at bounding box center [121, 136] width 123 height 29
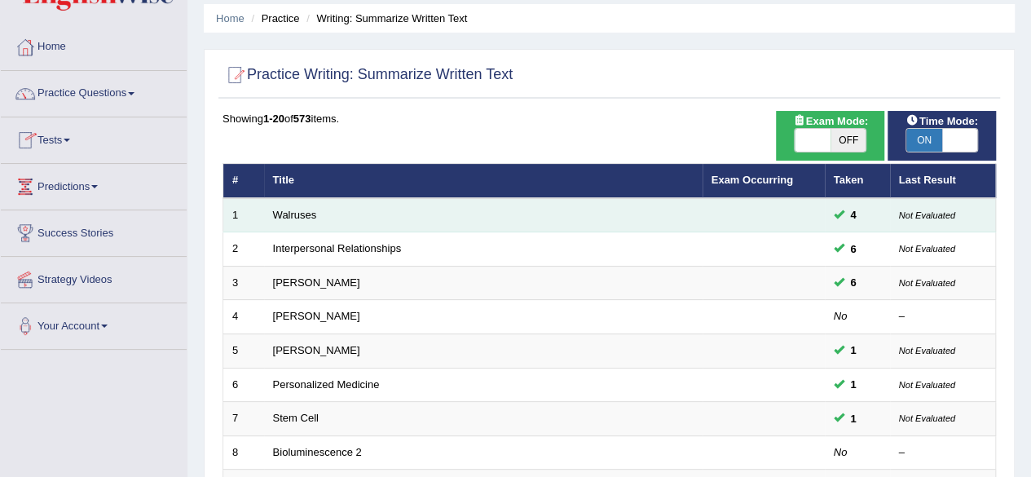
scroll to position [82, 0]
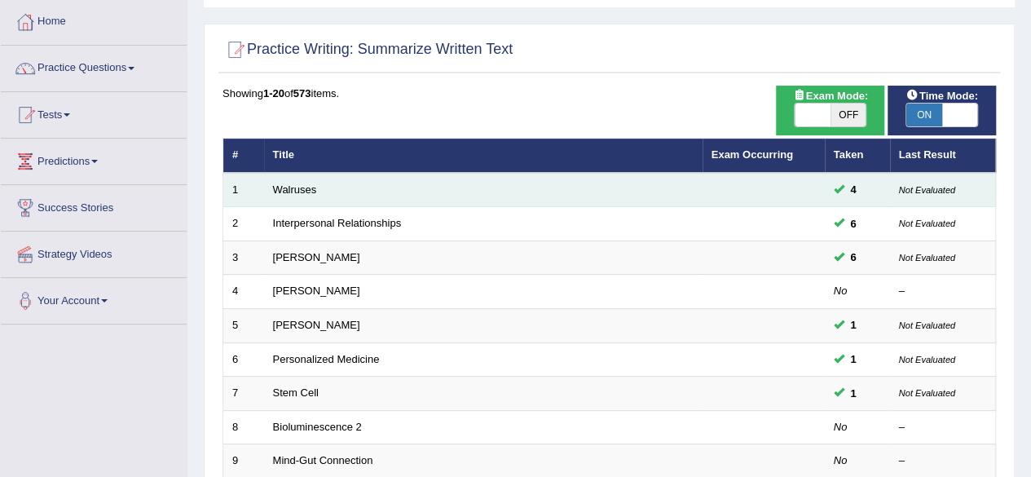
click at [409, 188] on td "Walruses" at bounding box center [483, 190] width 439 height 34
click at [287, 183] on link "Walruses" at bounding box center [295, 189] width 44 height 12
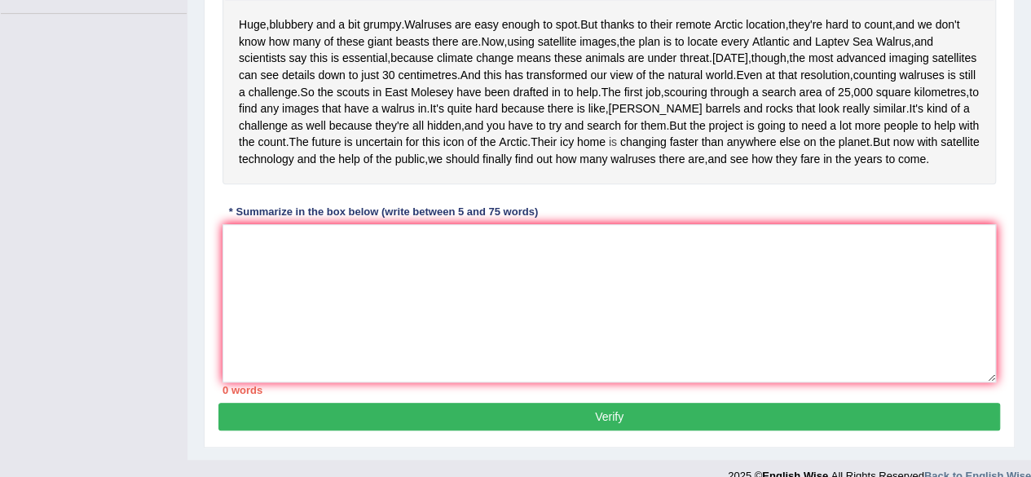
scroll to position [408, 0]
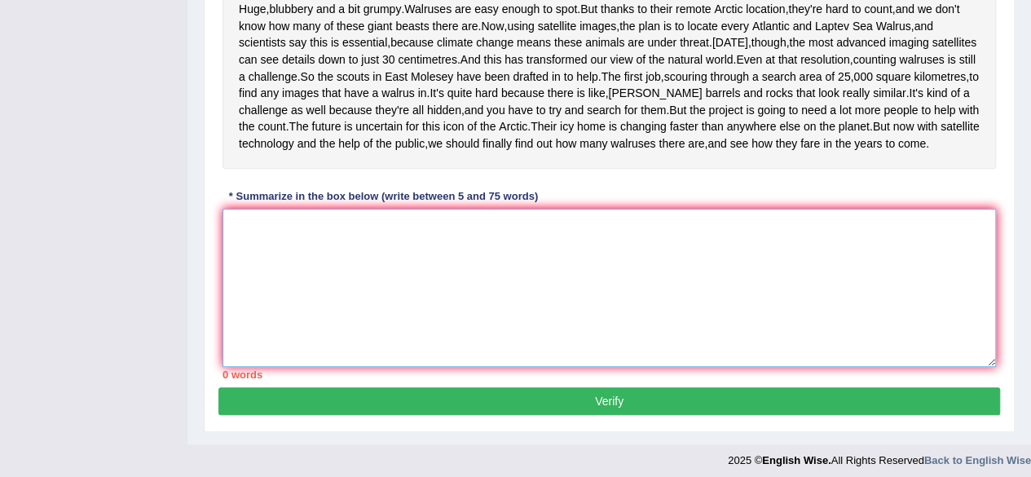
click at [233, 300] on textarea at bounding box center [610, 288] width 774 height 158
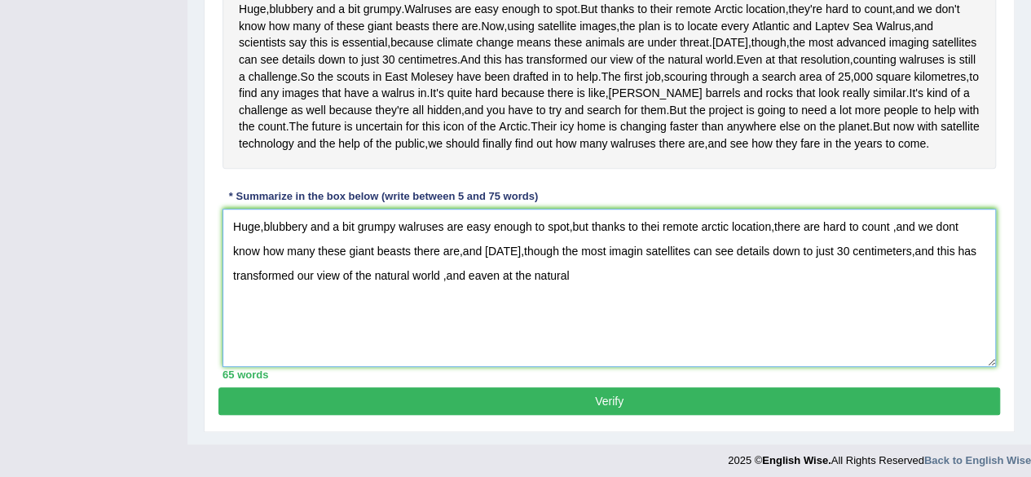
type textarea "Huge,blubbery and a bit grumpy walruses are easy enough to spot,but thanks to t…"
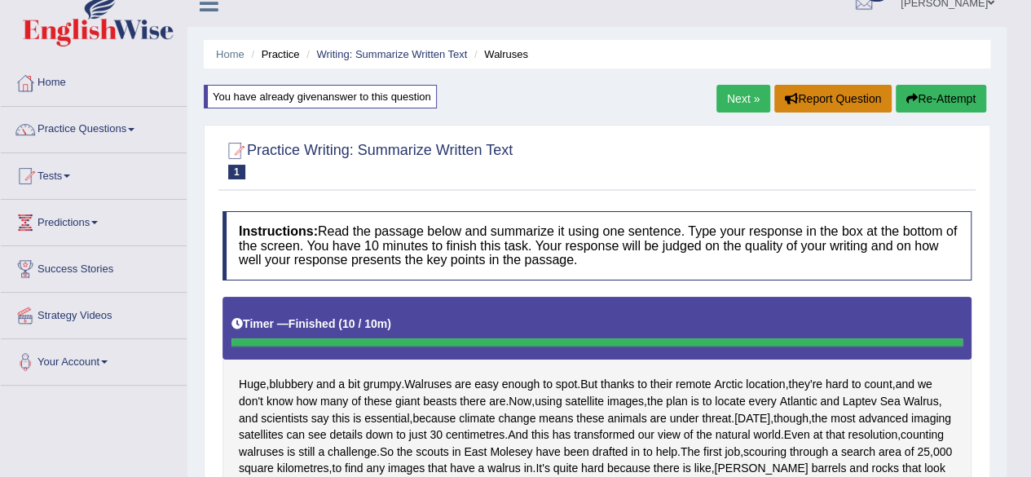
scroll to position [0, 0]
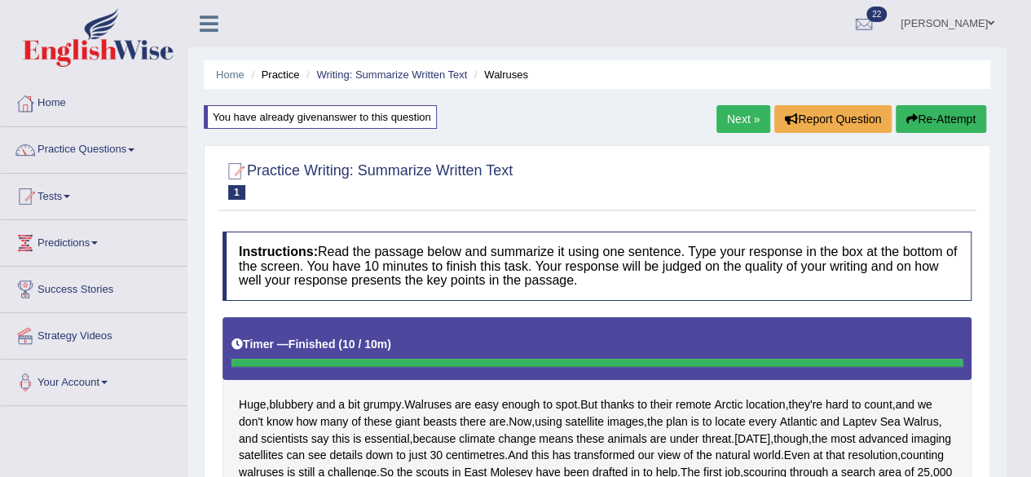
click at [926, 110] on button "Re-Attempt" at bounding box center [941, 119] width 90 height 28
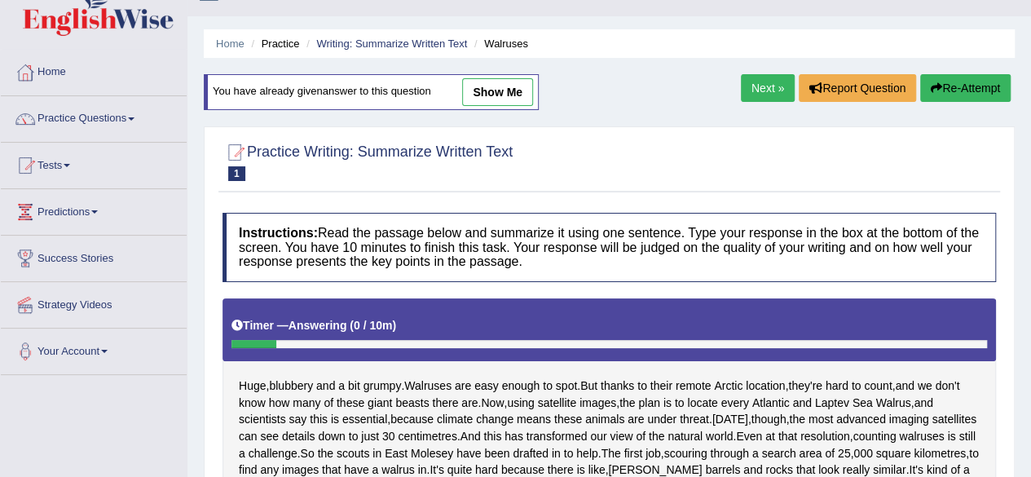
scroll to position [7, 0]
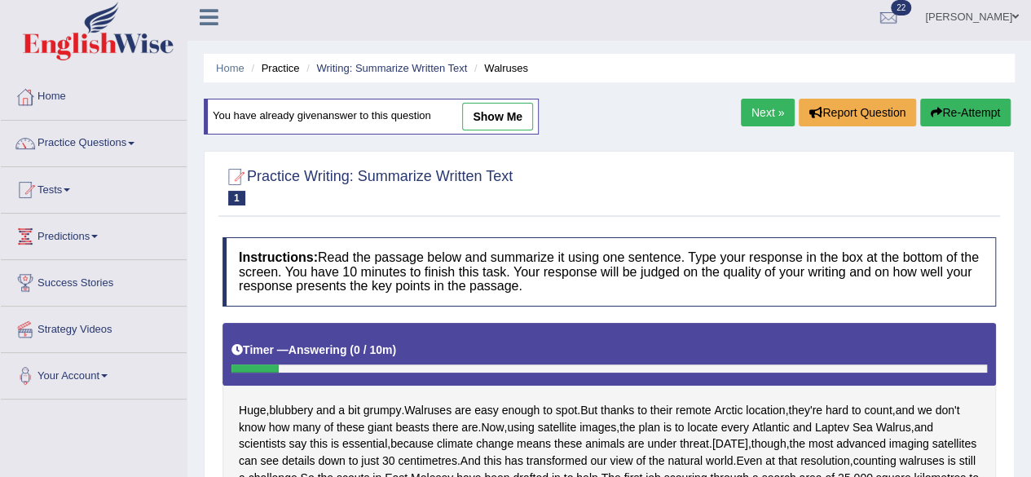
click at [959, 101] on button "Re-Attempt" at bounding box center [965, 113] width 90 height 28
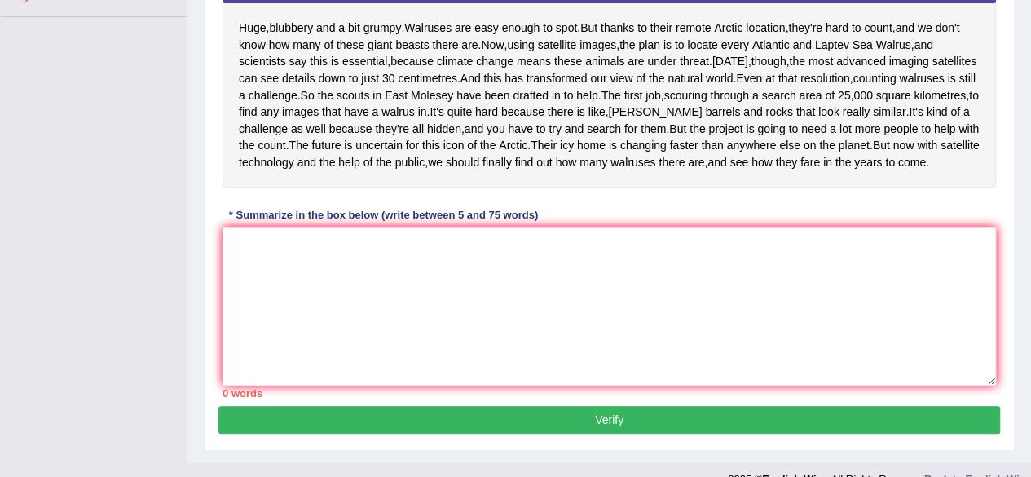
scroll to position [414, 0]
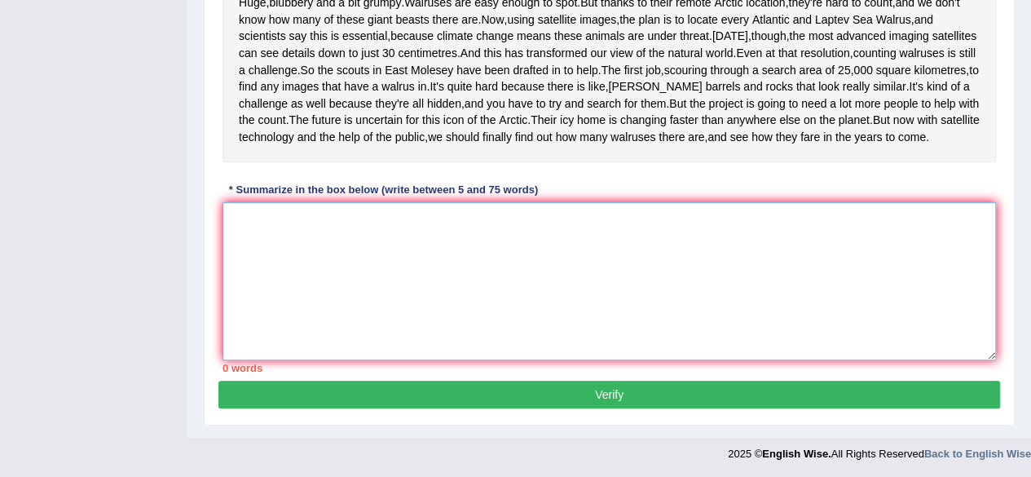
click at [230, 302] on textarea at bounding box center [610, 281] width 774 height 158
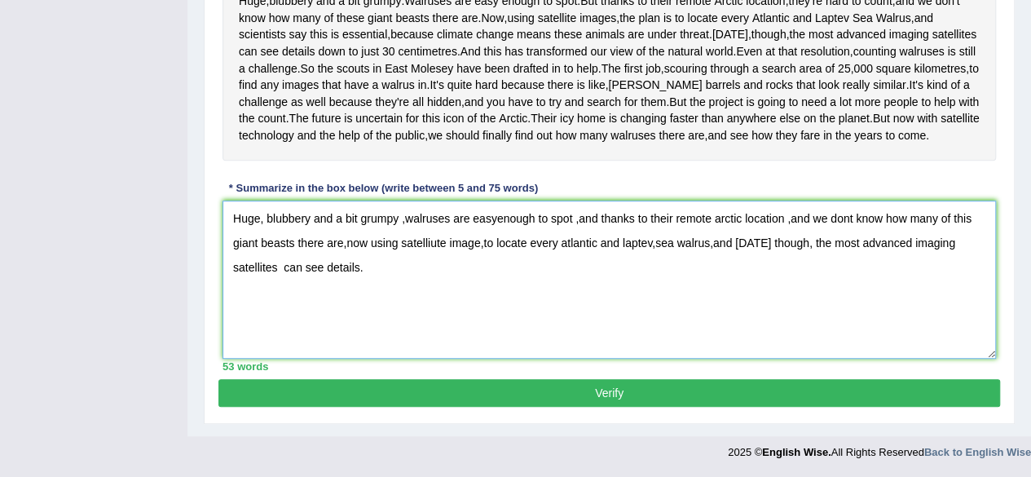
scroll to position [496, 0]
type textarea "Huge, blubbery and a bit grumpy ,walruses are easyenough to spot ,and thanks to…"
click at [607, 390] on button "Verify" at bounding box center [609, 393] width 782 height 28
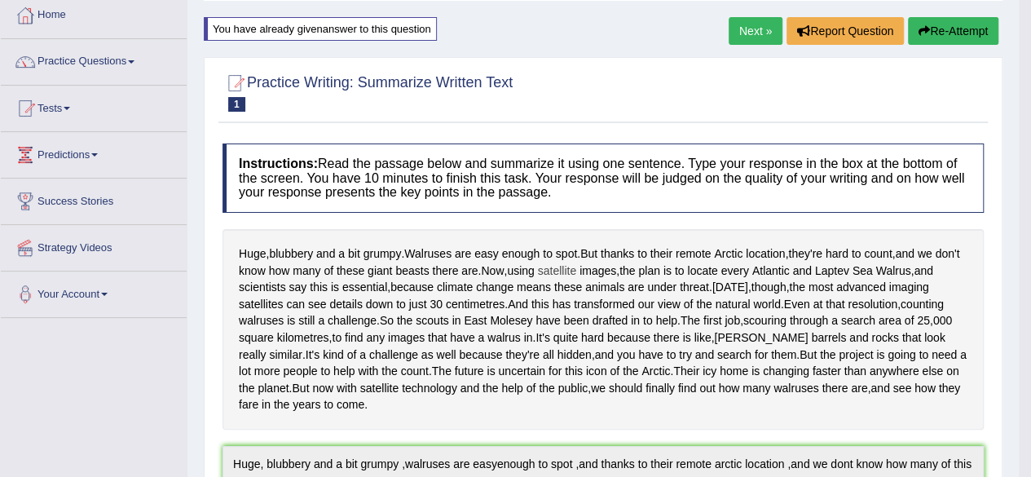
scroll to position [86, 0]
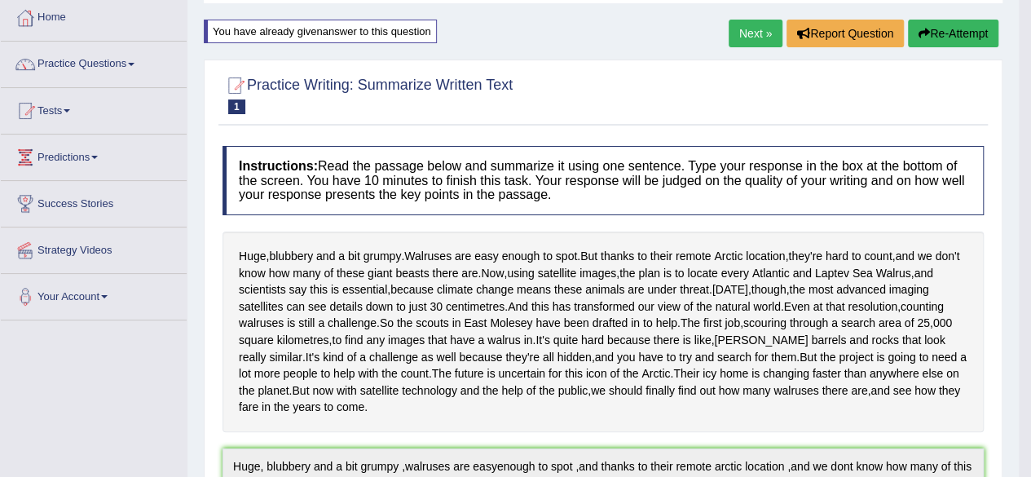
click at [947, 25] on button "Re-Attempt" at bounding box center [953, 34] width 90 height 28
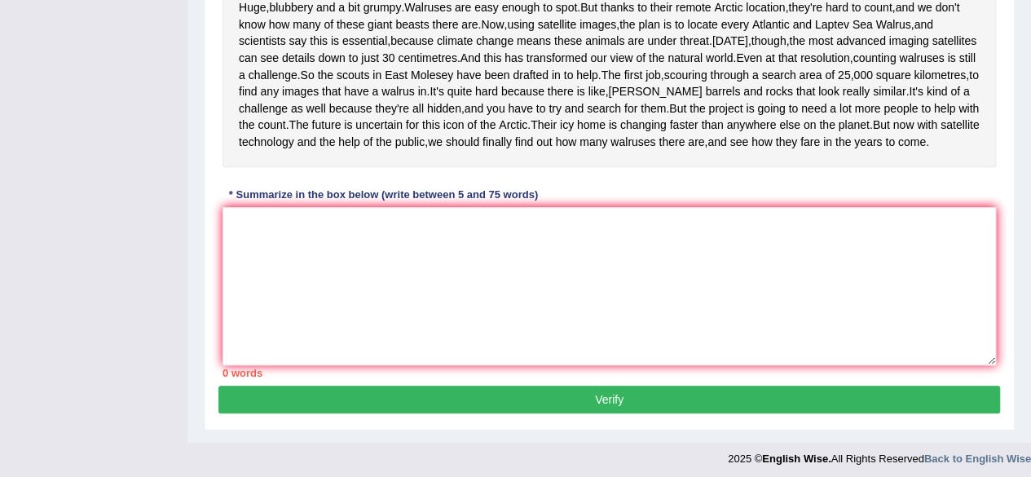
scroll to position [412, 0]
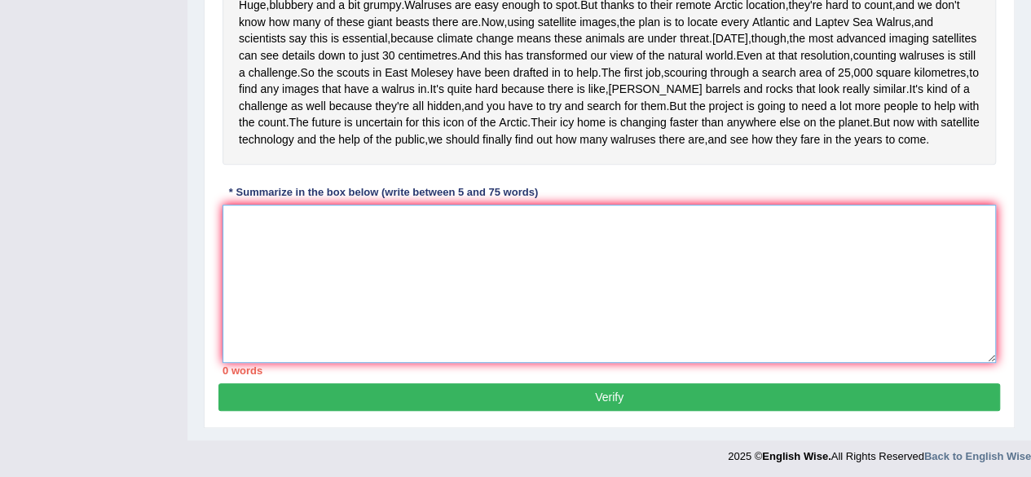
click at [228, 294] on textarea at bounding box center [610, 284] width 774 height 158
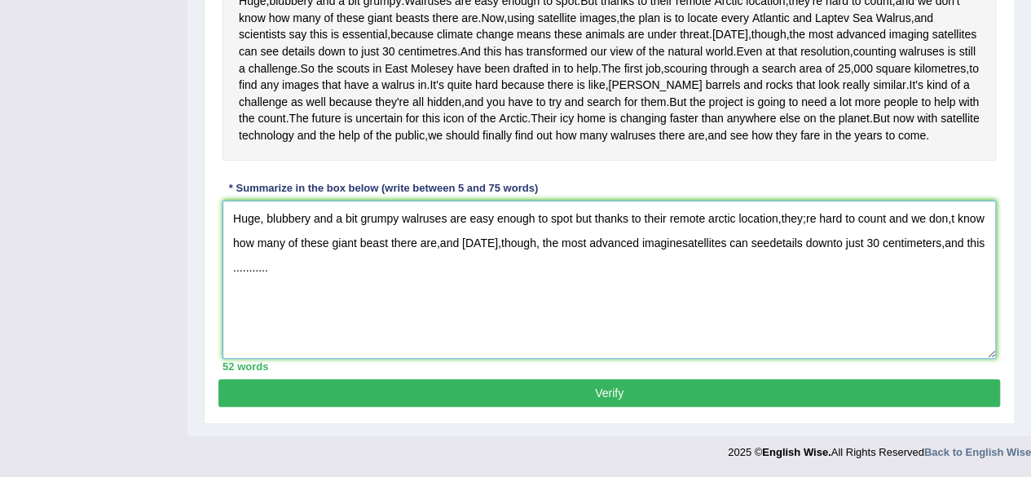
scroll to position [493, 0]
type textarea "Huge, blubbery and a bit grumpy walruses are easy enough to spot but thanks to …"
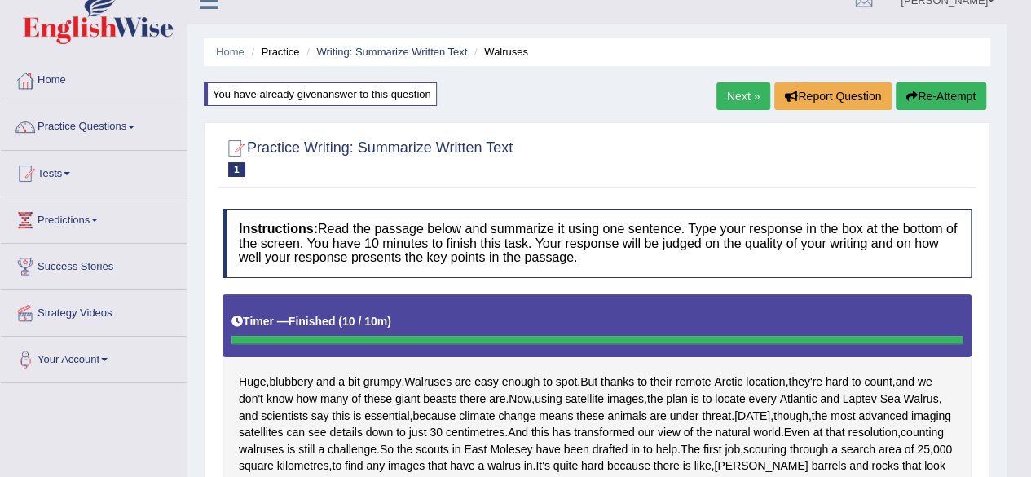
scroll to position [0, 0]
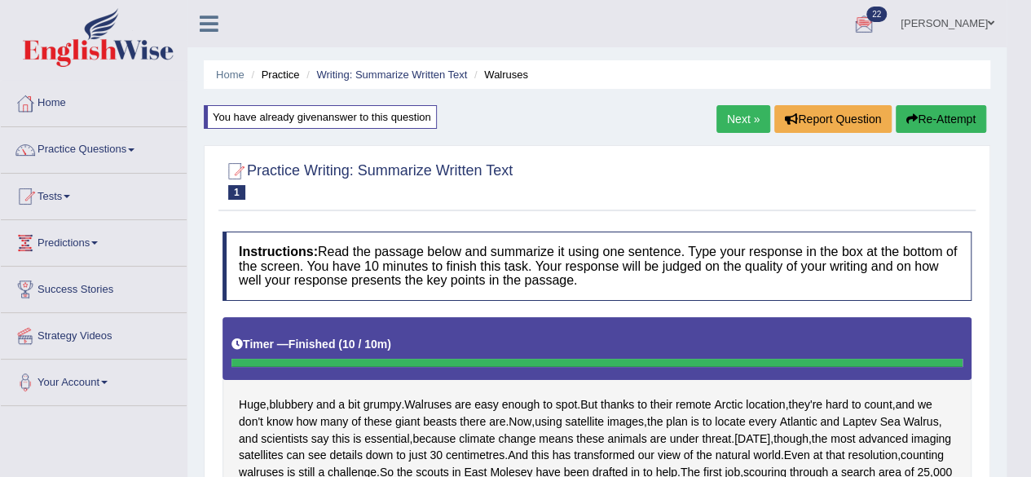
click at [946, 111] on button "Re-Attempt" at bounding box center [941, 119] width 90 height 28
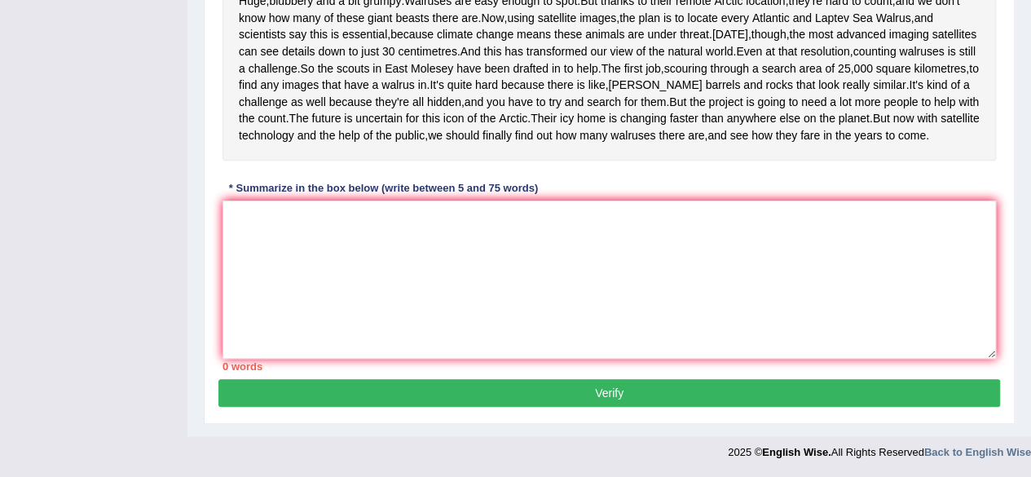
scroll to position [414, 0]
